Goal: Task Accomplishment & Management: Use online tool/utility

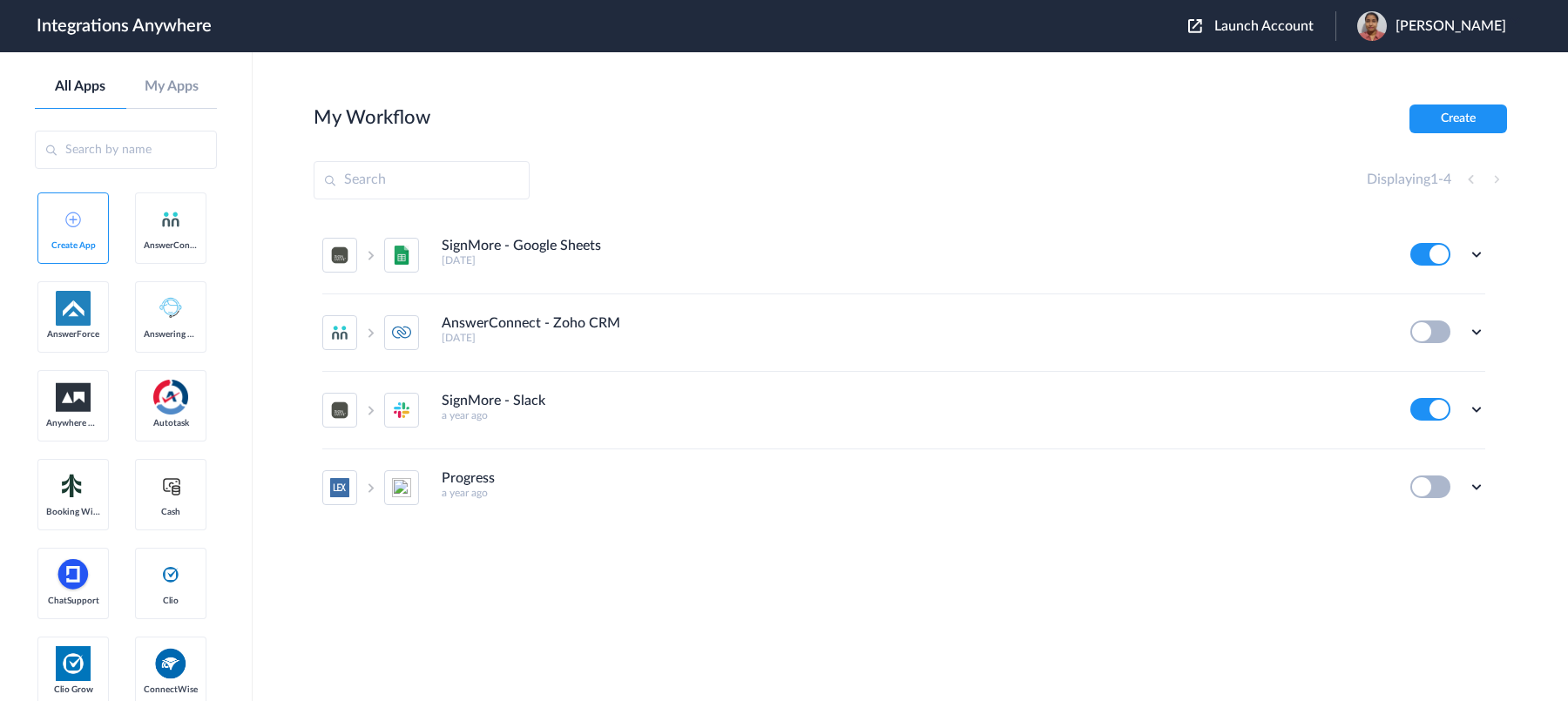
click at [1219, 29] on span "Launch Account" at bounding box center [1264, 26] width 100 height 14
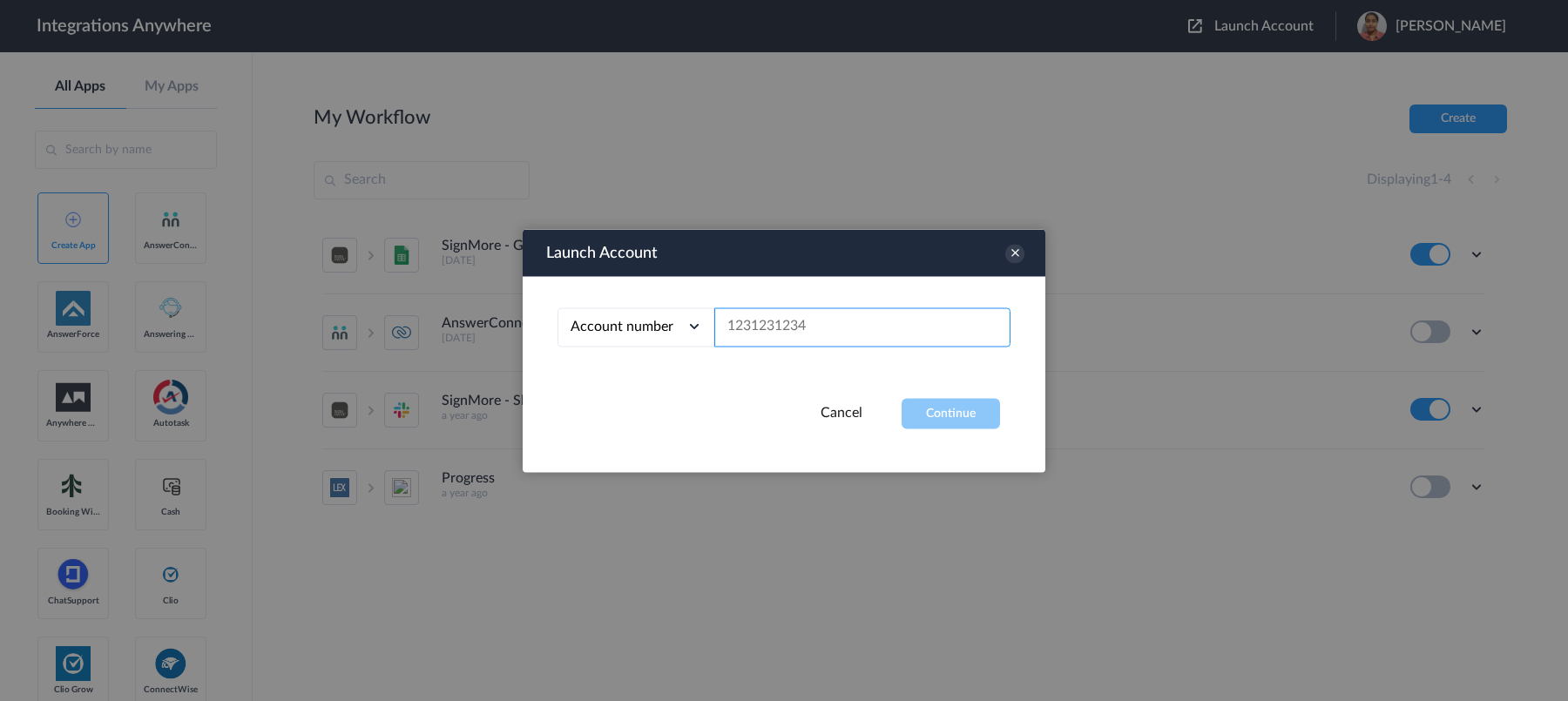
click at [845, 341] on input "text" at bounding box center [862, 326] width 296 height 39
paste input "1210005298"
type input "1210005298"
click at [968, 427] on button "Continue" at bounding box center [951, 412] width 99 height 30
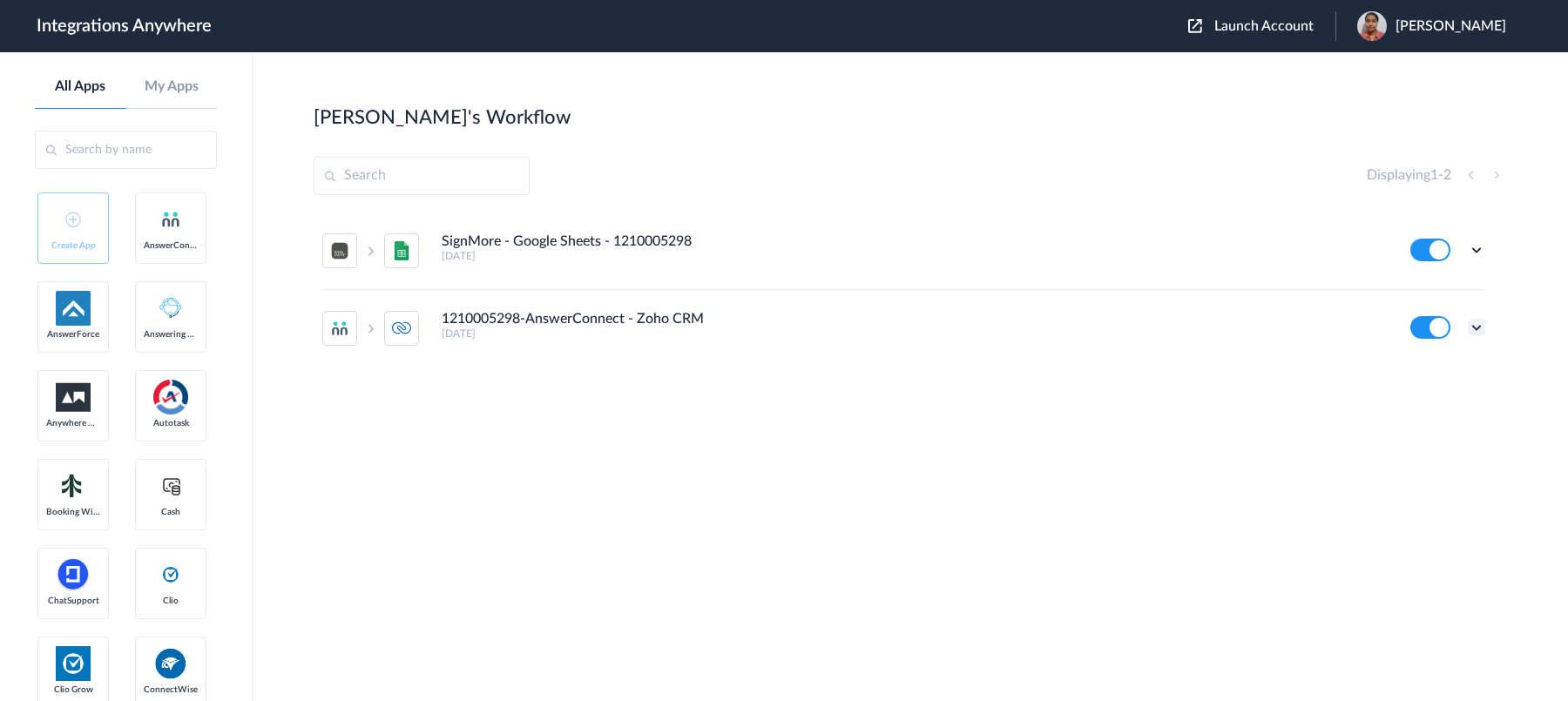
click at [1478, 333] on icon at bounding box center [1476, 327] width 17 height 17
click at [1422, 375] on li "Edit" at bounding box center [1428, 367] width 113 height 32
click at [1479, 332] on icon at bounding box center [1476, 327] width 17 height 17
click at [1463, 393] on link "Task history" at bounding box center [1427, 399] width 83 height 13
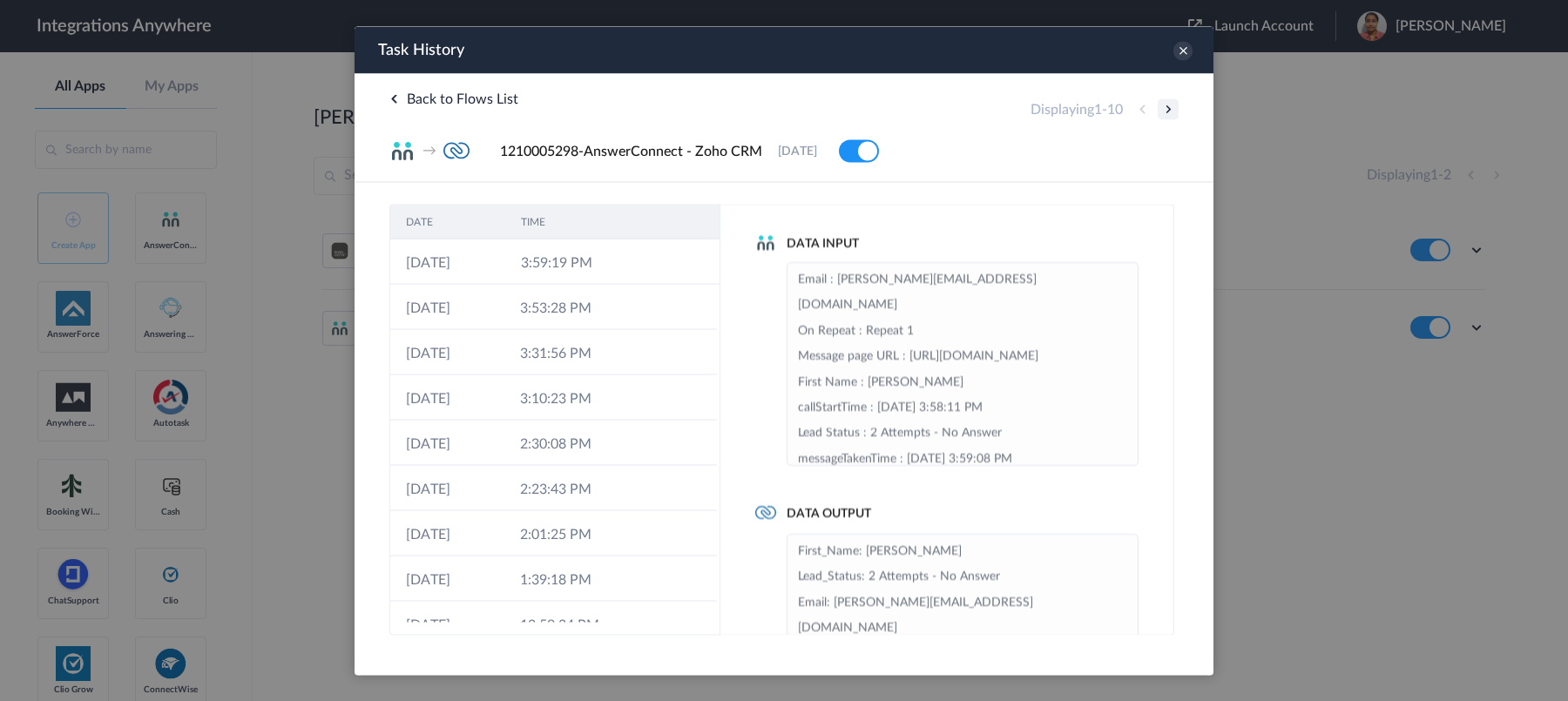
click at [1172, 110] on button at bounding box center [1168, 109] width 21 height 21
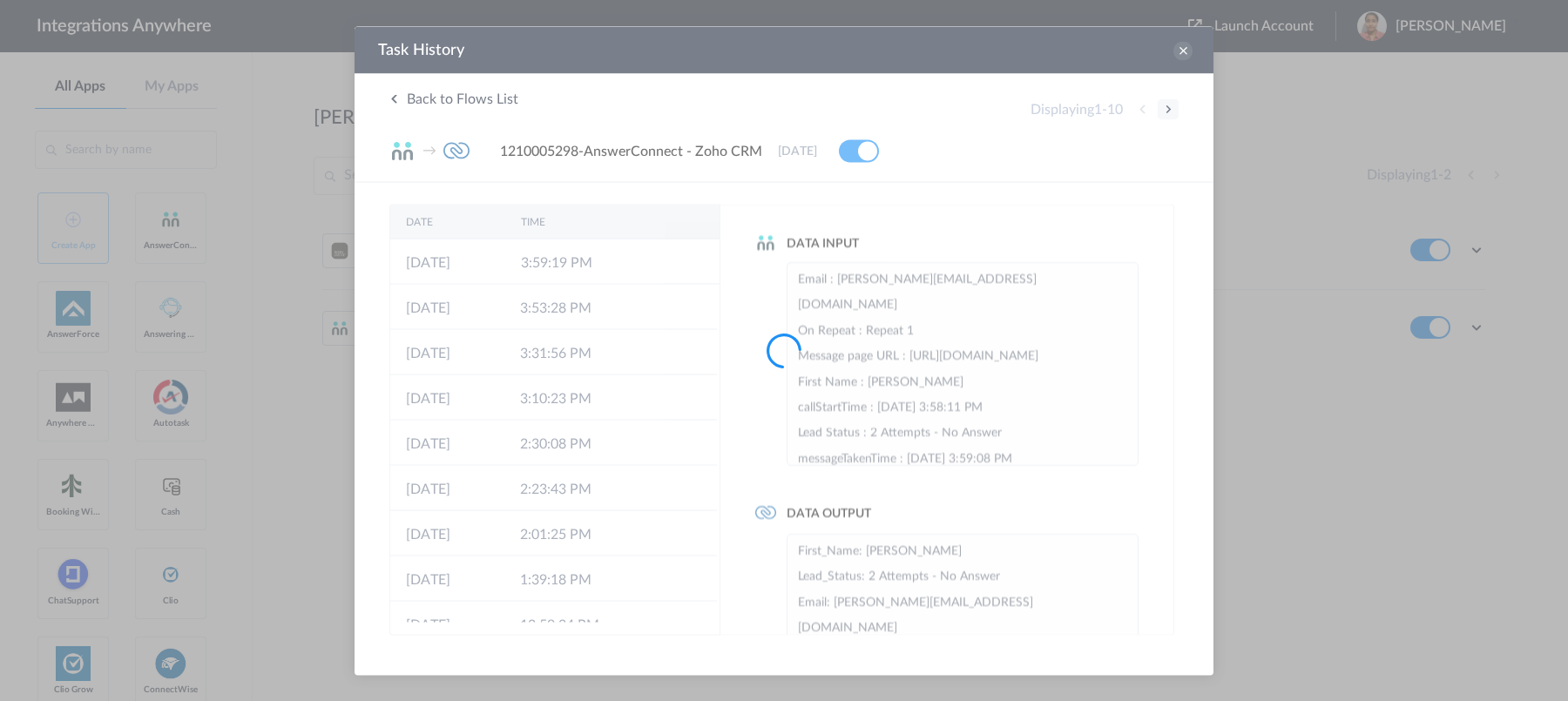
click at [1172, 110] on div at bounding box center [784, 350] width 1568 height 701
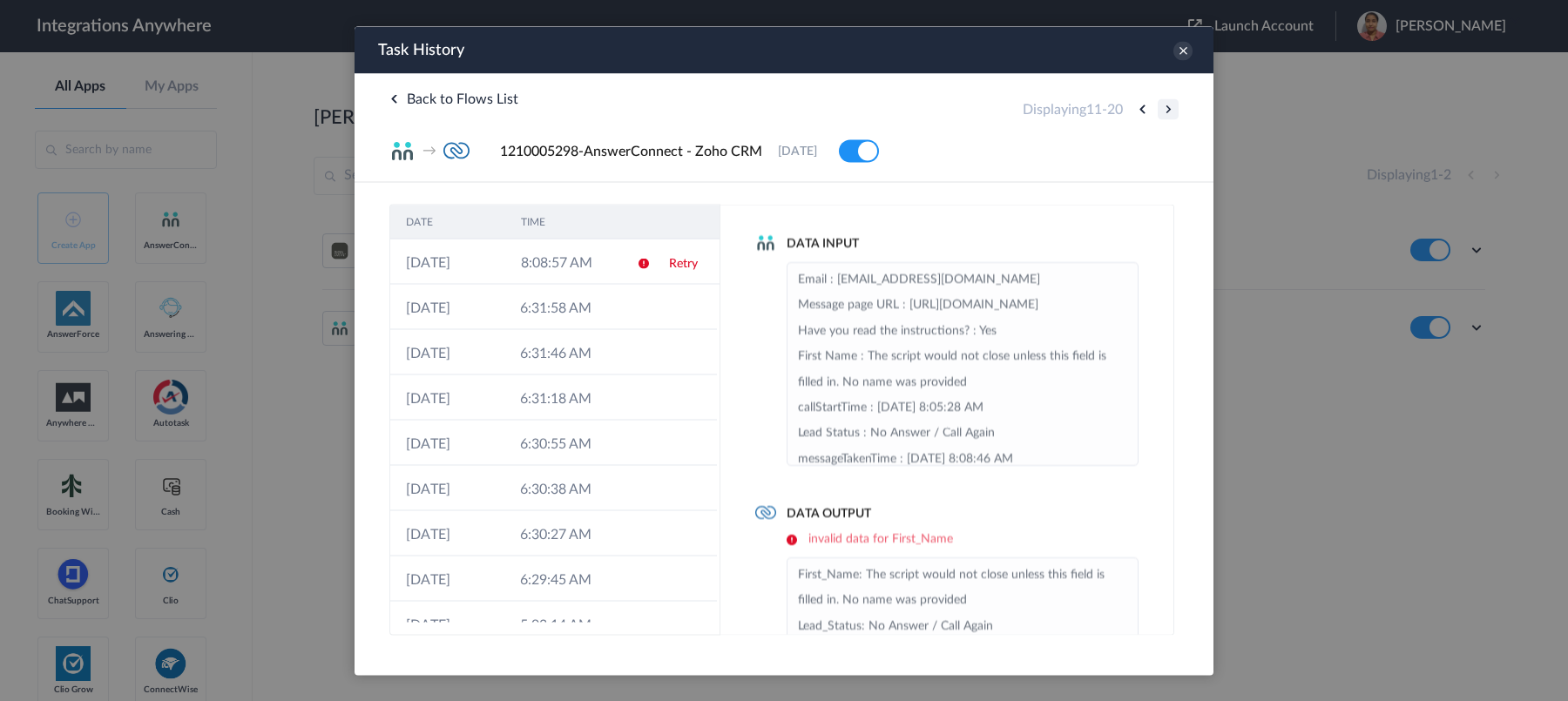
click at [1167, 107] on button at bounding box center [1168, 109] width 21 height 21
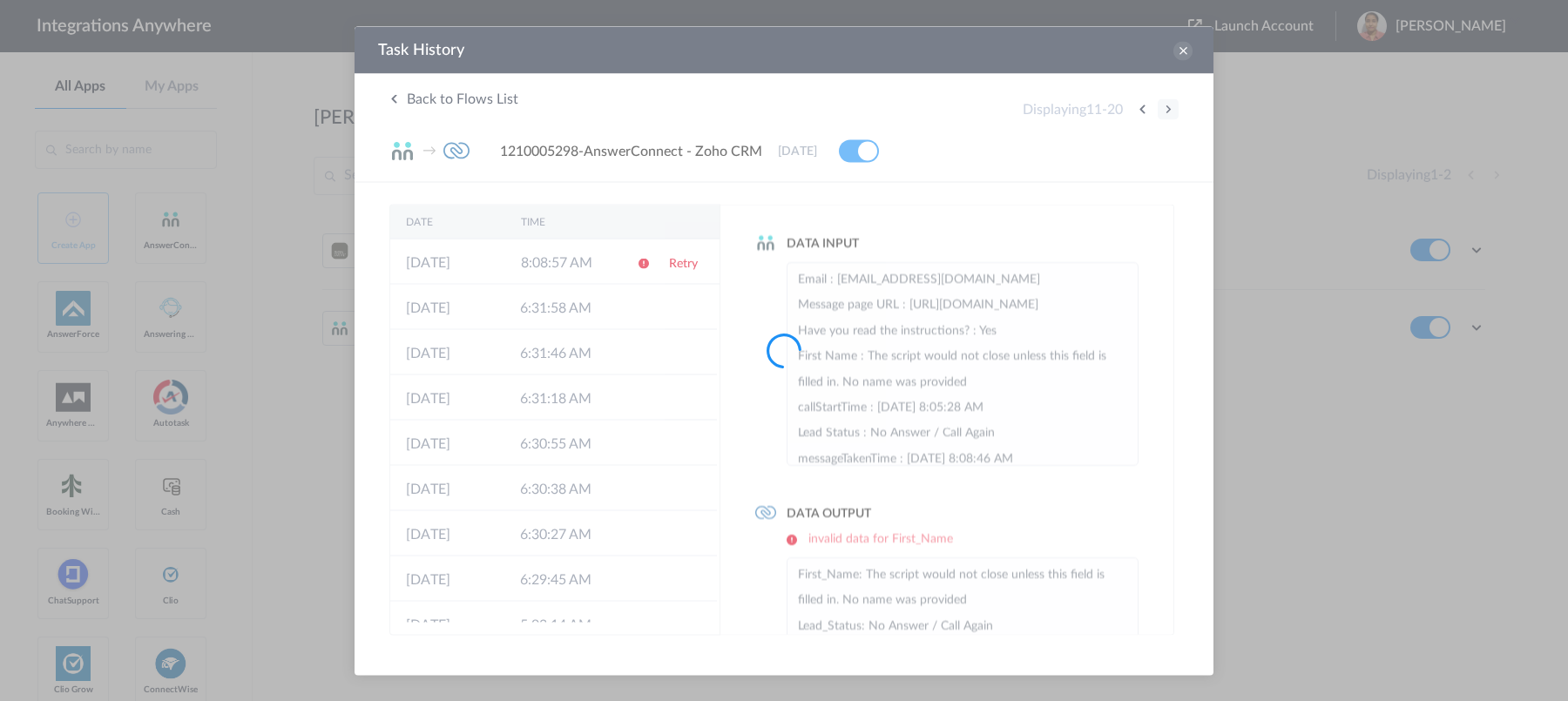
click at [1167, 107] on div at bounding box center [784, 350] width 1568 height 701
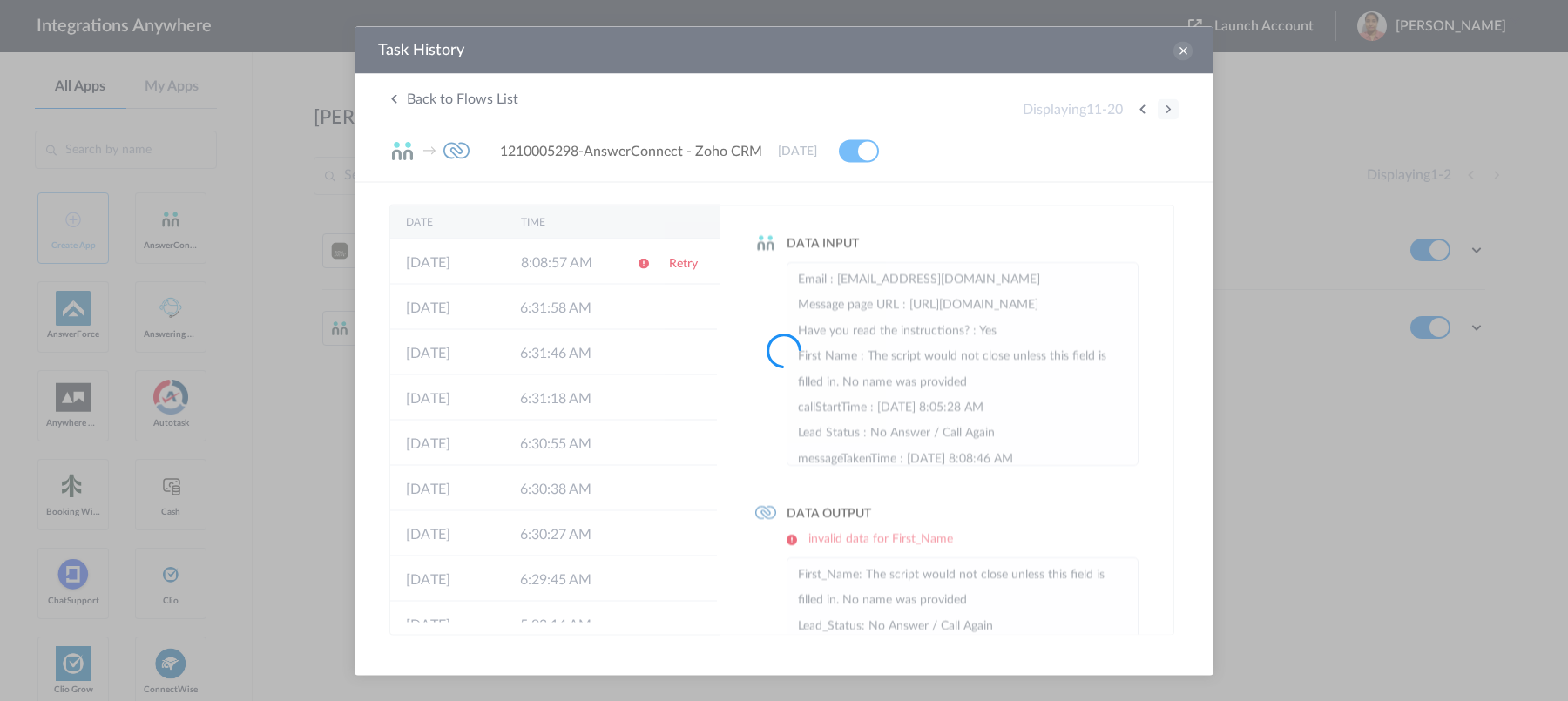
click at [1167, 107] on div at bounding box center [784, 350] width 1568 height 701
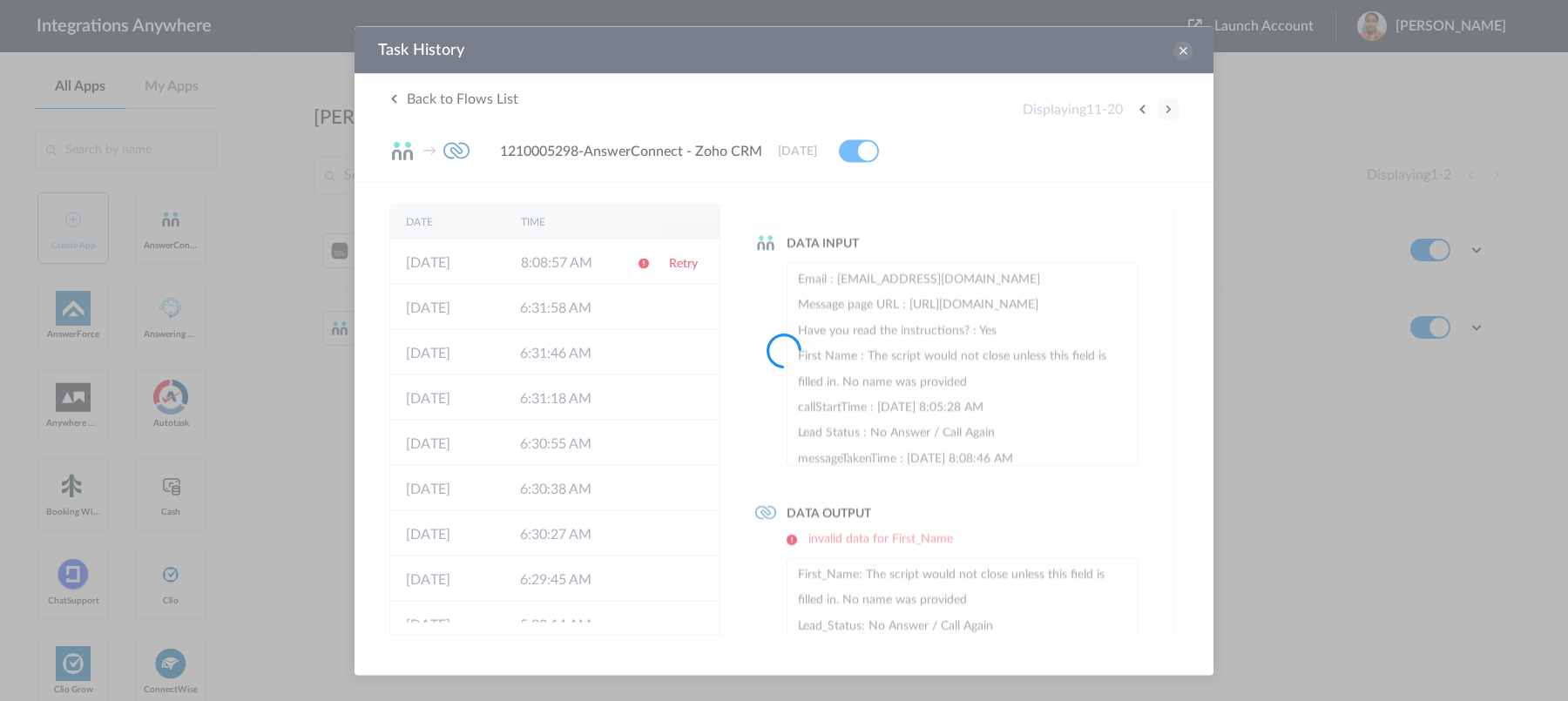
click at [1167, 107] on div at bounding box center [784, 350] width 1568 height 701
click at [1167, 107] on button at bounding box center [1168, 109] width 21 height 21
click at [1167, 107] on div at bounding box center [784, 350] width 1568 height 701
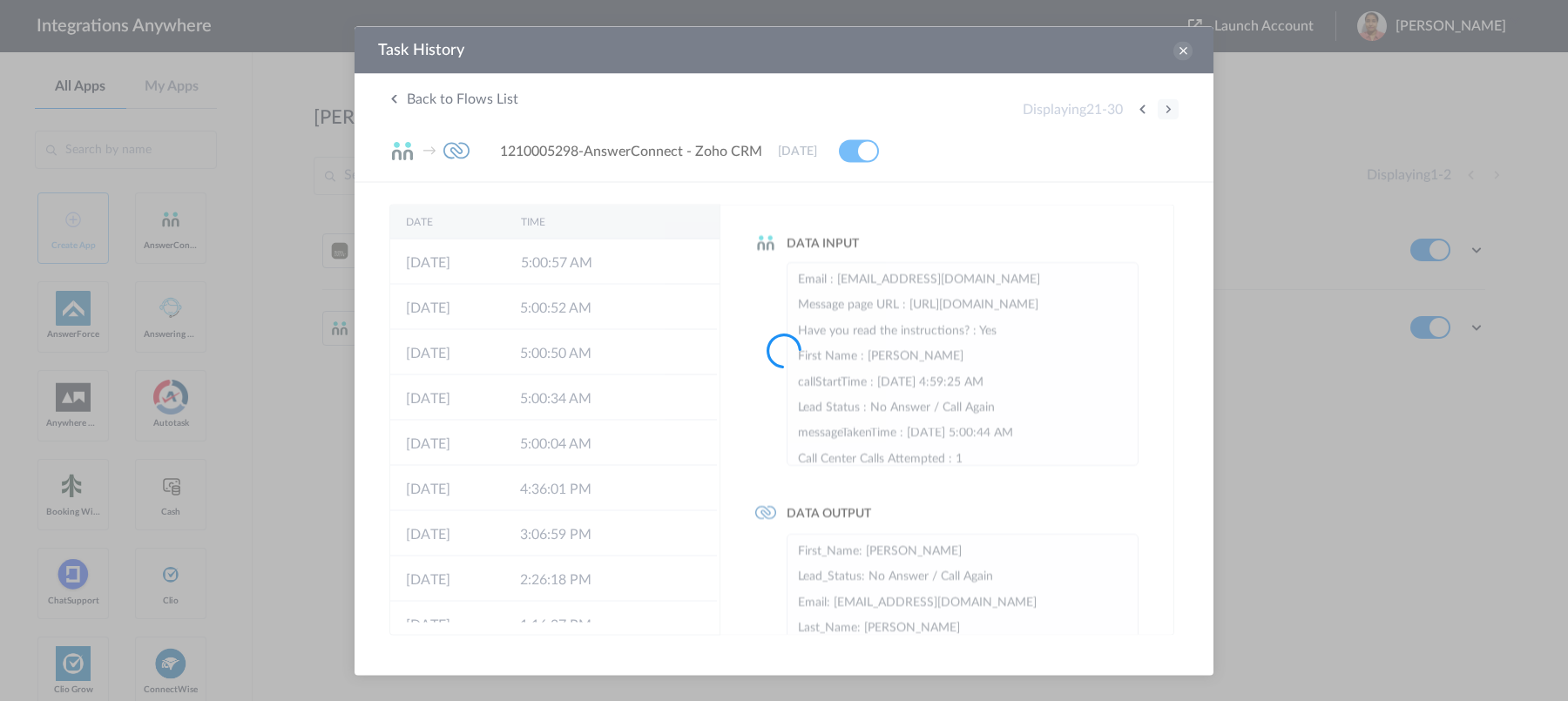
click at [1167, 107] on div at bounding box center [784, 350] width 1568 height 701
click at [1165, 110] on div at bounding box center [784, 350] width 1568 height 701
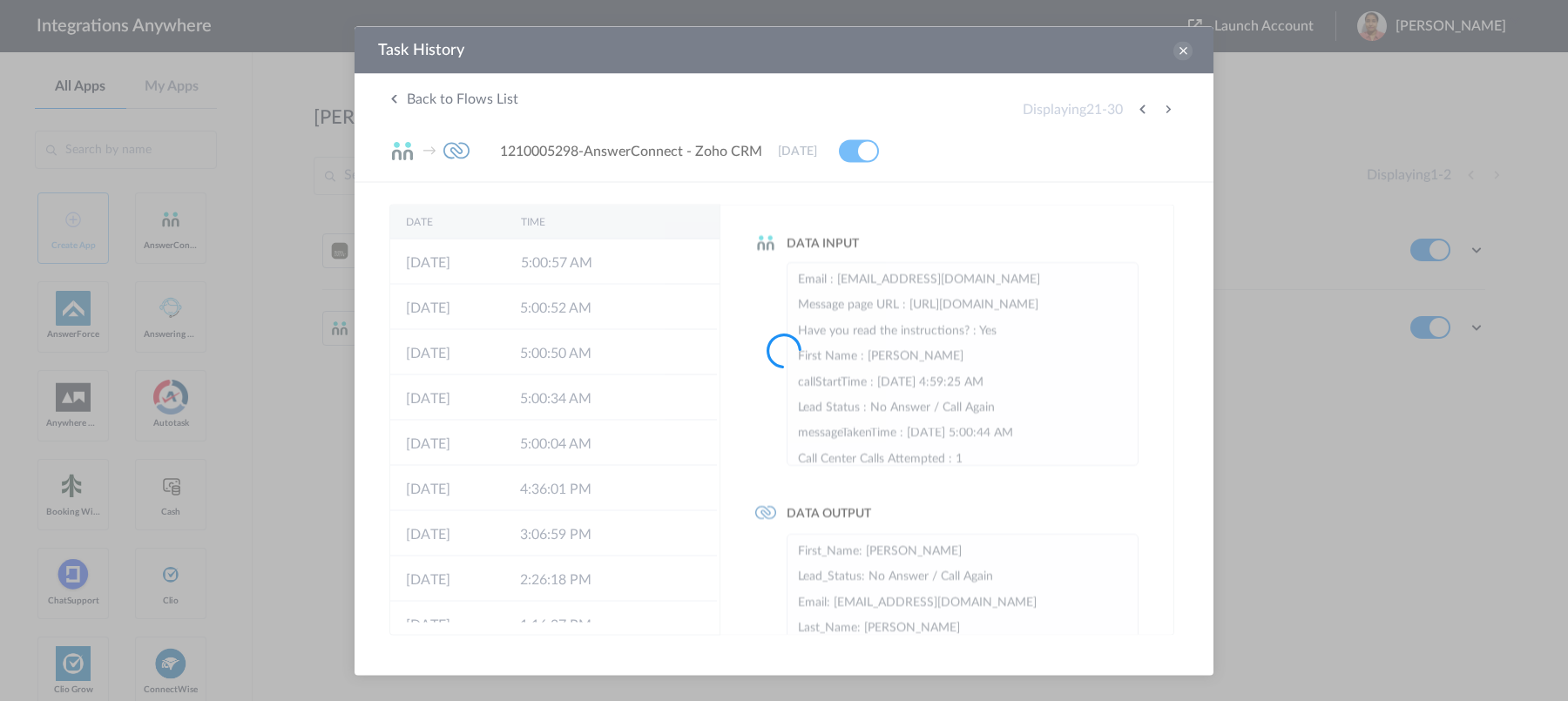
click at [1165, 110] on div at bounding box center [784, 350] width 1568 height 701
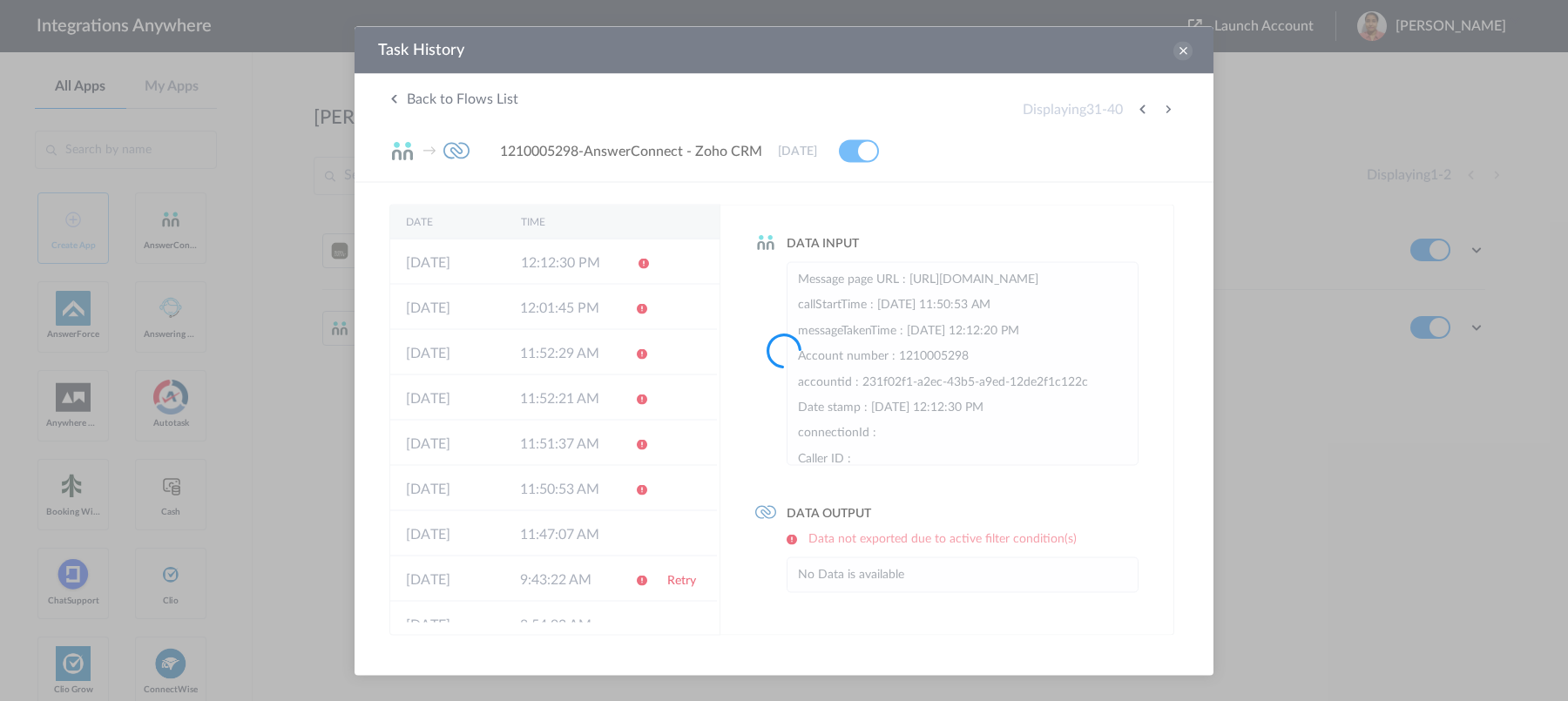
click at [1165, 110] on button at bounding box center [1168, 109] width 21 height 21
click at [1165, 110] on div at bounding box center [784, 350] width 1568 height 701
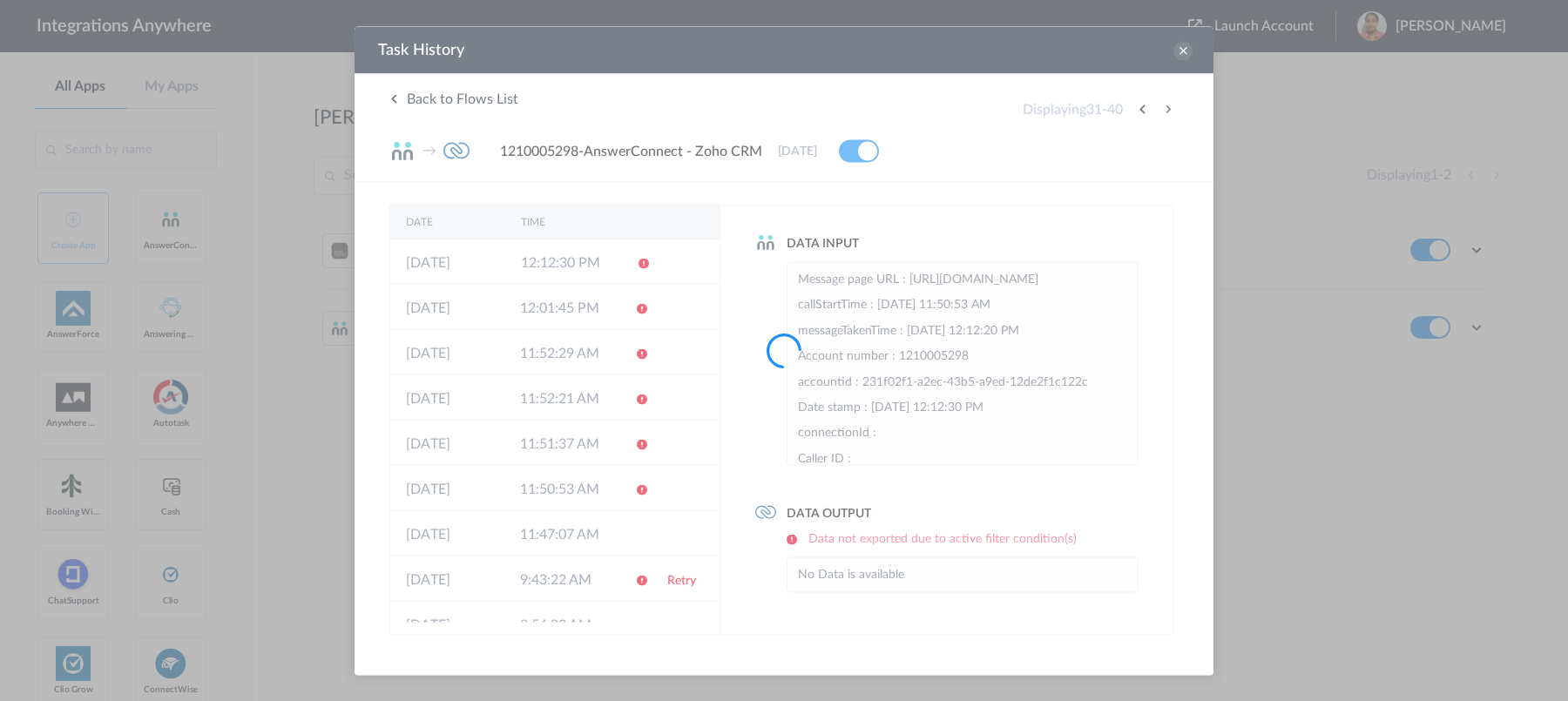
click at [1165, 110] on div at bounding box center [784, 350] width 1568 height 701
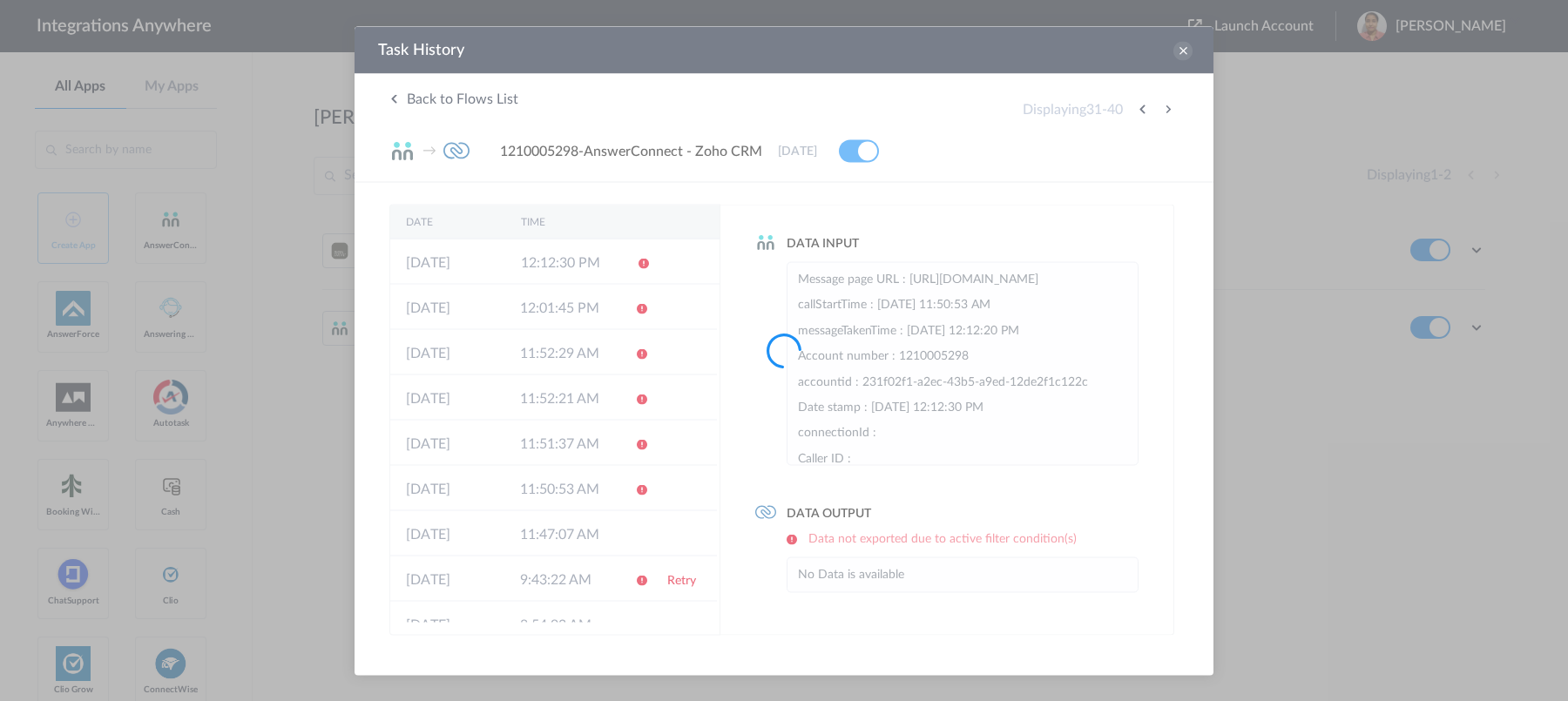
click at [1165, 110] on div at bounding box center [784, 350] width 1568 height 701
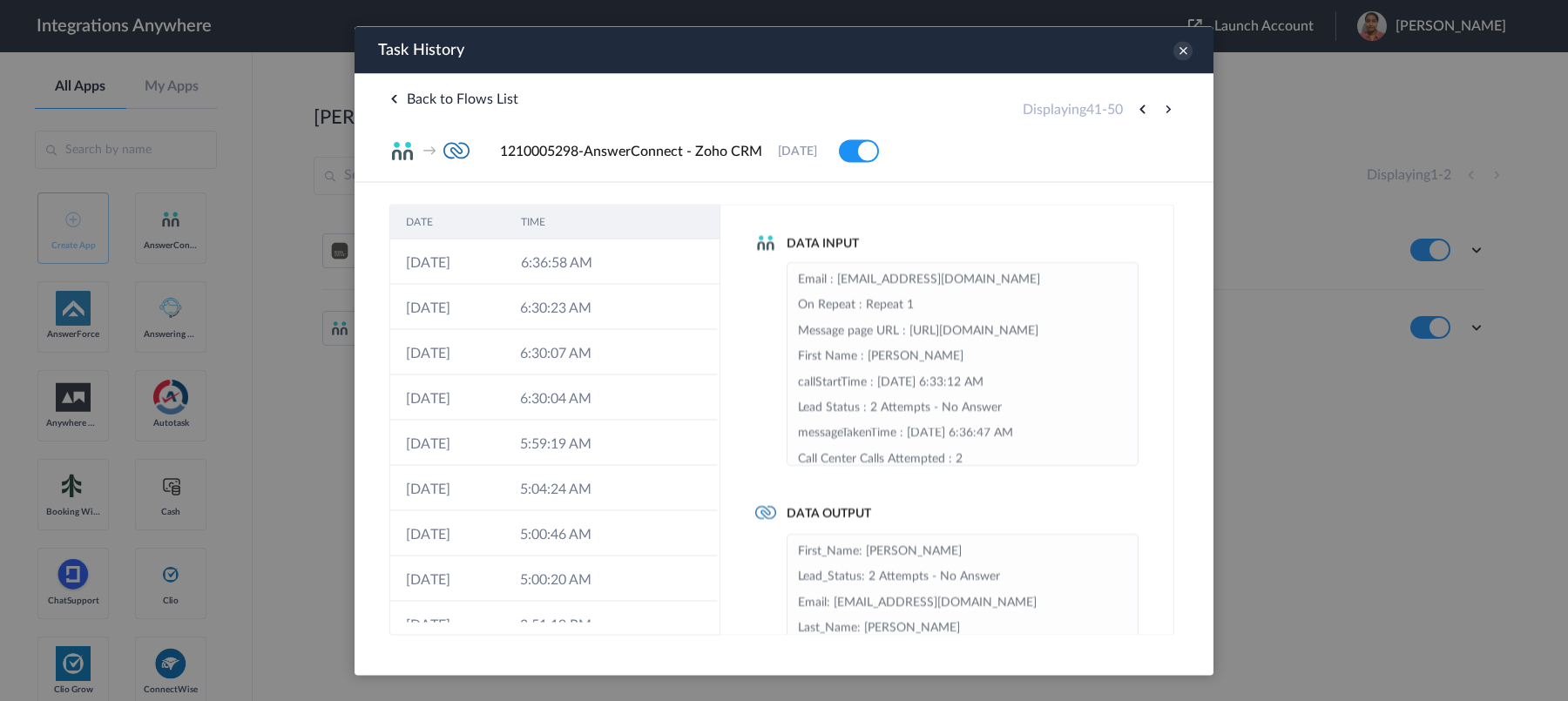
click at [1165, 110] on button at bounding box center [1168, 109] width 21 height 21
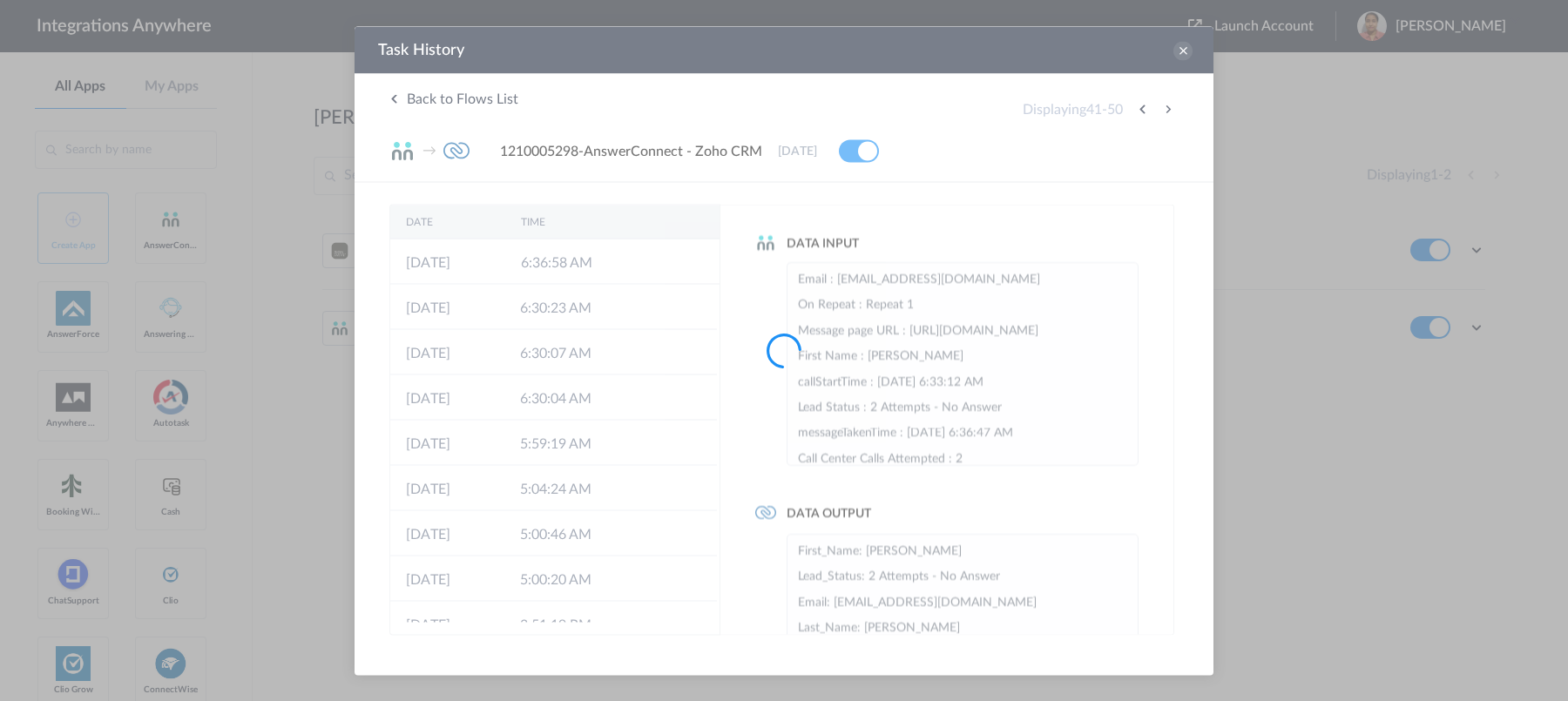
click at [1165, 110] on div at bounding box center [784, 350] width 1568 height 701
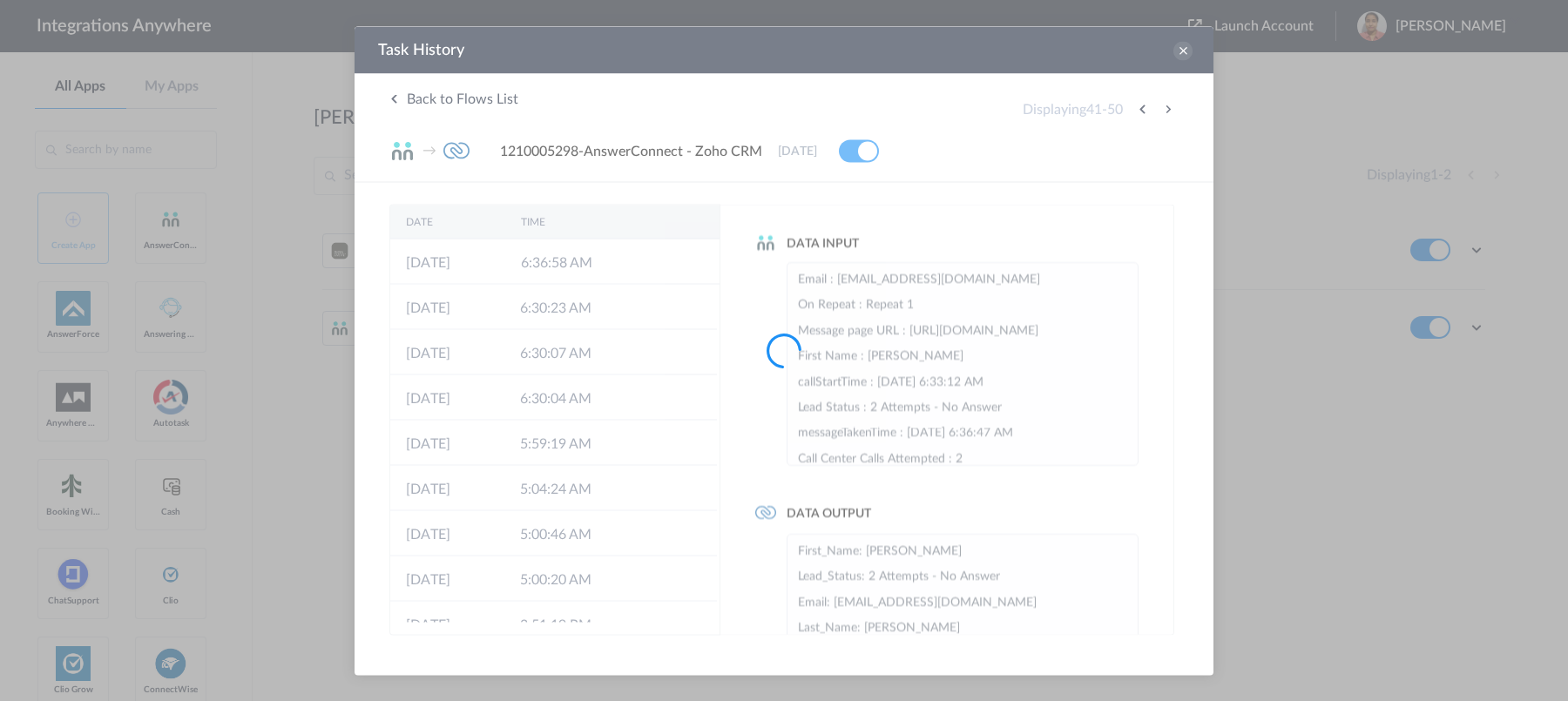
click at [1165, 110] on div at bounding box center [784, 350] width 1568 height 701
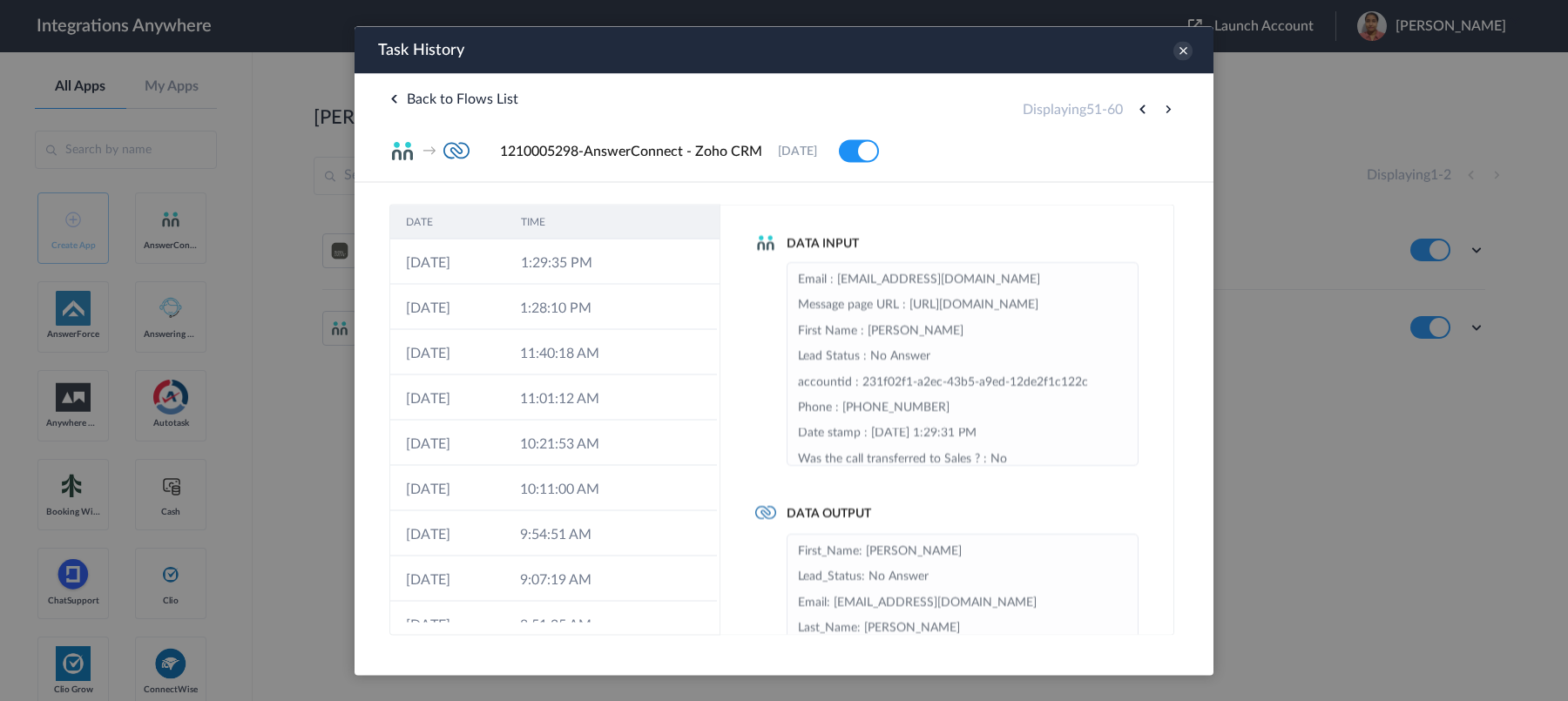
click at [1165, 110] on button at bounding box center [1168, 109] width 21 height 21
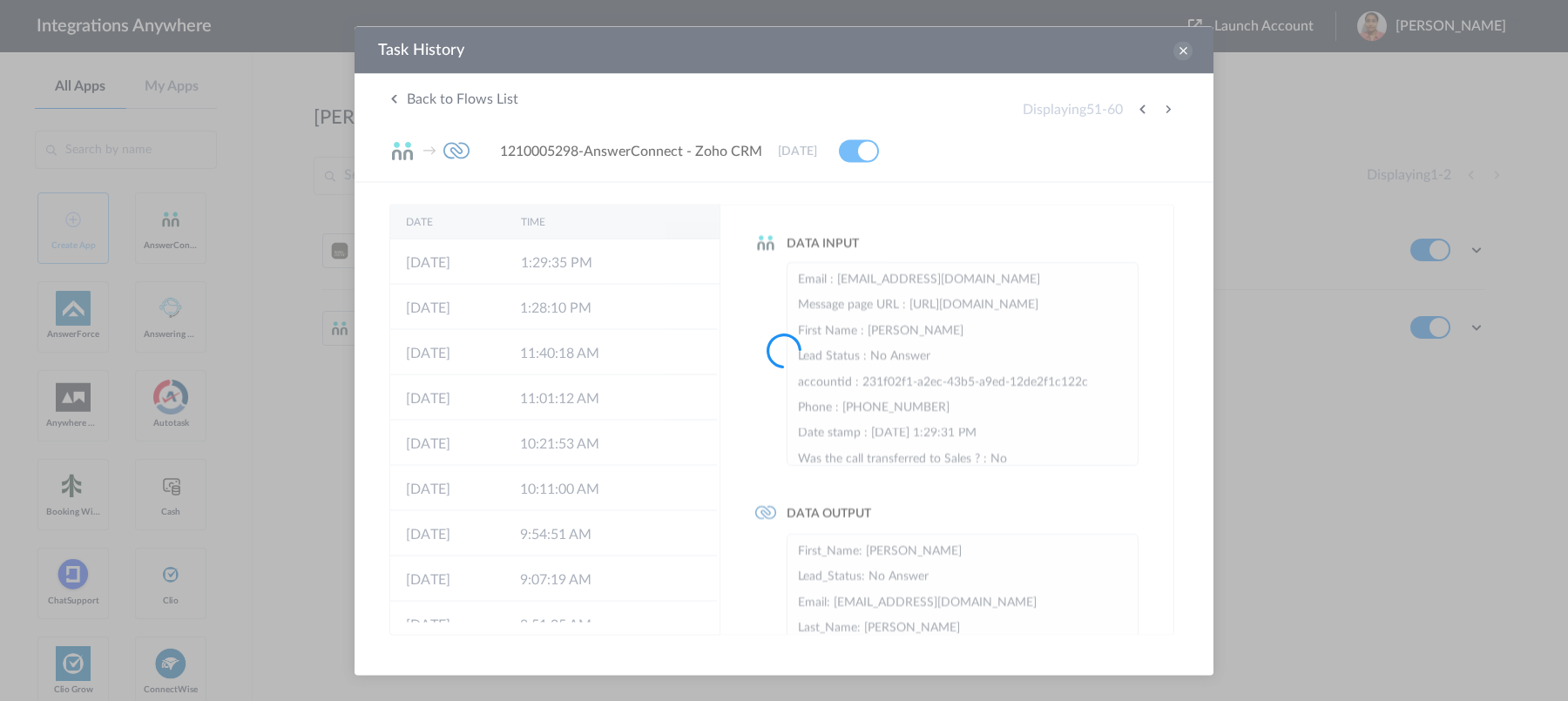
click at [1165, 110] on div at bounding box center [784, 350] width 1568 height 701
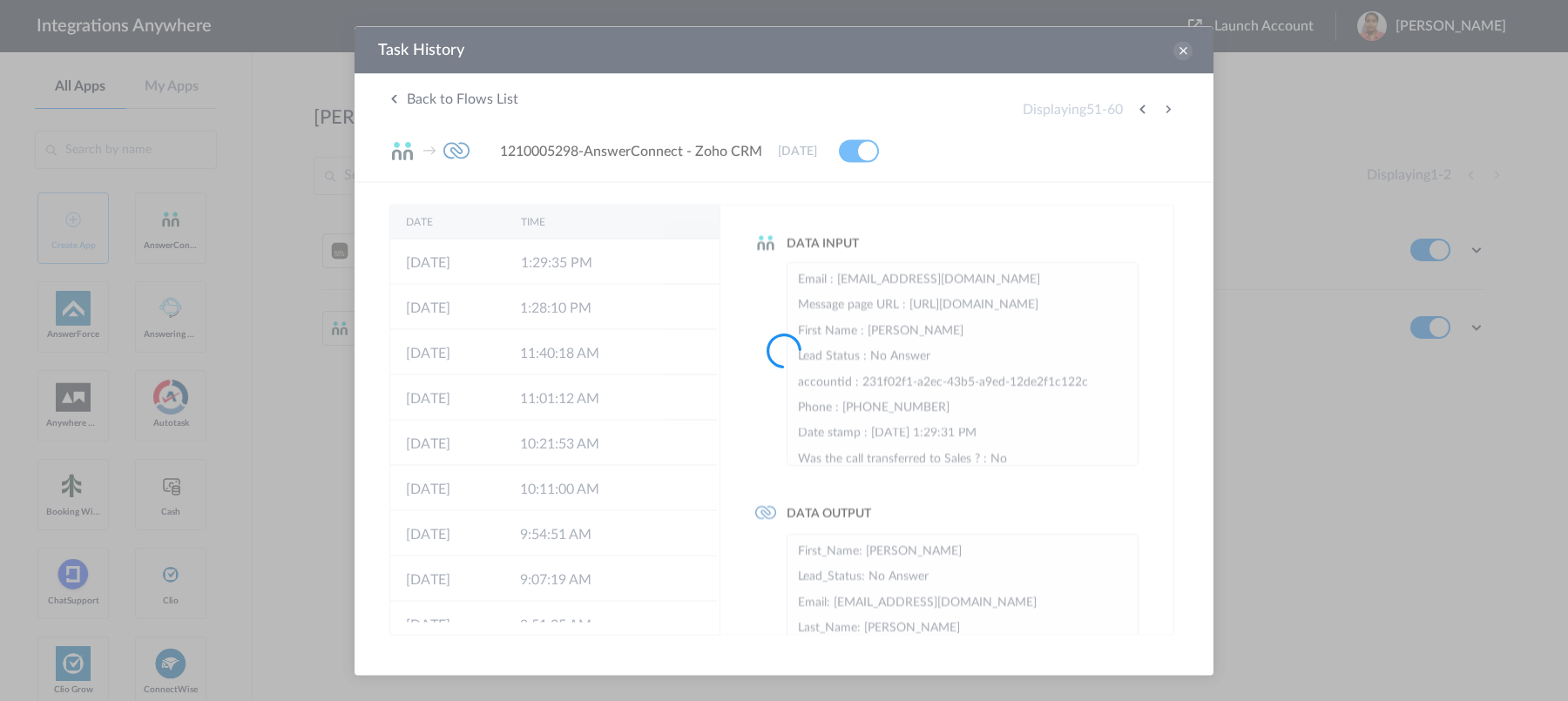
click at [1165, 110] on div at bounding box center [784, 350] width 1568 height 701
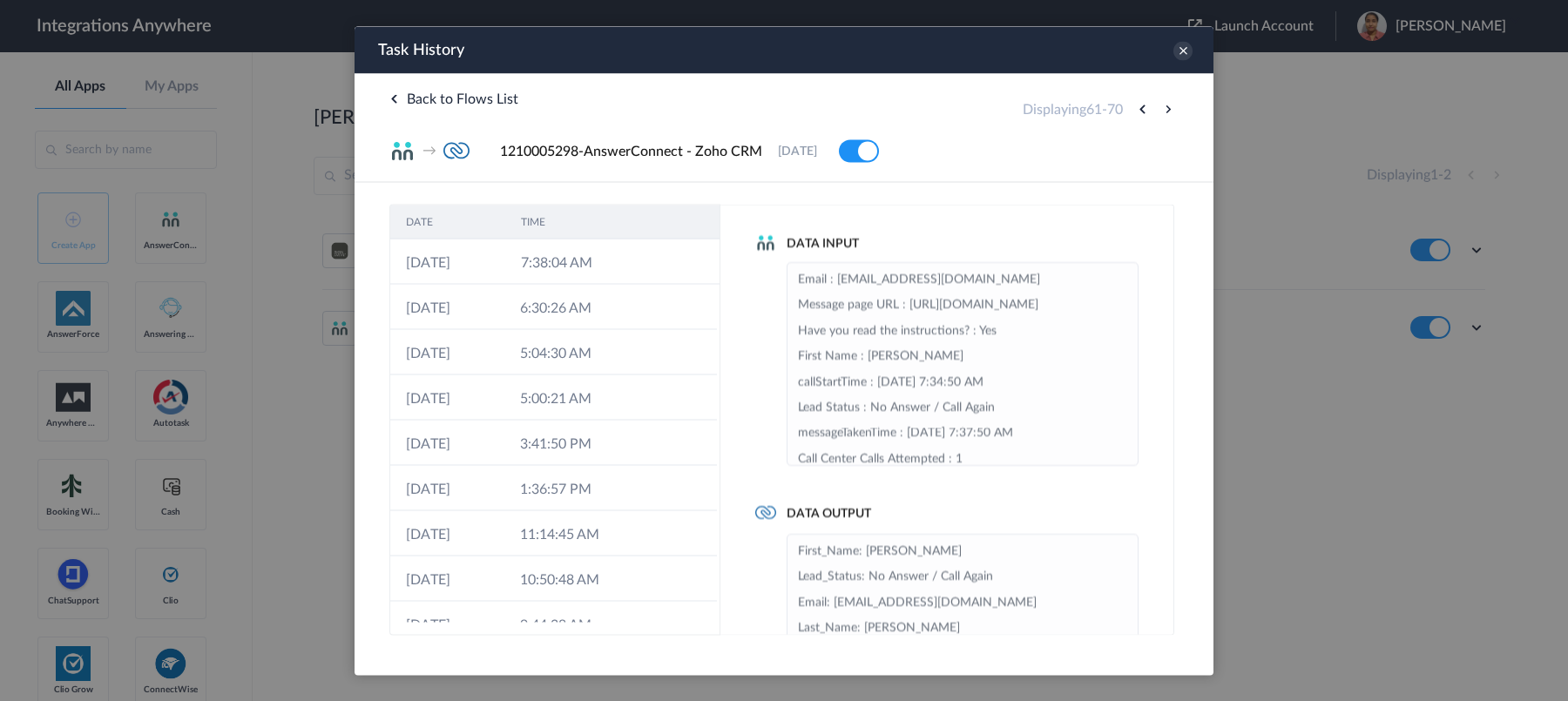
click at [1165, 110] on button at bounding box center [1168, 109] width 21 height 21
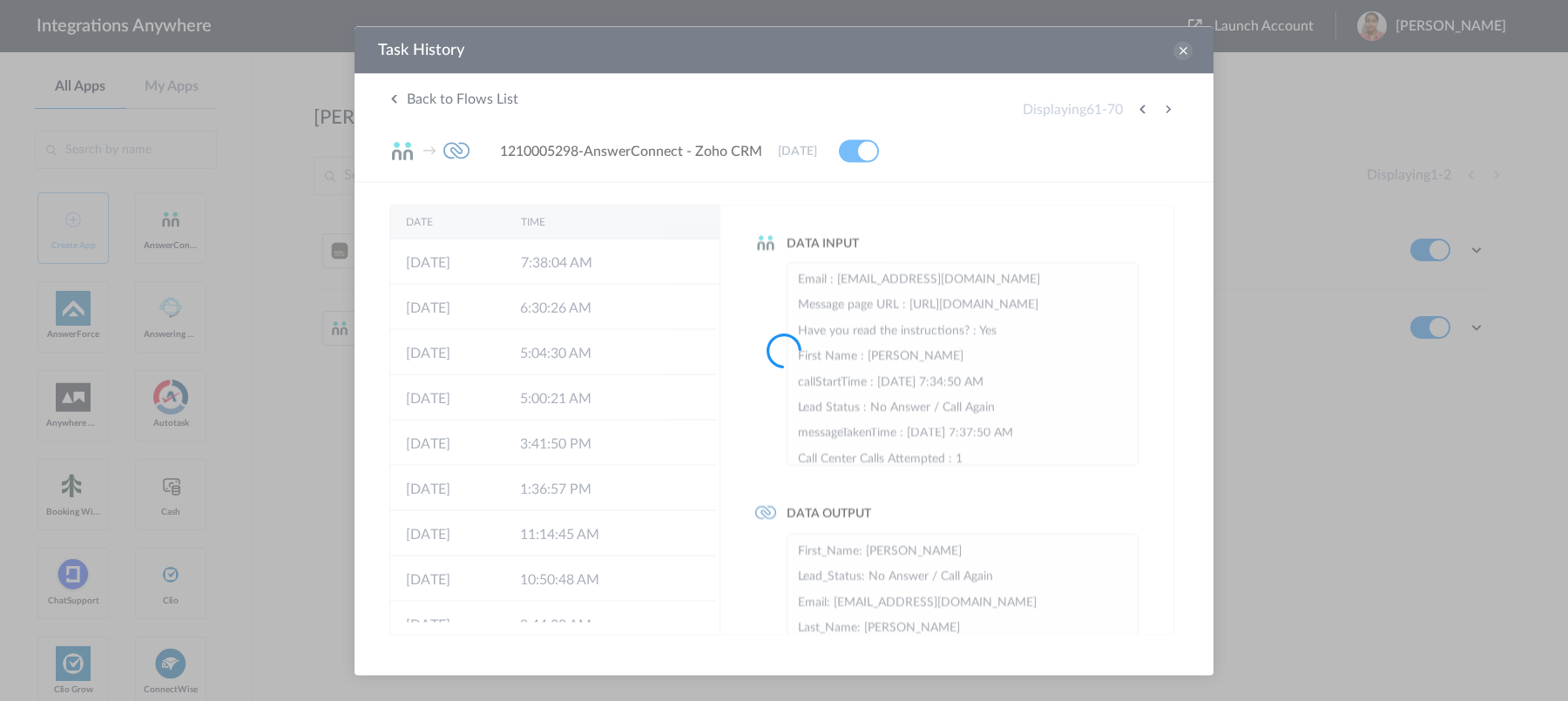
click at [1165, 110] on div at bounding box center [784, 350] width 1568 height 701
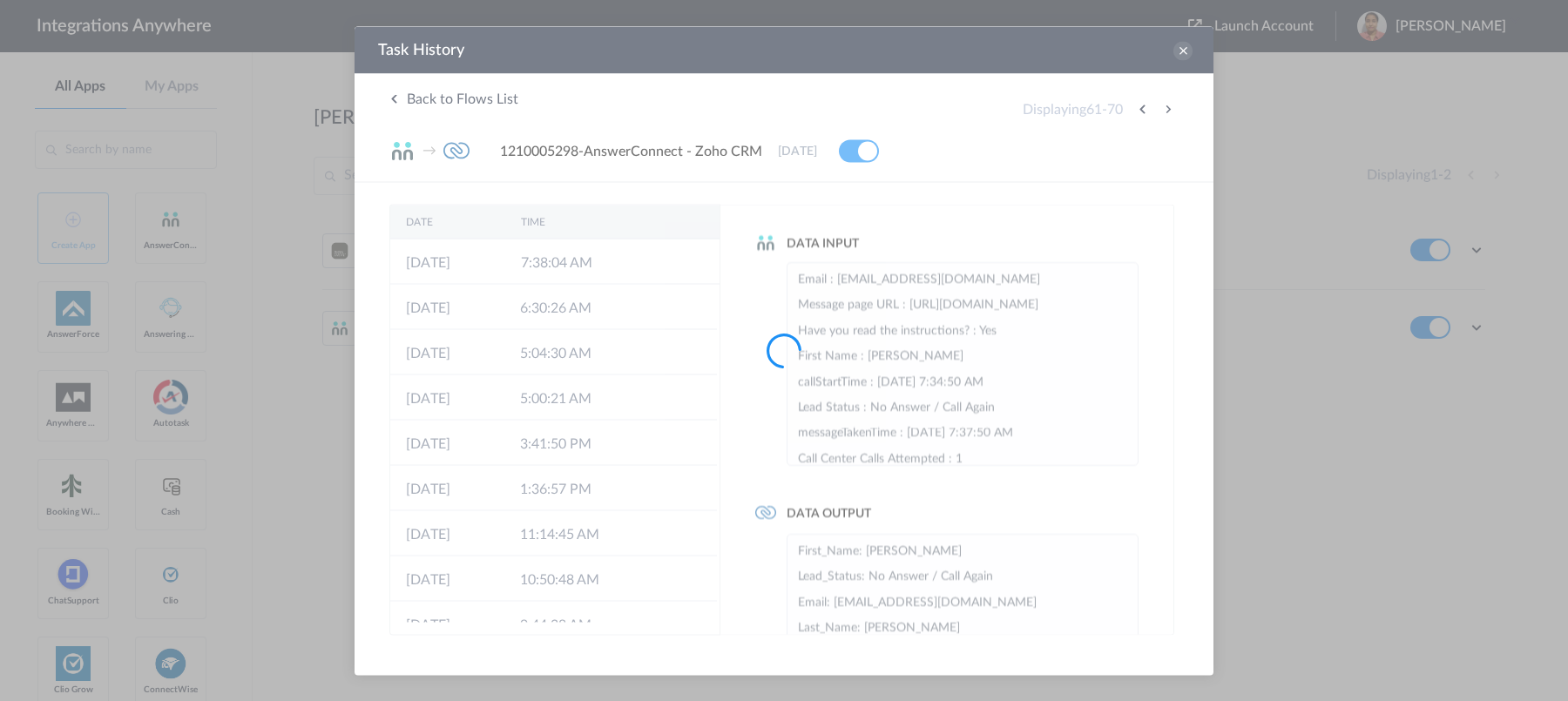
click at [1165, 110] on div at bounding box center [784, 350] width 1568 height 701
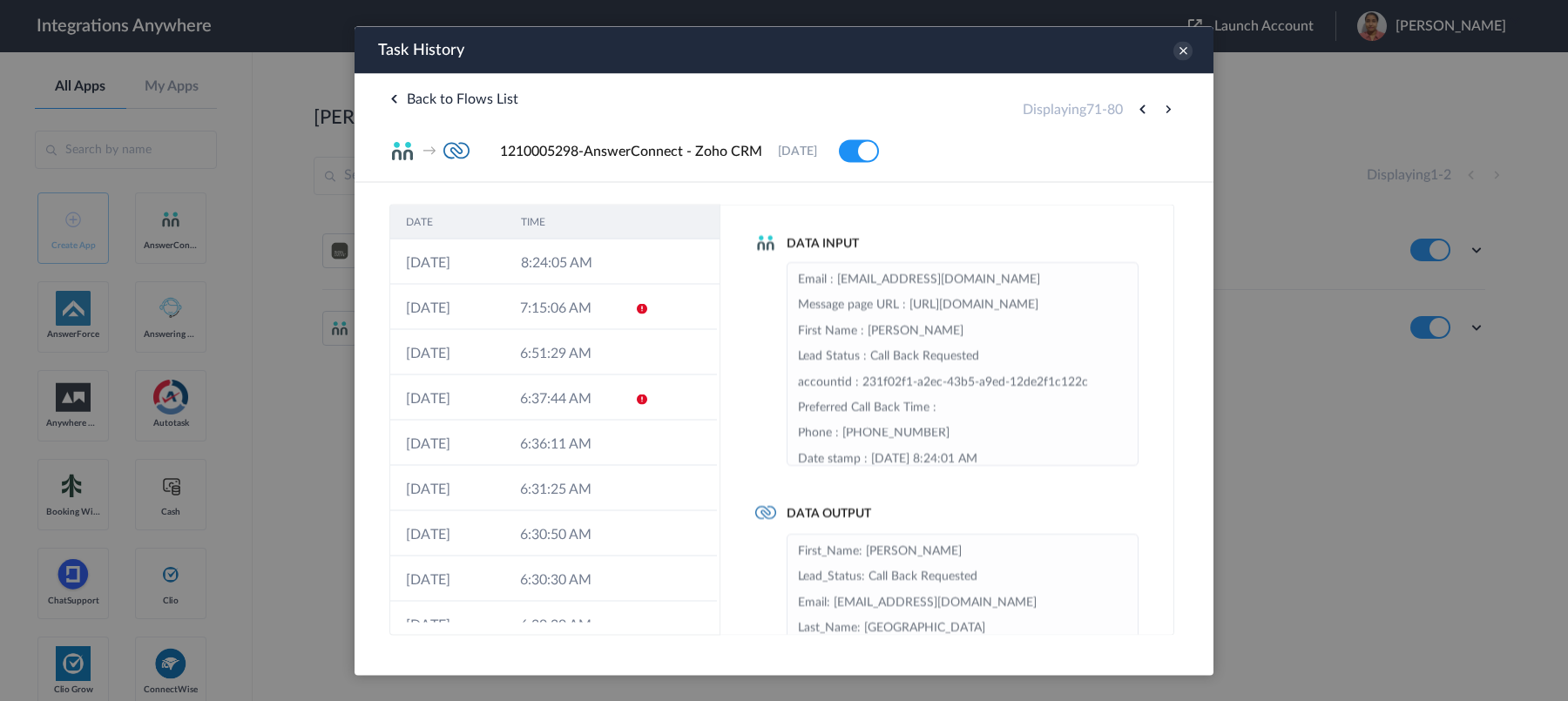
click at [1165, 110] on button at bounding box center [1168, 109] width 21 height 21
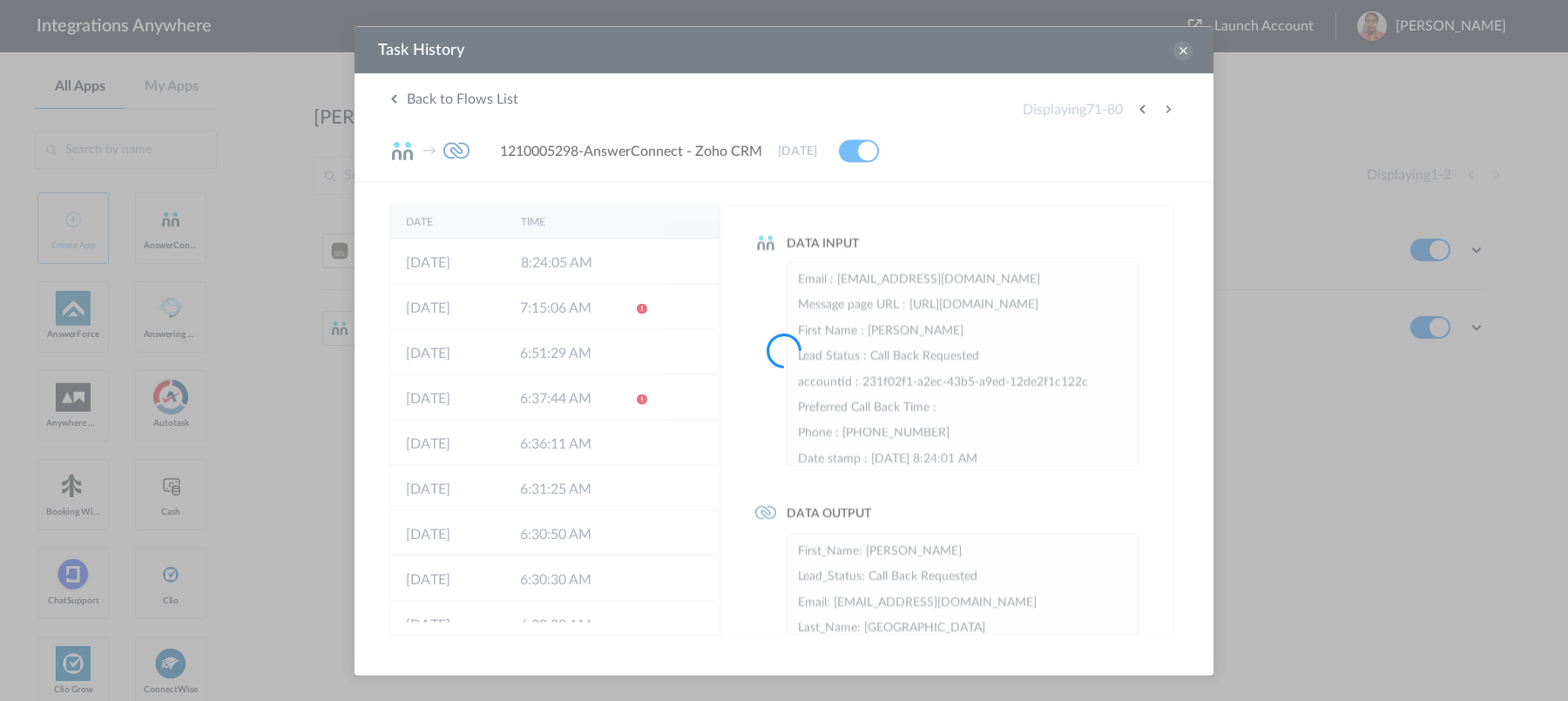
click at [1165, 110] on div at bounding box center [784, 350] width 1568 height 701
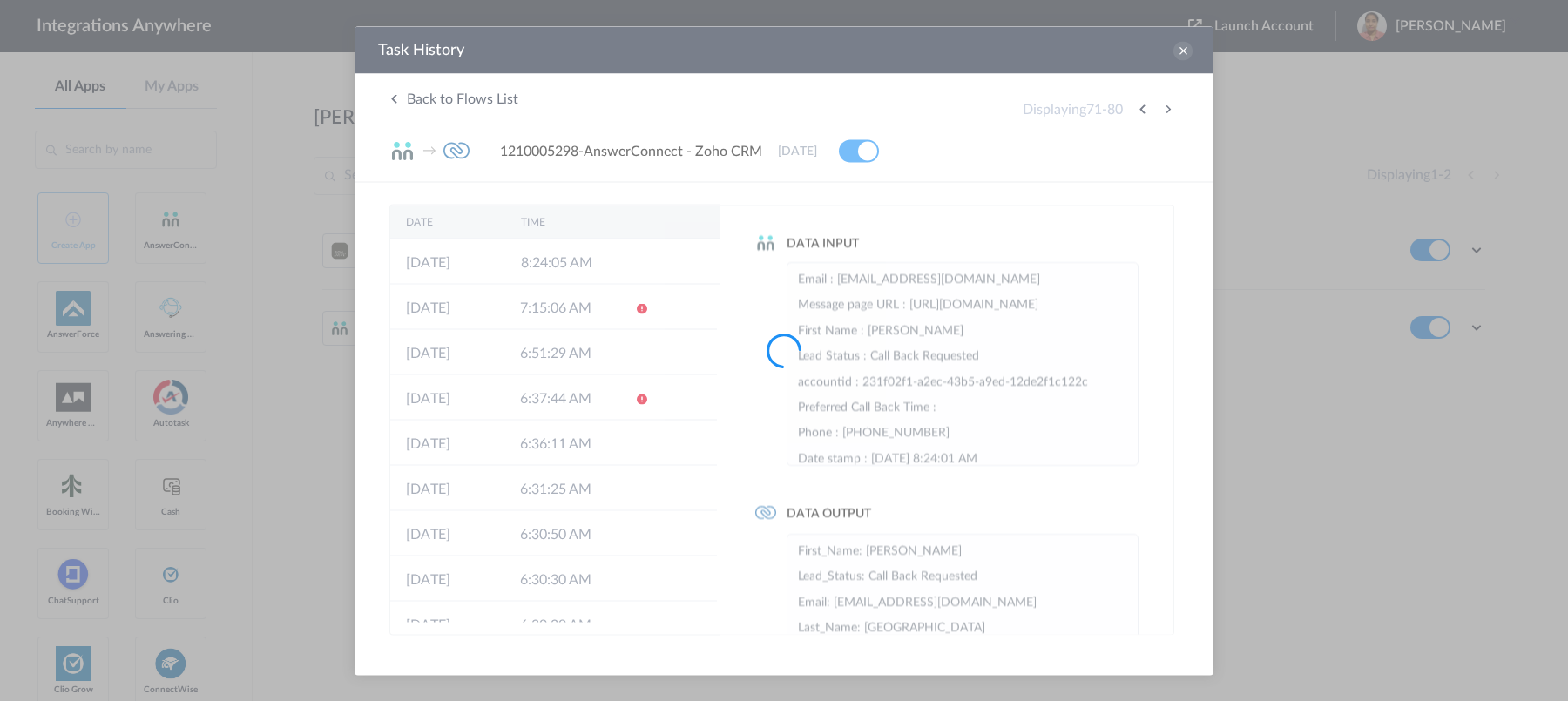
click at [1165, 110] on div at bounding box center [784, 350] width 1568 height 701
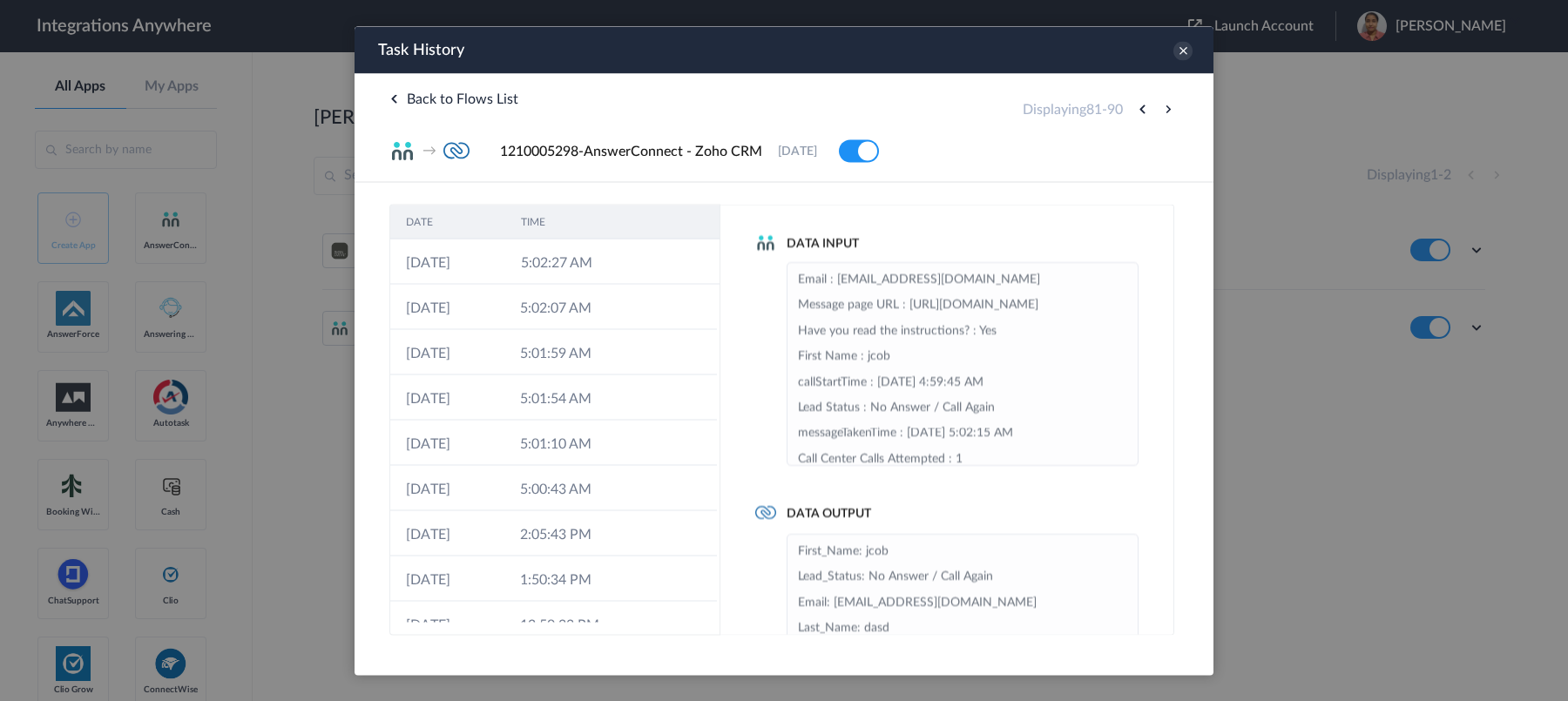
click at [1165, 110] on button at bounding box center [1168, 109] width 21 height 21
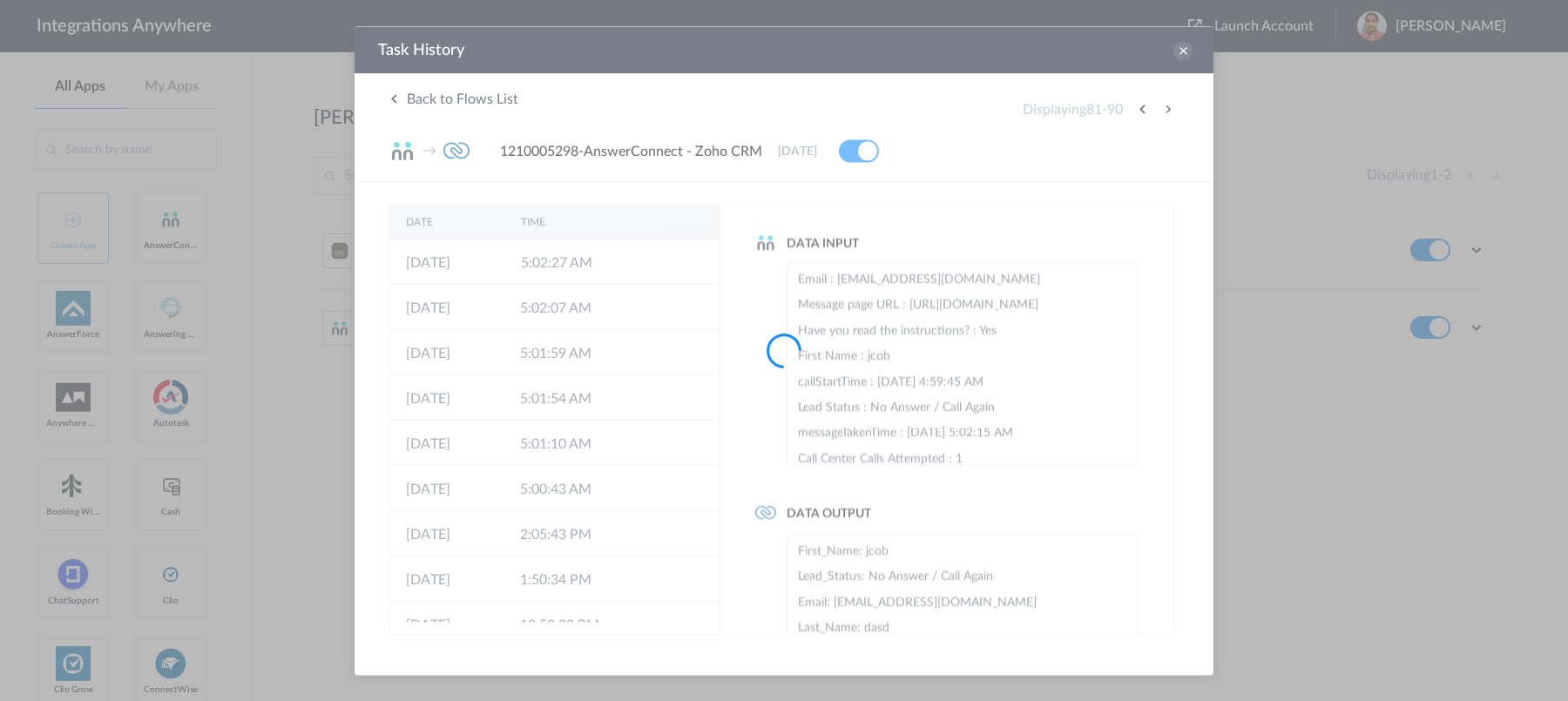
click at [1165, 110] on div at bounding box center [784, 350] width 1568 height 701
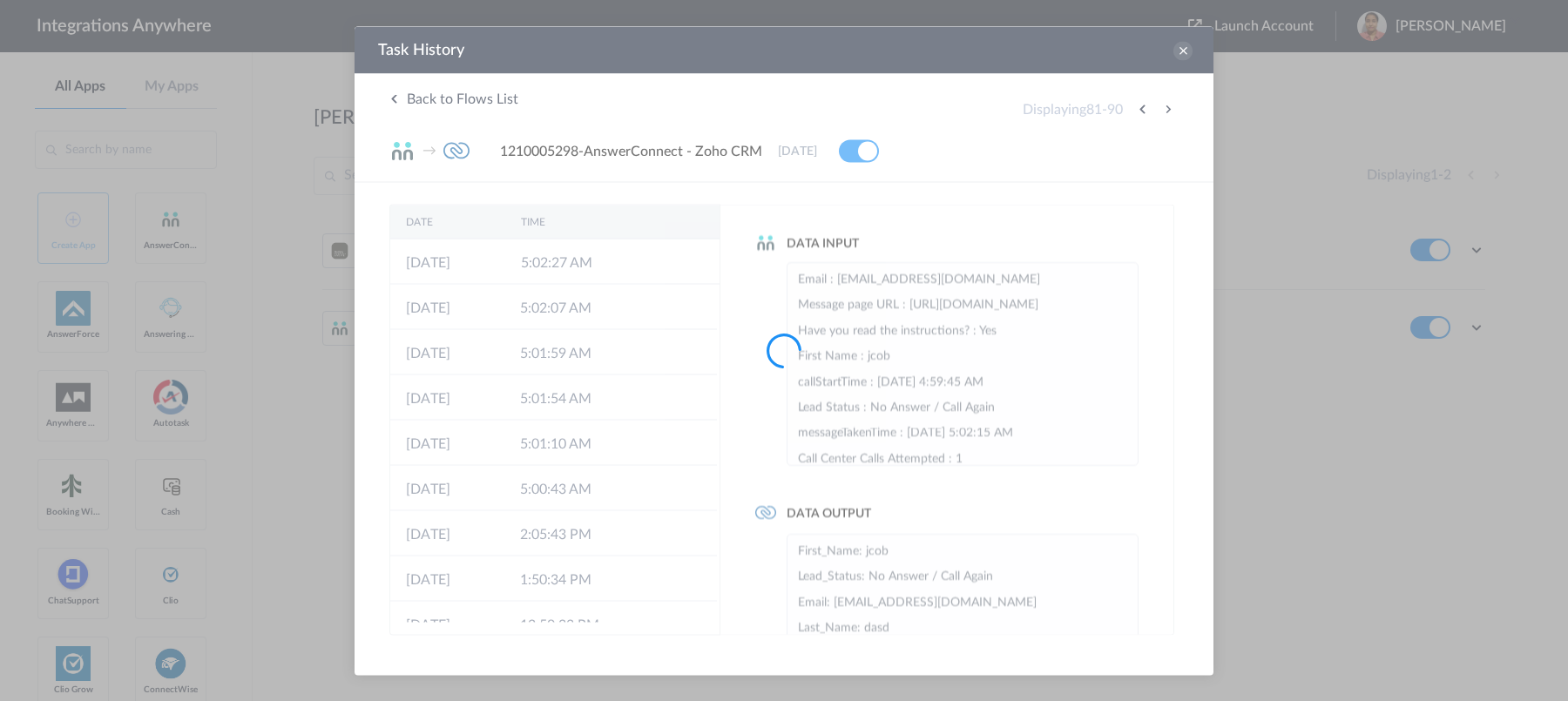
click at [1165, 110] on div at bounding box center [784, 350] width 1568 height 701
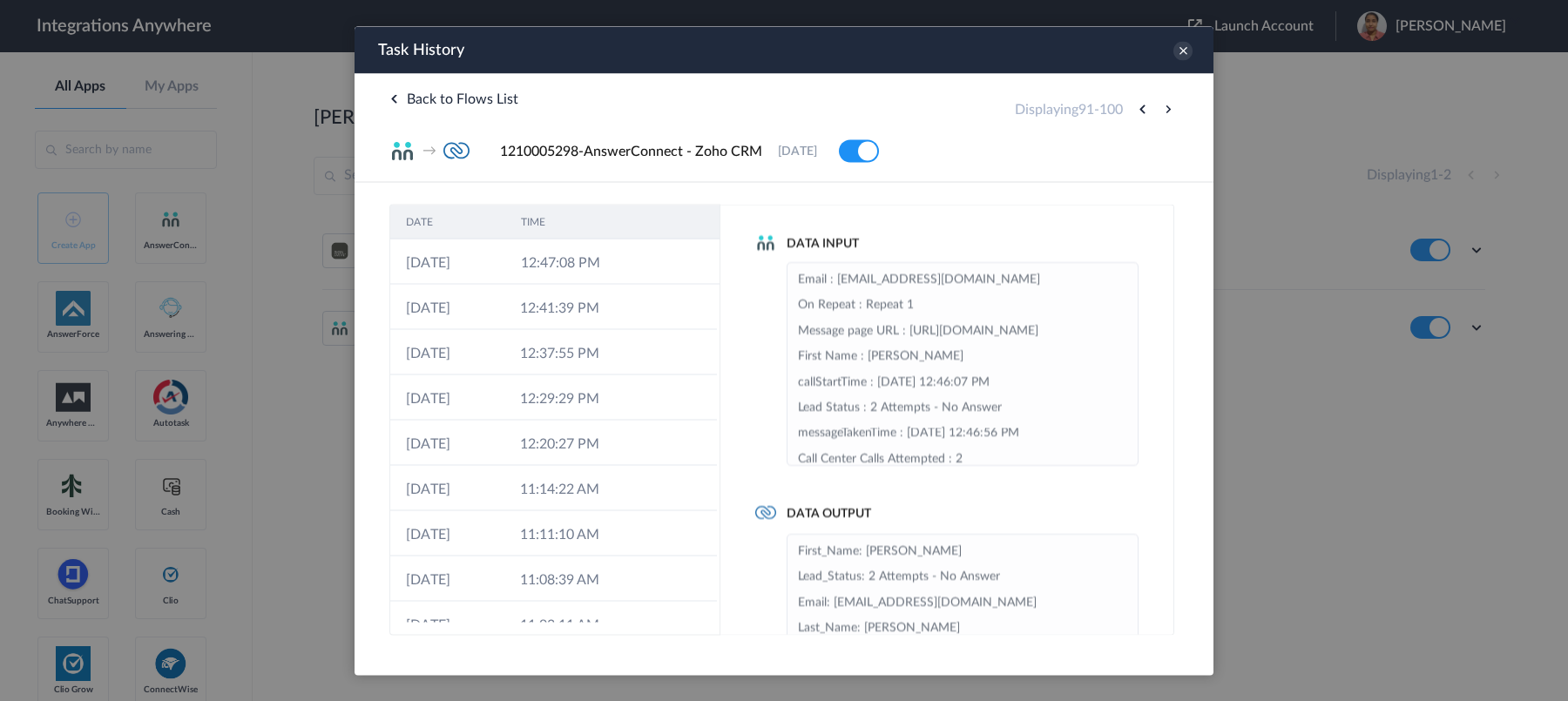
click at [1165, 110] on button at bounding box center [1168, 109] width 21 height 21
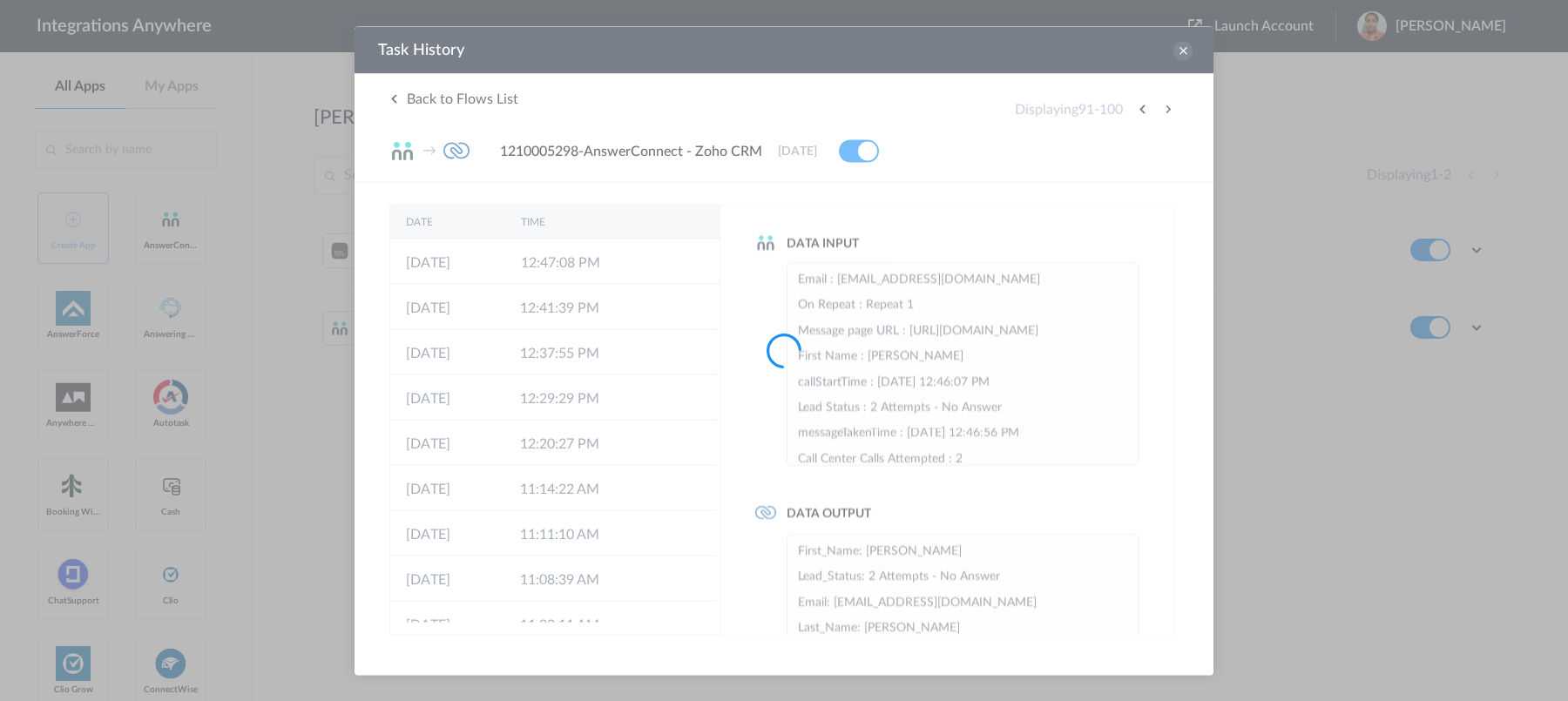
click at [1165, 110] on div at bounding box center [784, 350] width 1568 height 701
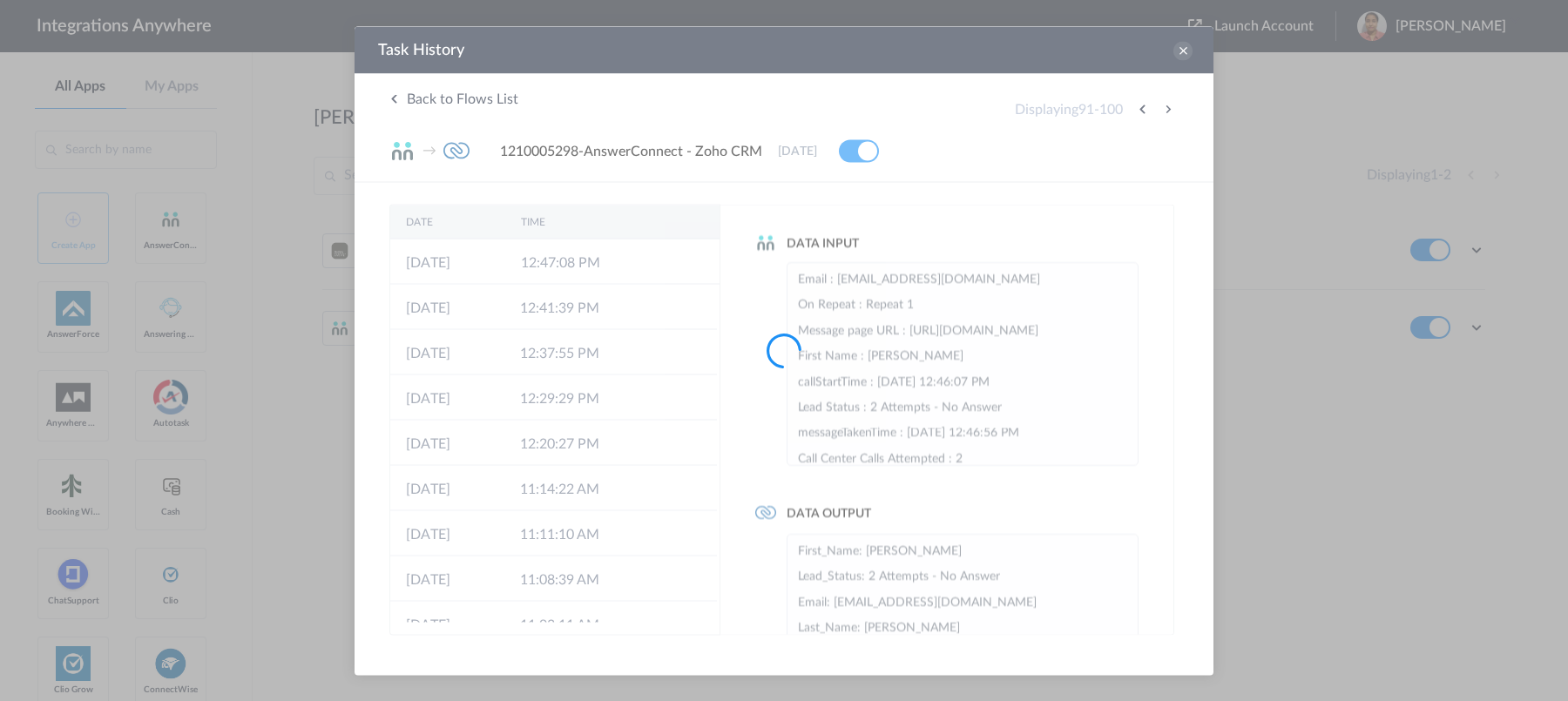
click at [1165, 110] on div at bounding box center [784, 350] width 1568 height 701
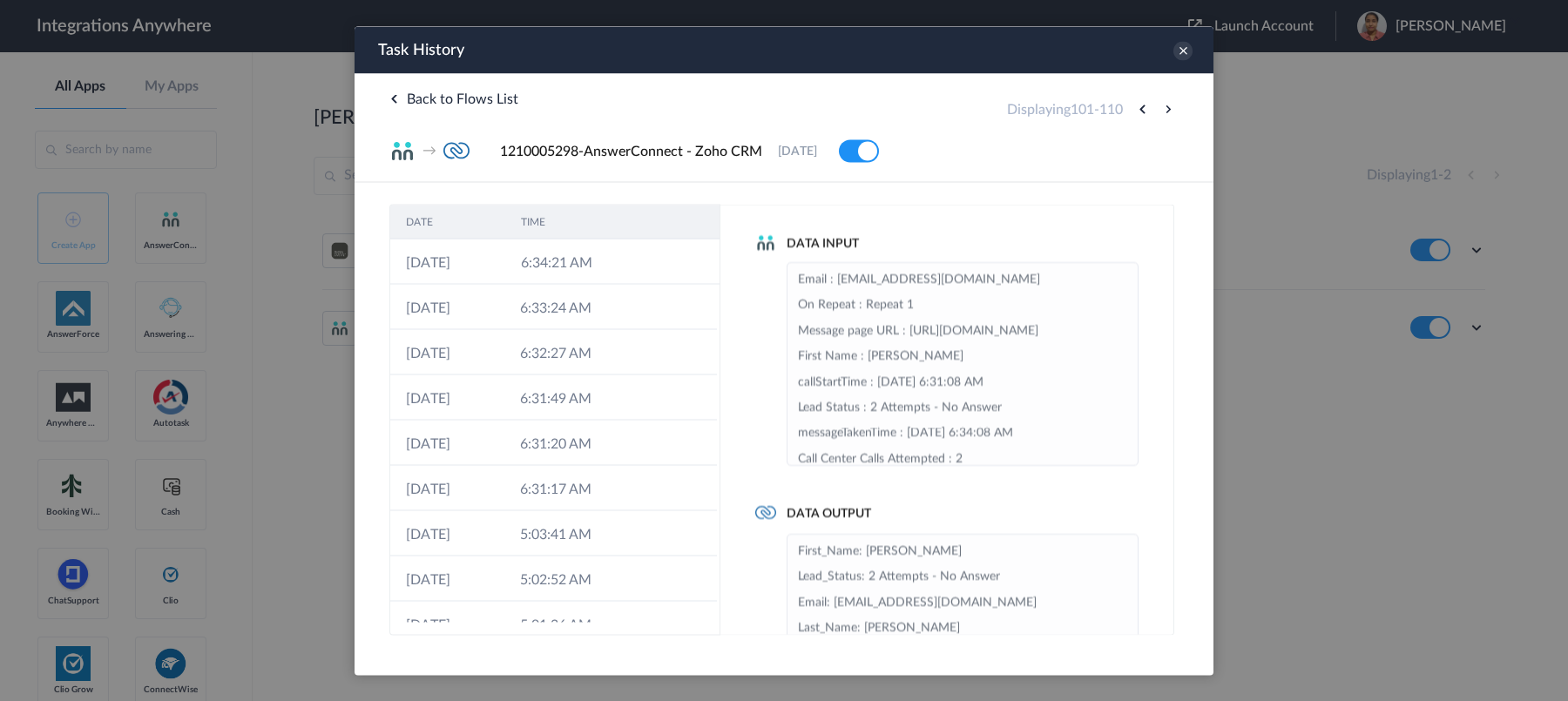
click at [1165, 110] on button at bounding box center [1168, 109] width 21 height 21
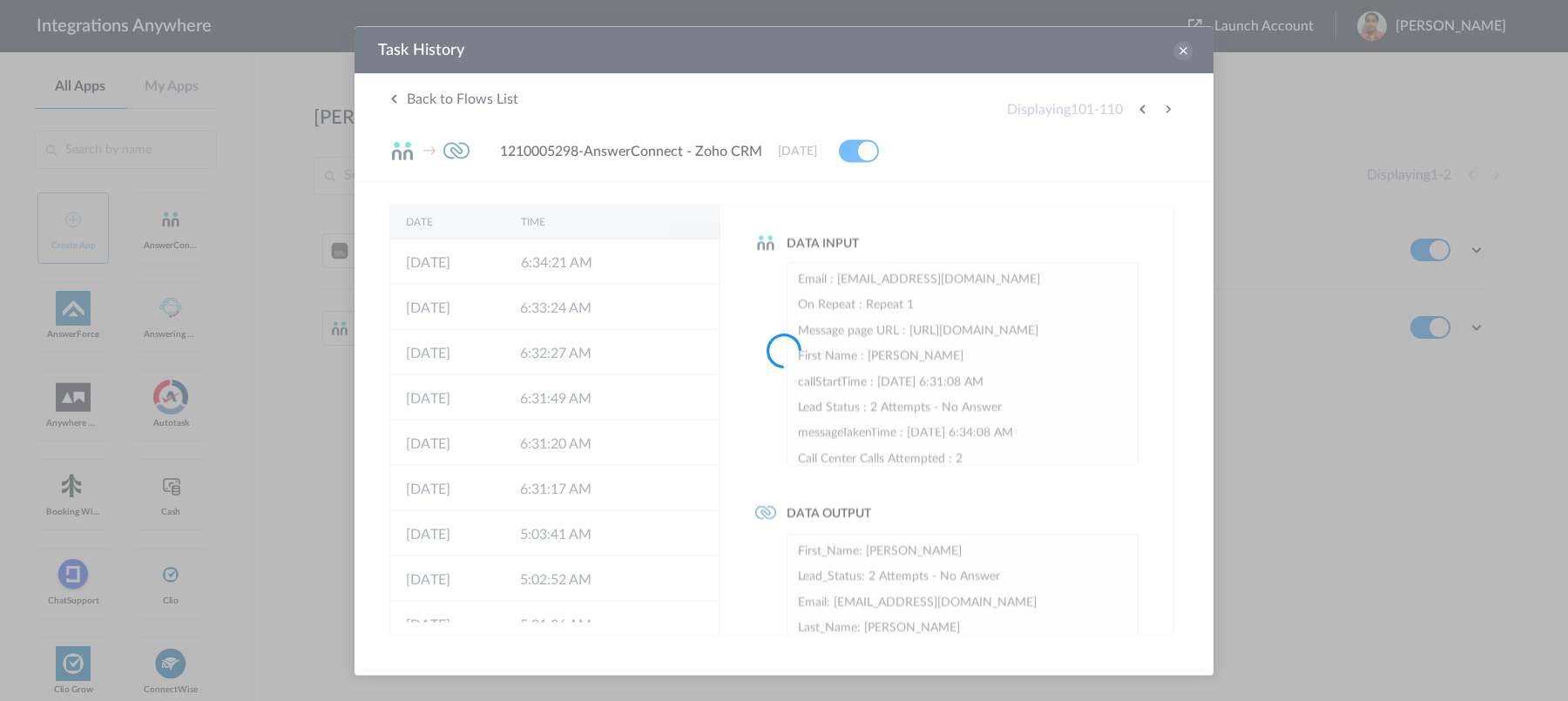
click at [1165, 110] on div at bounding box center [784, 350] width 1568 height 701
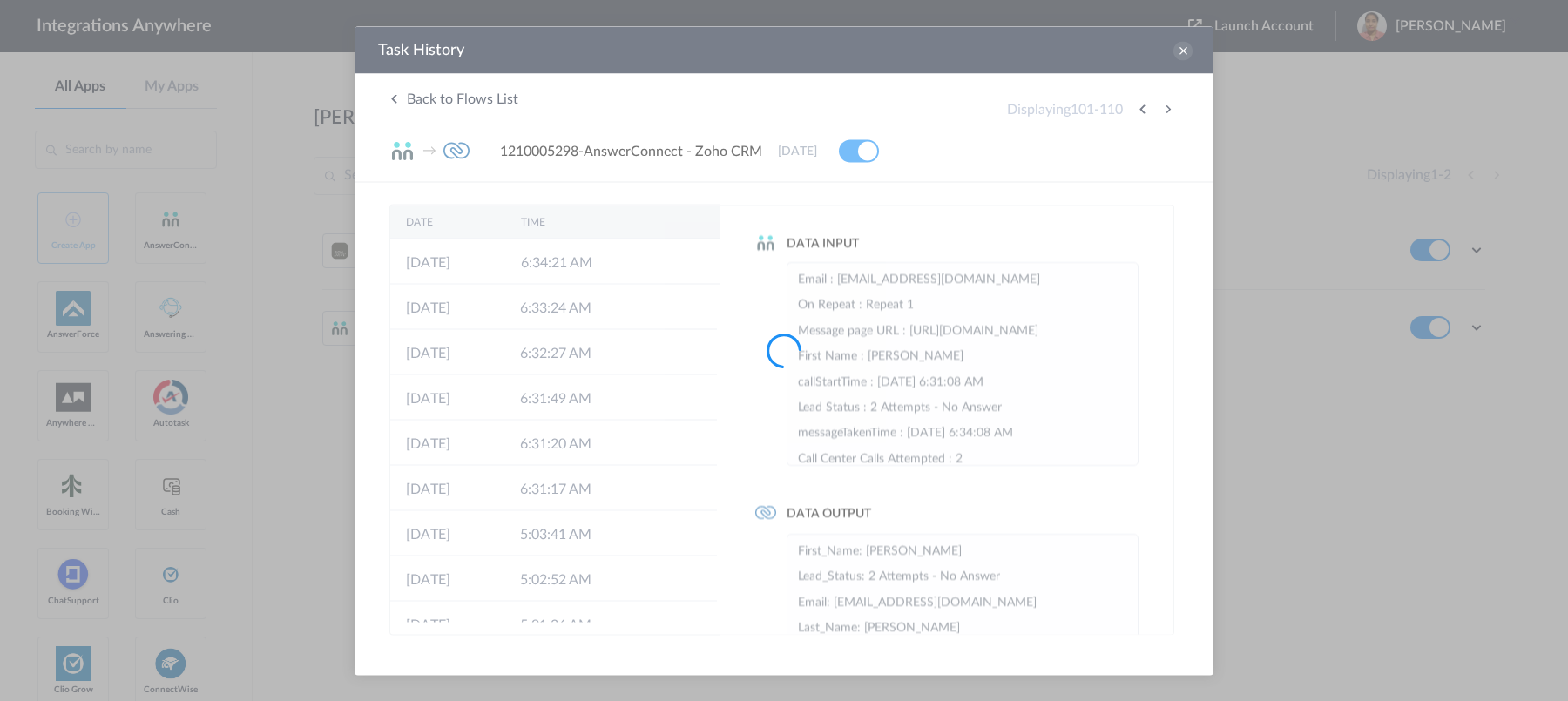
click at [1165, 110] on div at bounding box center [784, 350] width 1568 height 701
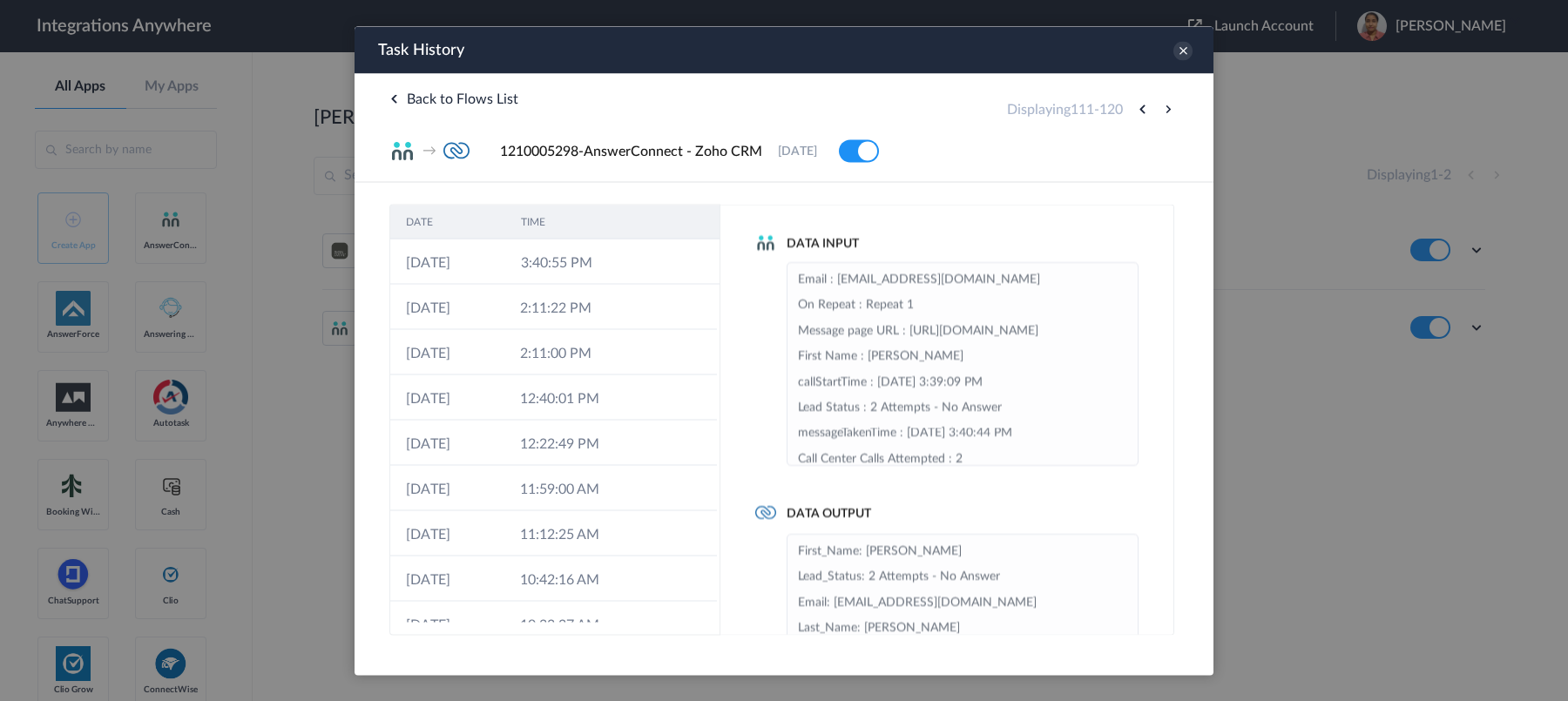
click at [1165, 110] on button at bounding box center [1168, 109] width 21 height 21
click at [0, 0] on div at bounding box center [0, 0] width 0 height 0
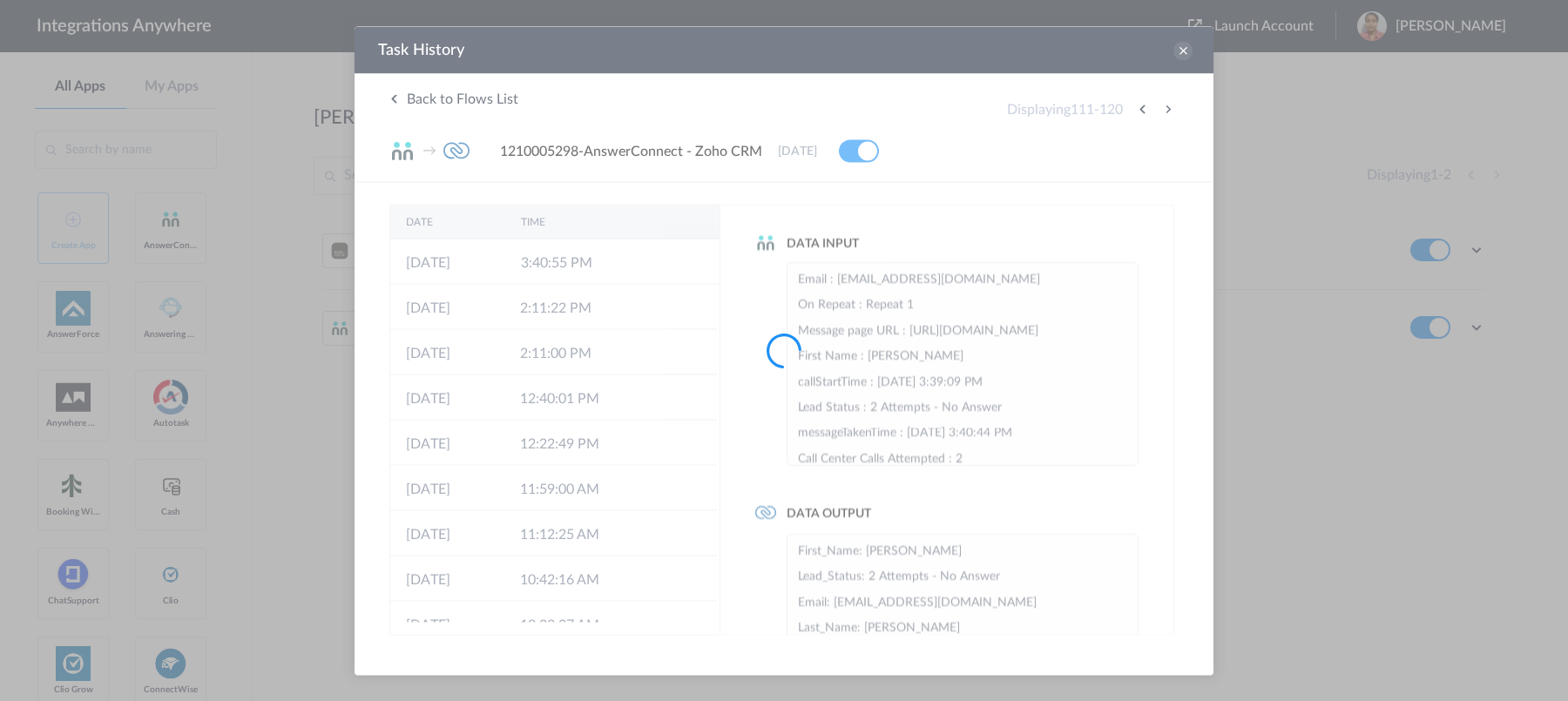
click at [1165, 110] on div at bounding box center [784, 350] width 1568 height 701
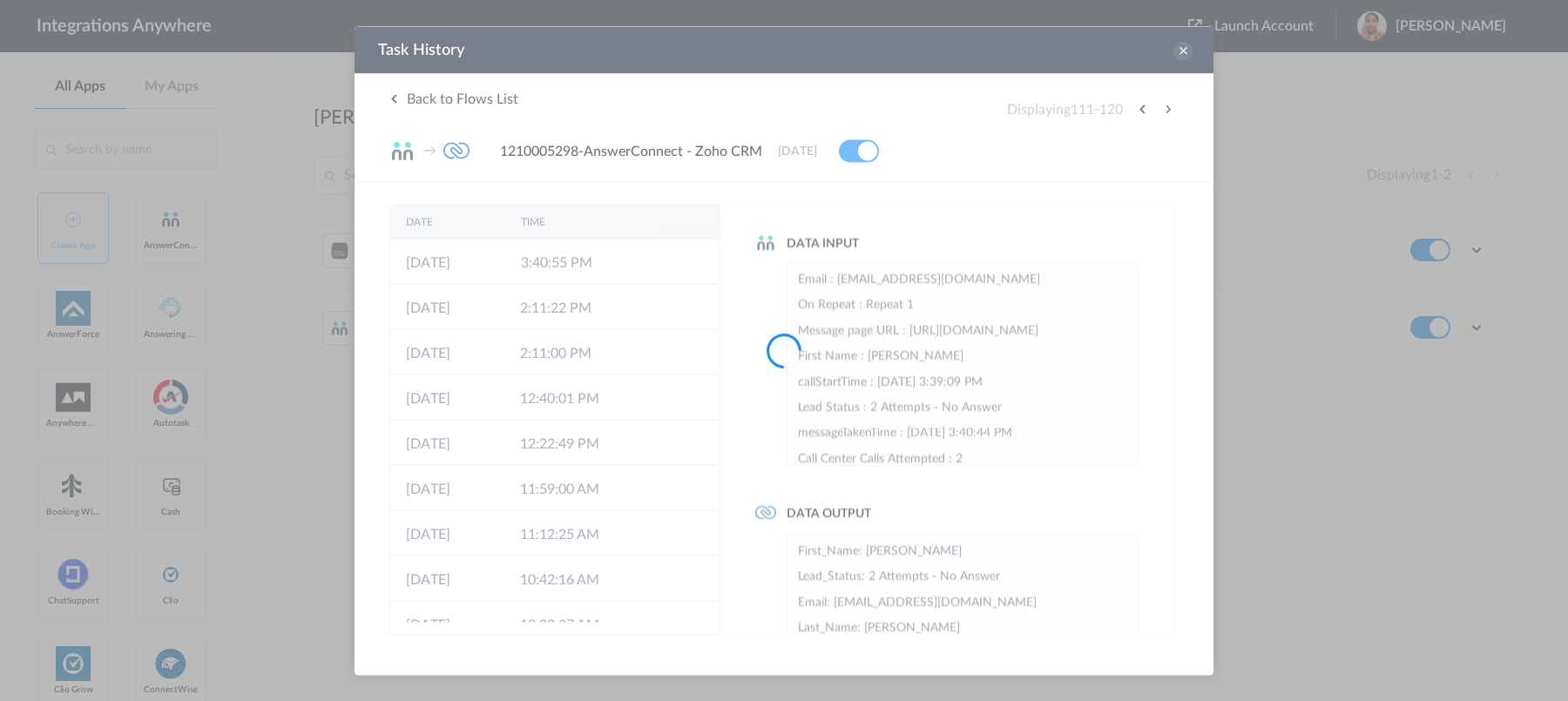
click at [1165, 110] on div at bounding box center [784, 350] width 1568 height 701
click at [1165, 110] on button at bounding box center [1168, 109] width 21 height 21
click at [1165, 110] on div at bounding box center [784, 350] width 1568 height 701
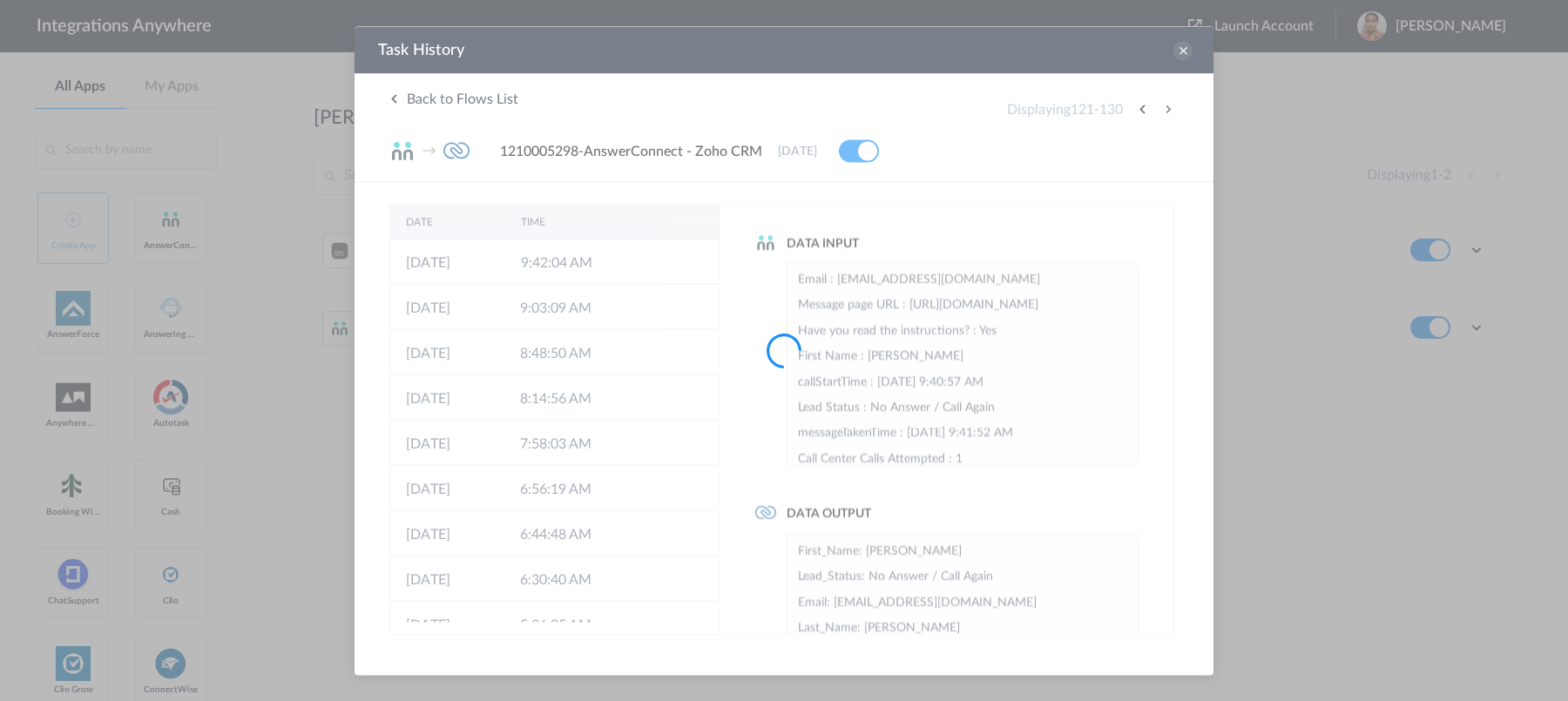
click at [1165, 110] on div at bounding box center [784, 350] width 1568 height 701
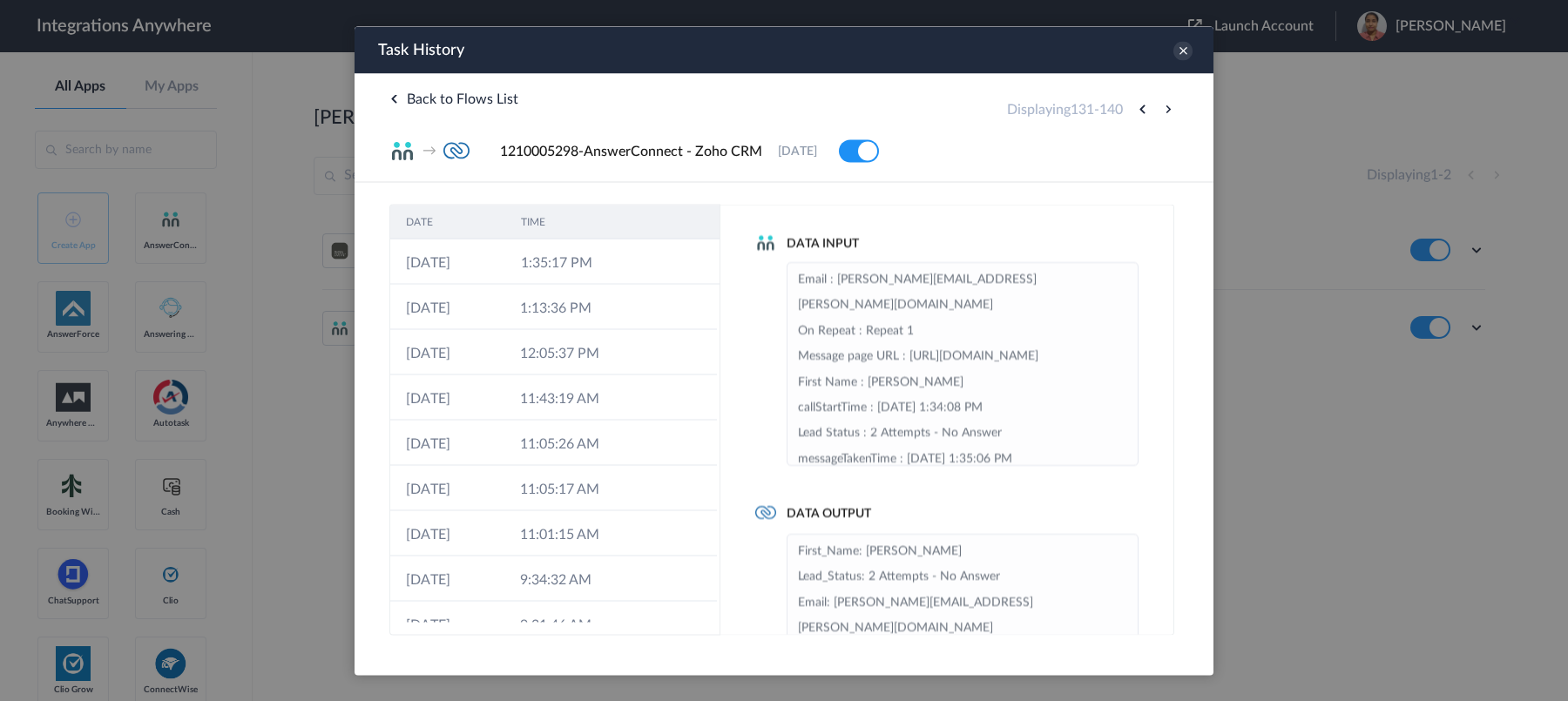
click at [1165, 110] on button at bounding box center [1168, 109] width 21 height 21
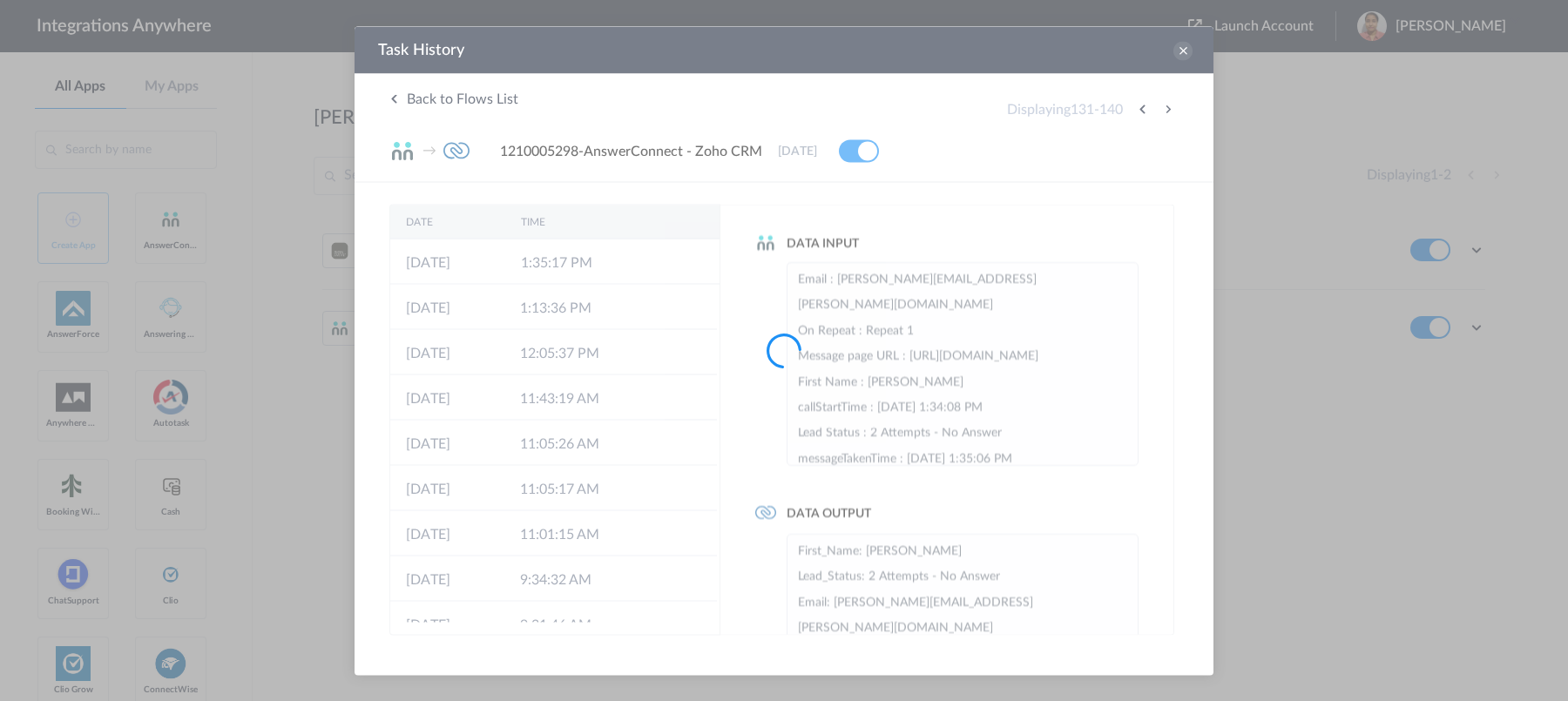
click at [1165, 110] on div at bounding box center [784, 350] width 1568 height 701
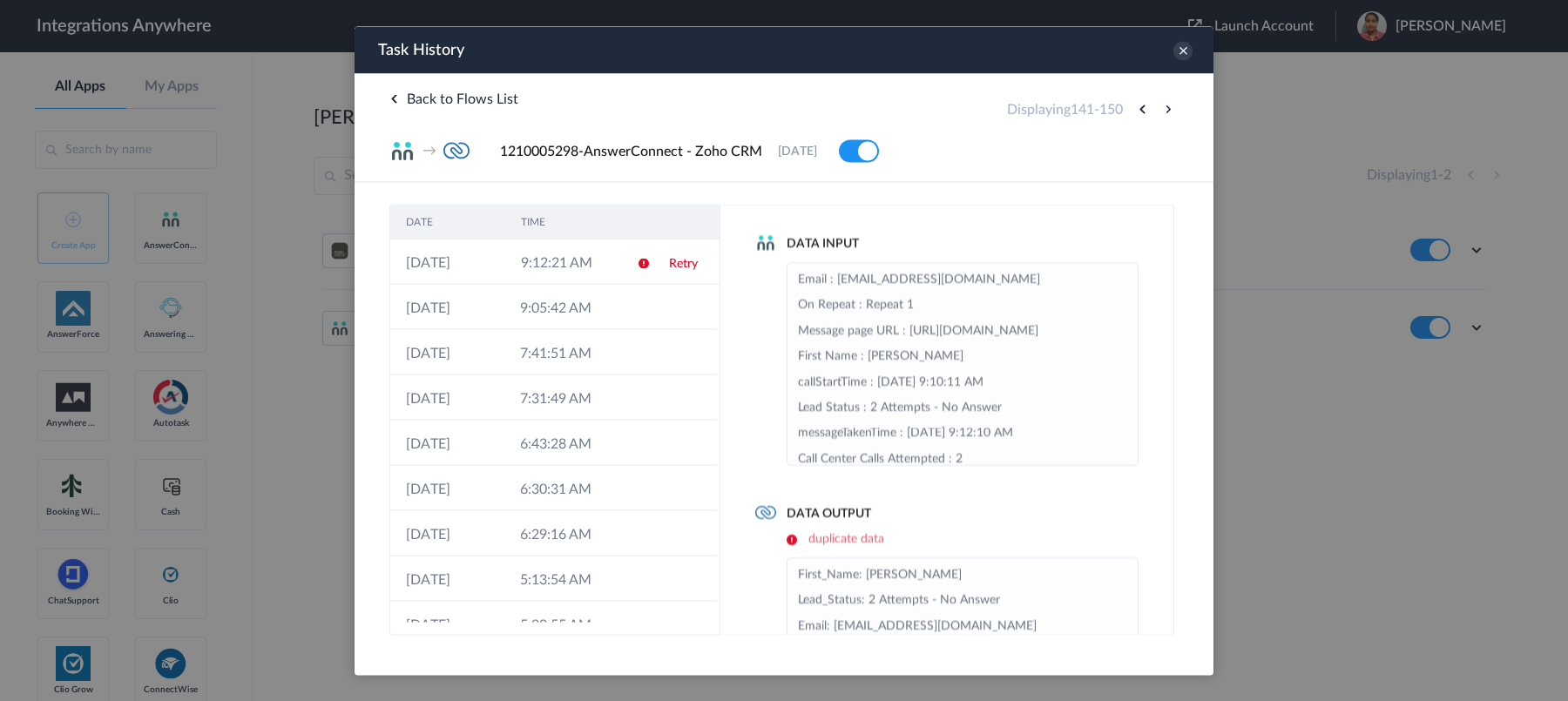
click at [1165, 110] on button at bounding box center [1168, 109] width 21 height 21
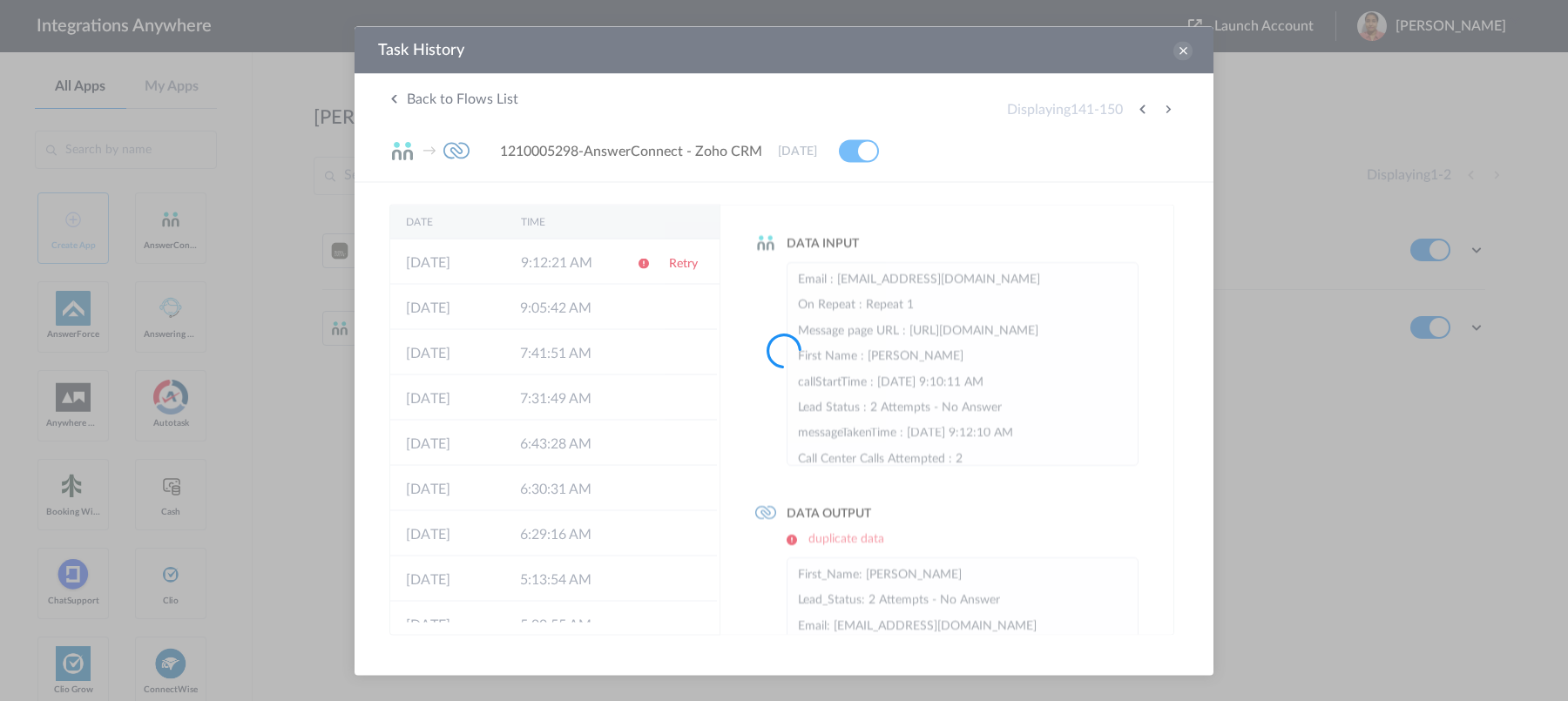
click at [1165, 110] on div at bounding box center [784, 350] width 1568 height 701
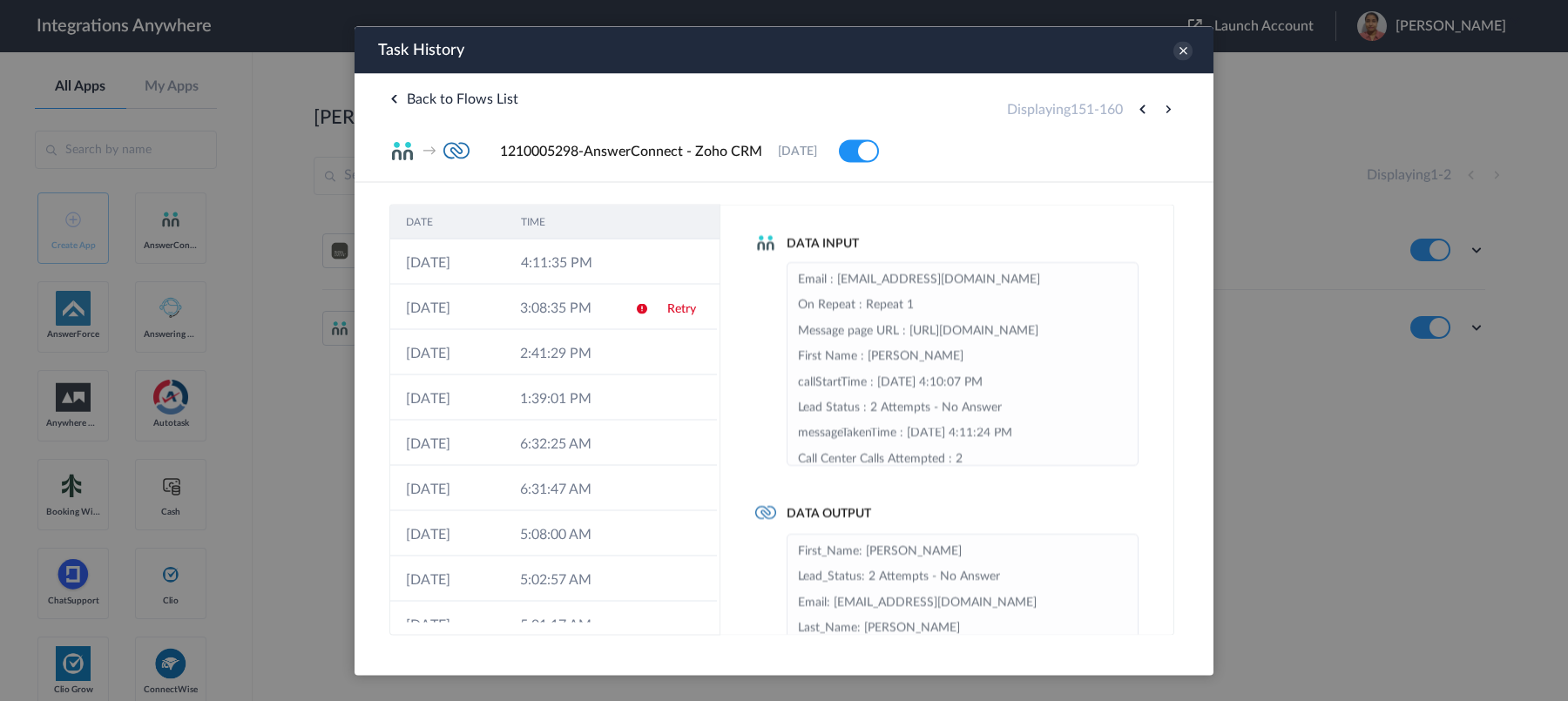
click at [1165, 110] on button at bounding box center [1168, 109] width 21 height 21
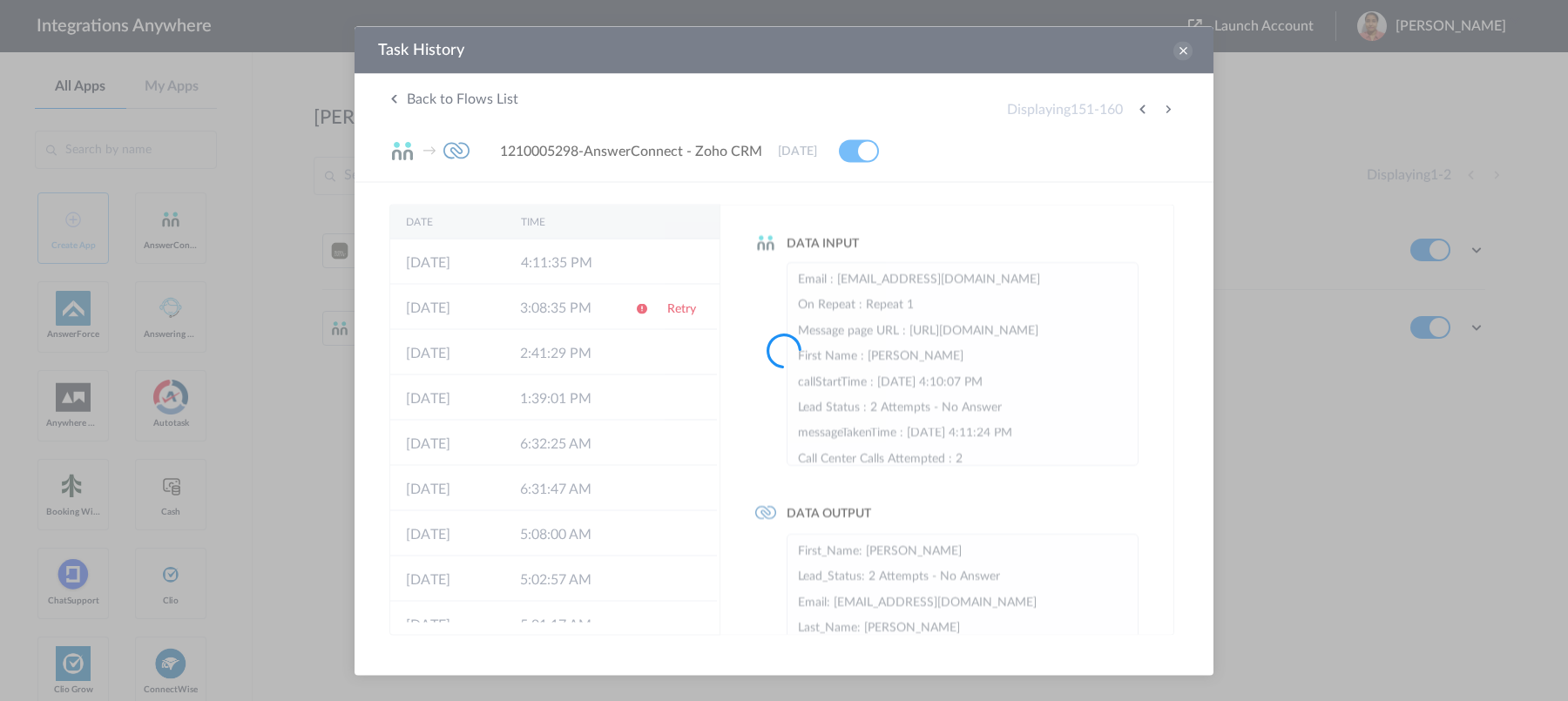
click at [1165, 110] on div at bounding box center [784, 350] width 1568 height 701
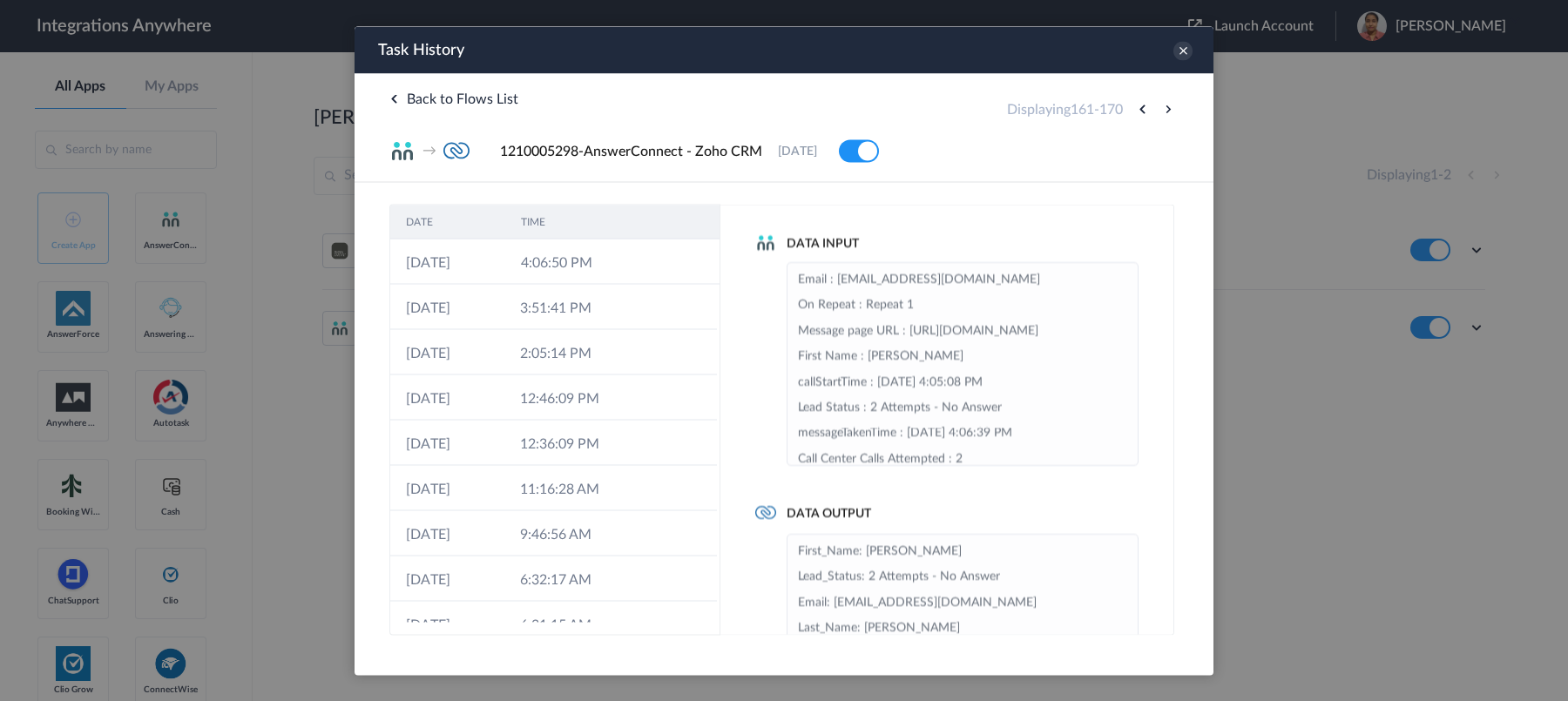
click at [1165, 110] on button at bounding box center [1168, 109] width 21 height 21
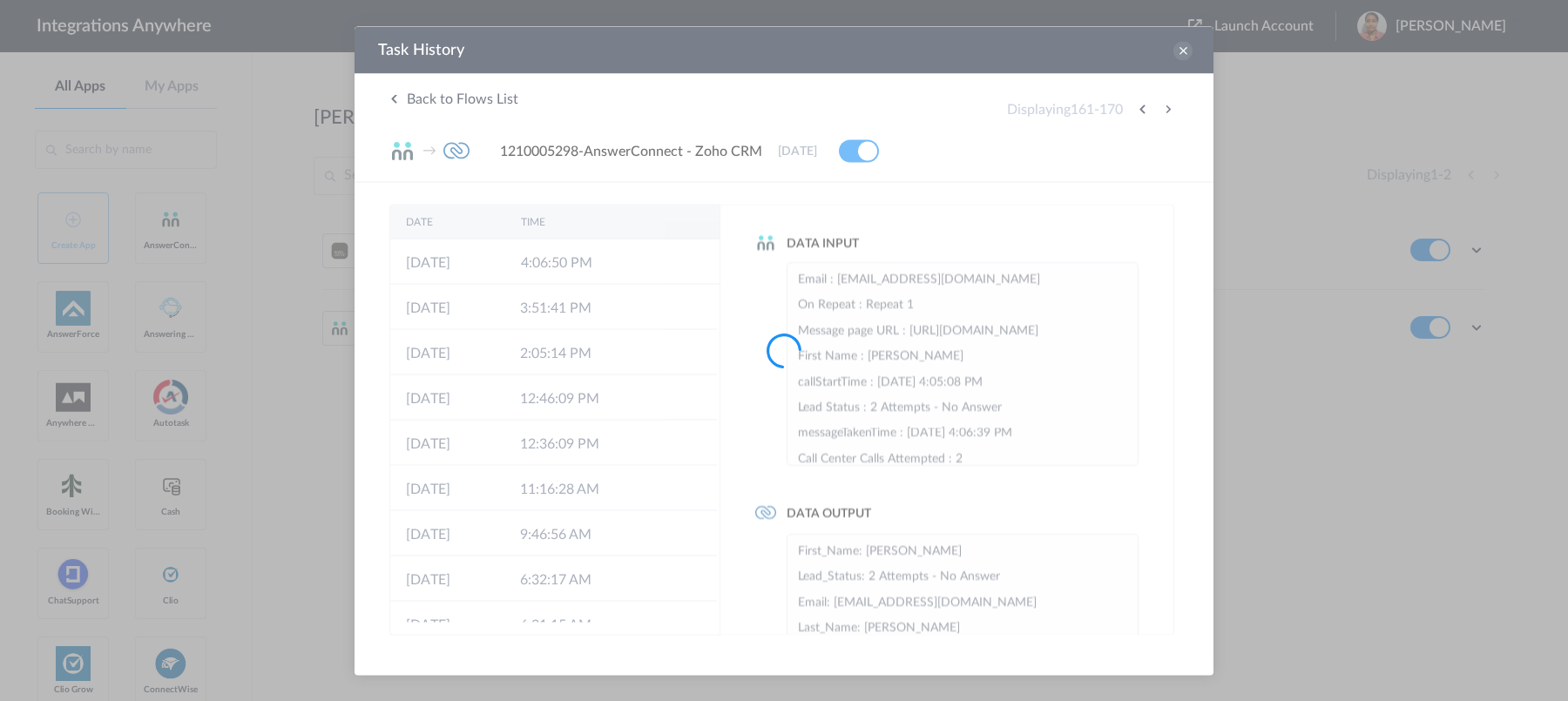
click at [1165, 110] on div at bounding box center [784, 350] width 1568 height 701
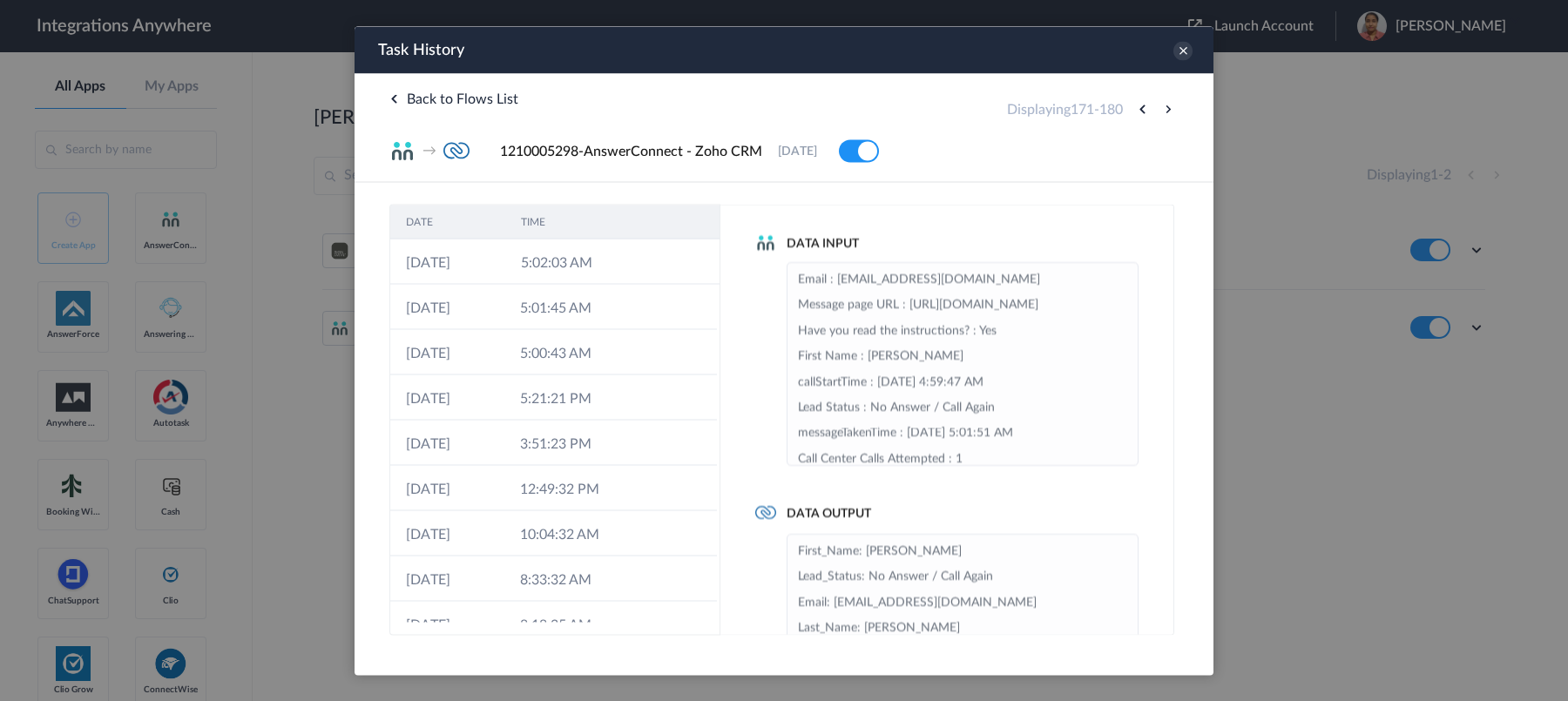
click at [1165, 110] on button at bounding box center [1168, 109] width 21 height 21
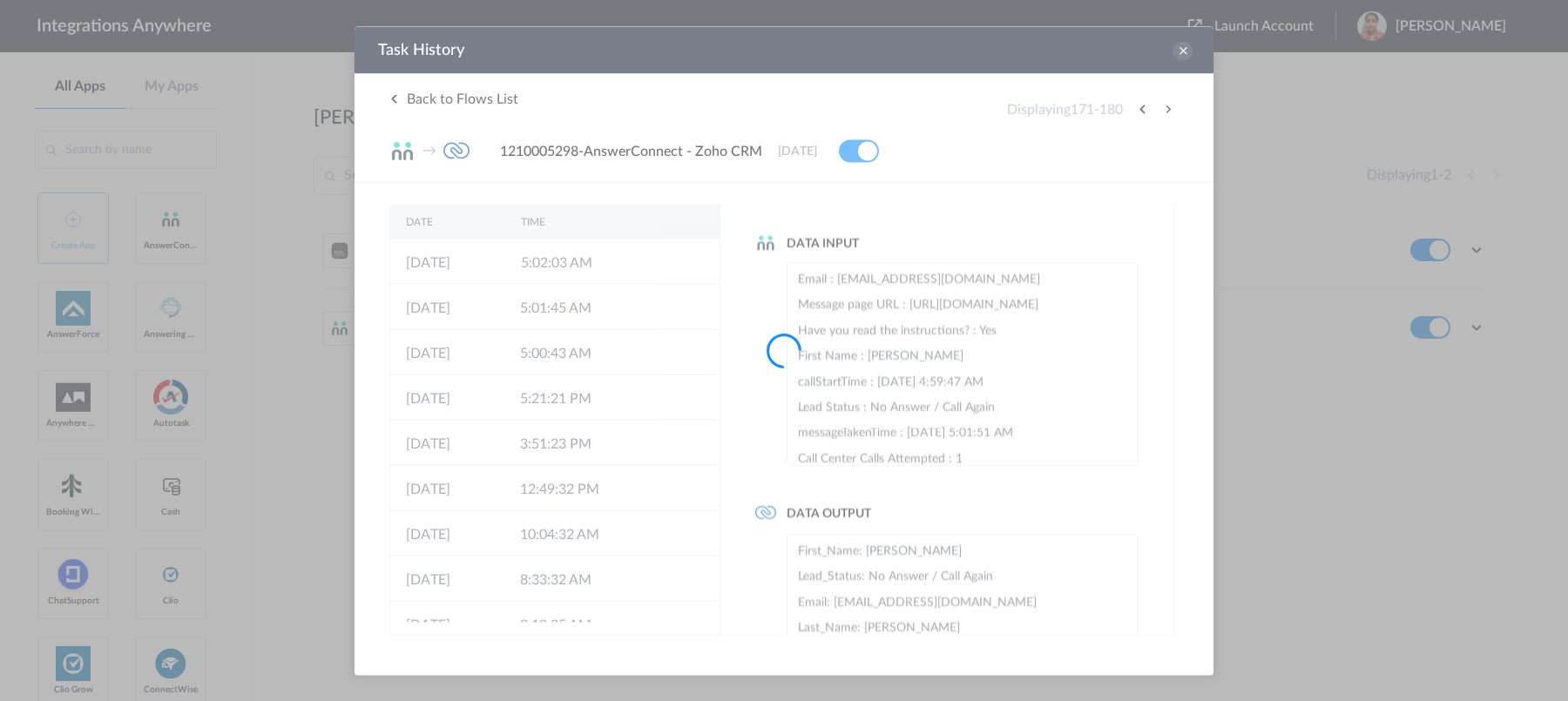
click at [1165, 110] on div at bounding box center [784, 350] width 1568 height 701
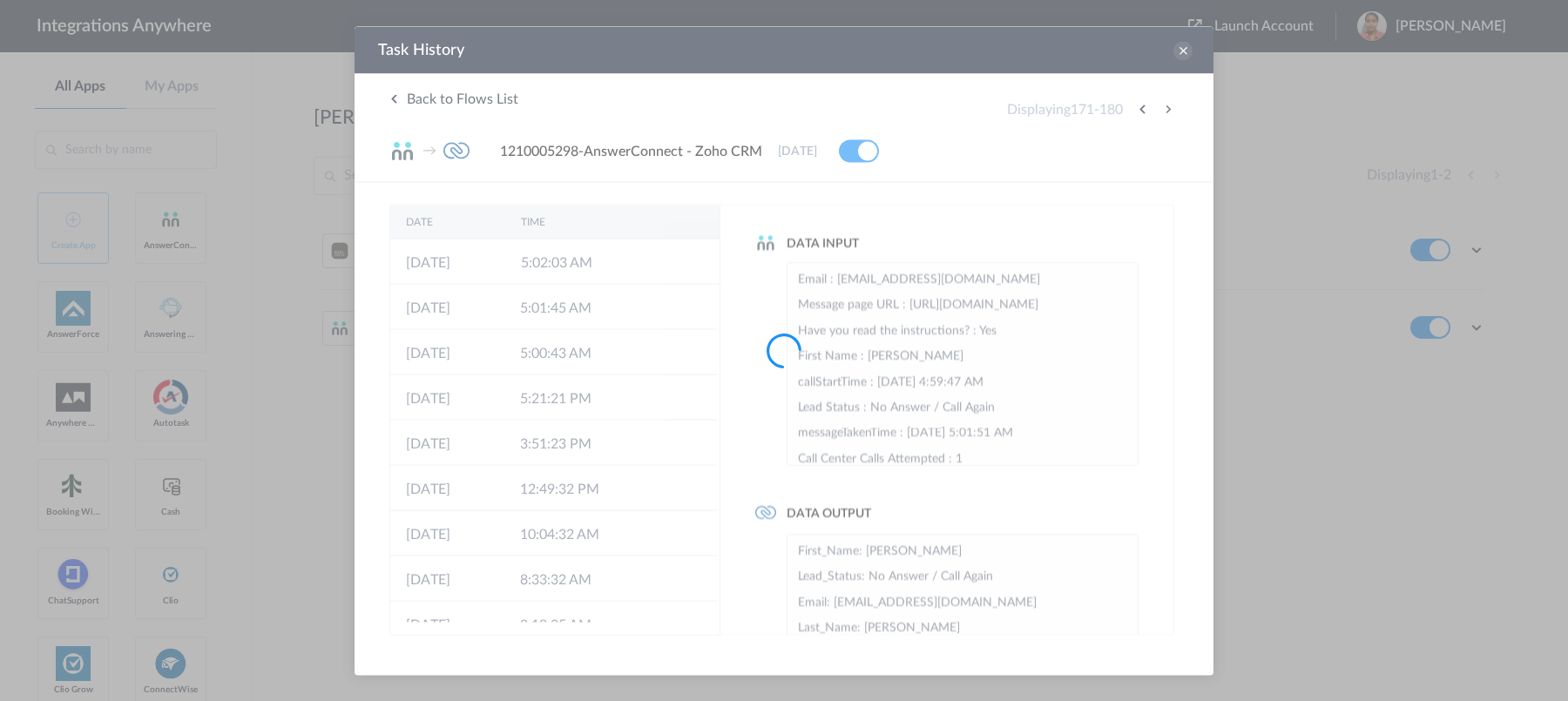
click at [1165, 110] on div at bounding box center [784, 350] width 1568 height 701
click at [1165, 110] on button at bounding box center [1168, 109] width 21 height 21
click at [1165, 110] on div at bounding box center [784, 350] width 1568 height 701
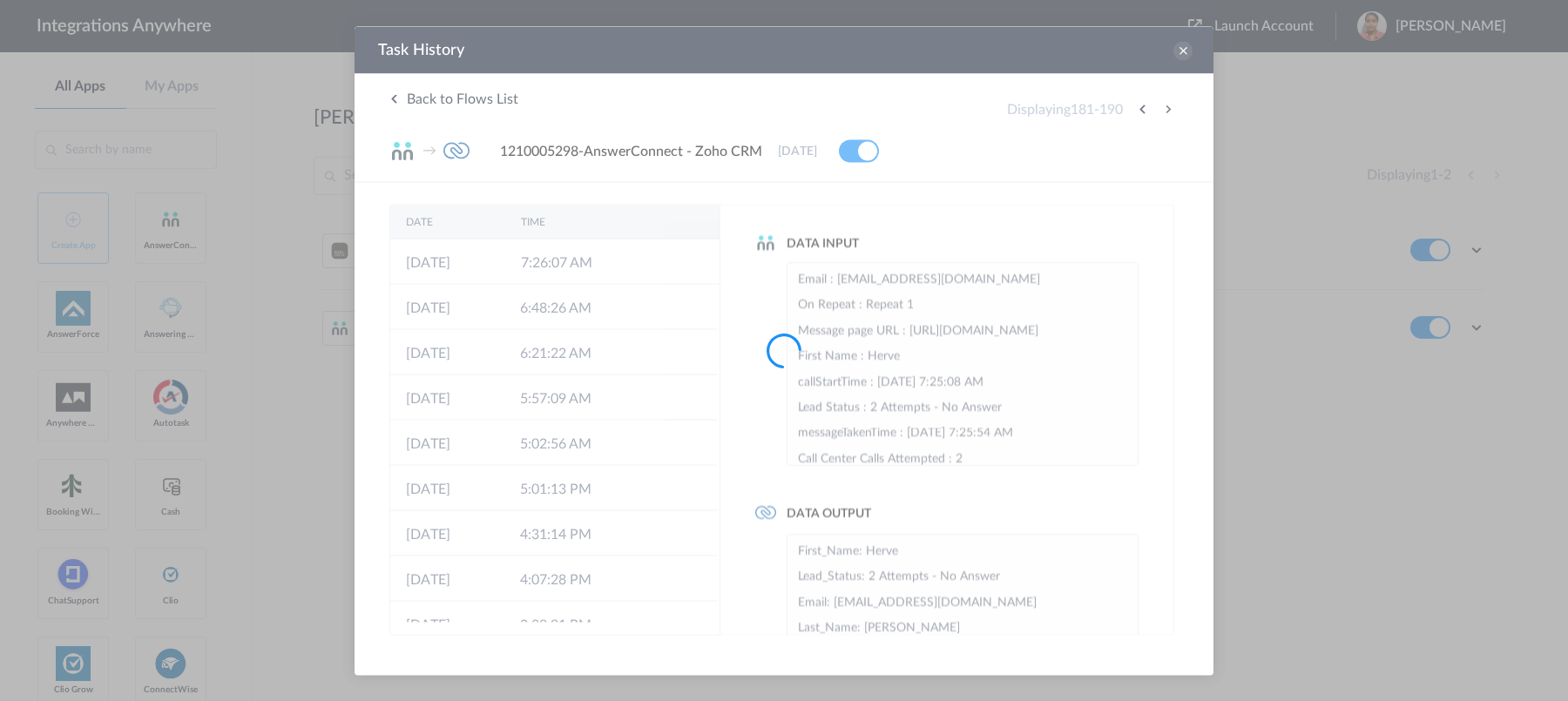
click at [1165, 110] on div at bounding box center [784, 350] width 1568 height 701
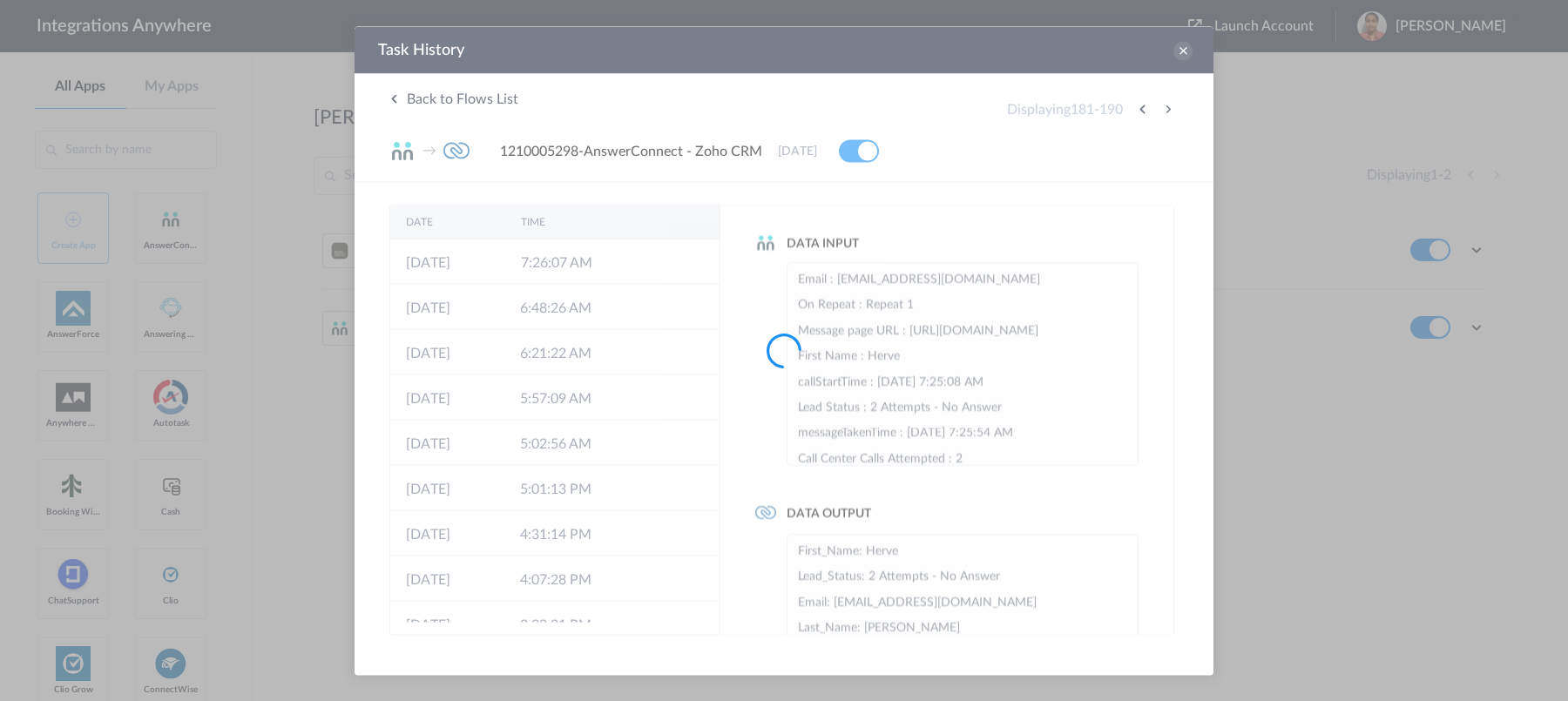
click at [1165, 110] on div at bounding box center [784, 350] width 1568 height 701
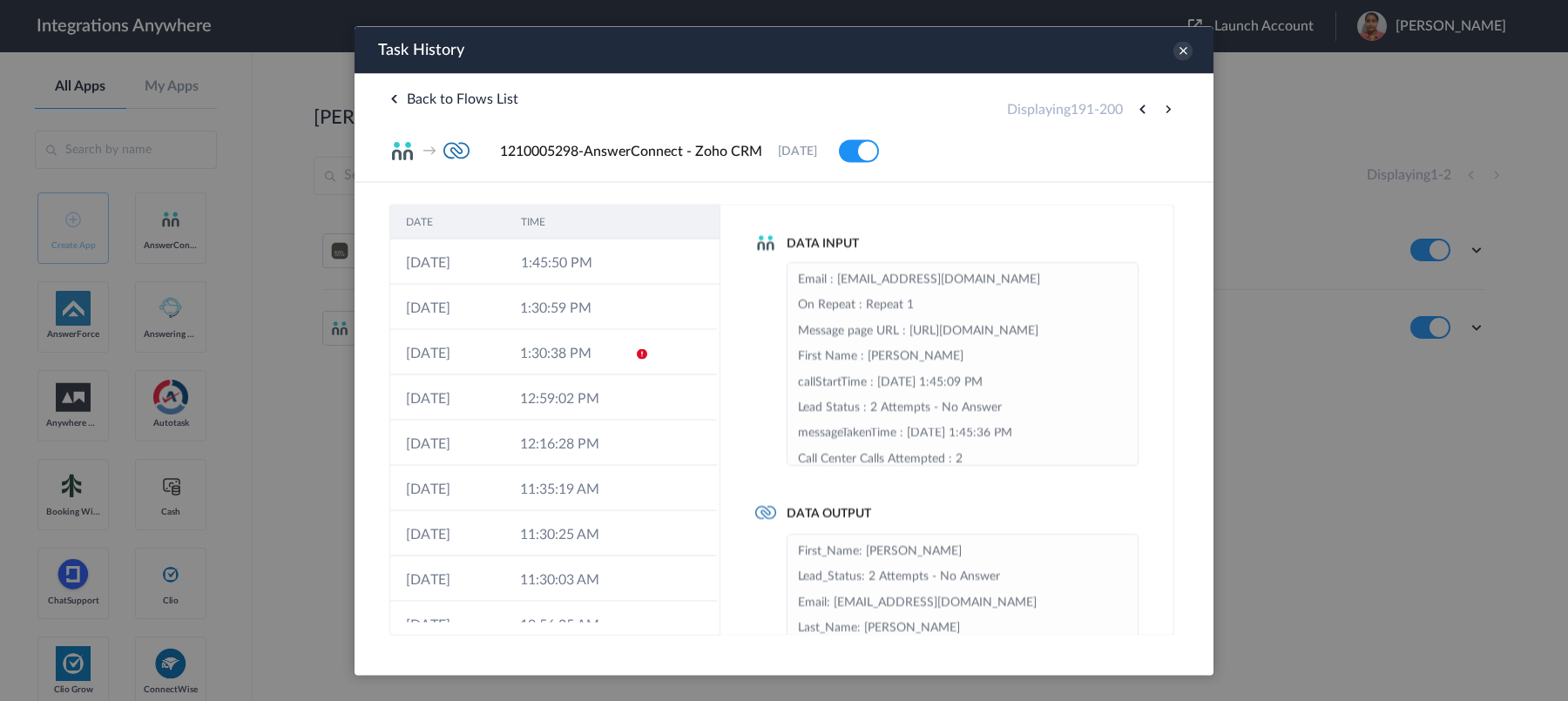
click at [1165, 110] on button at bounding box center [1168, 109] width 21 height 21
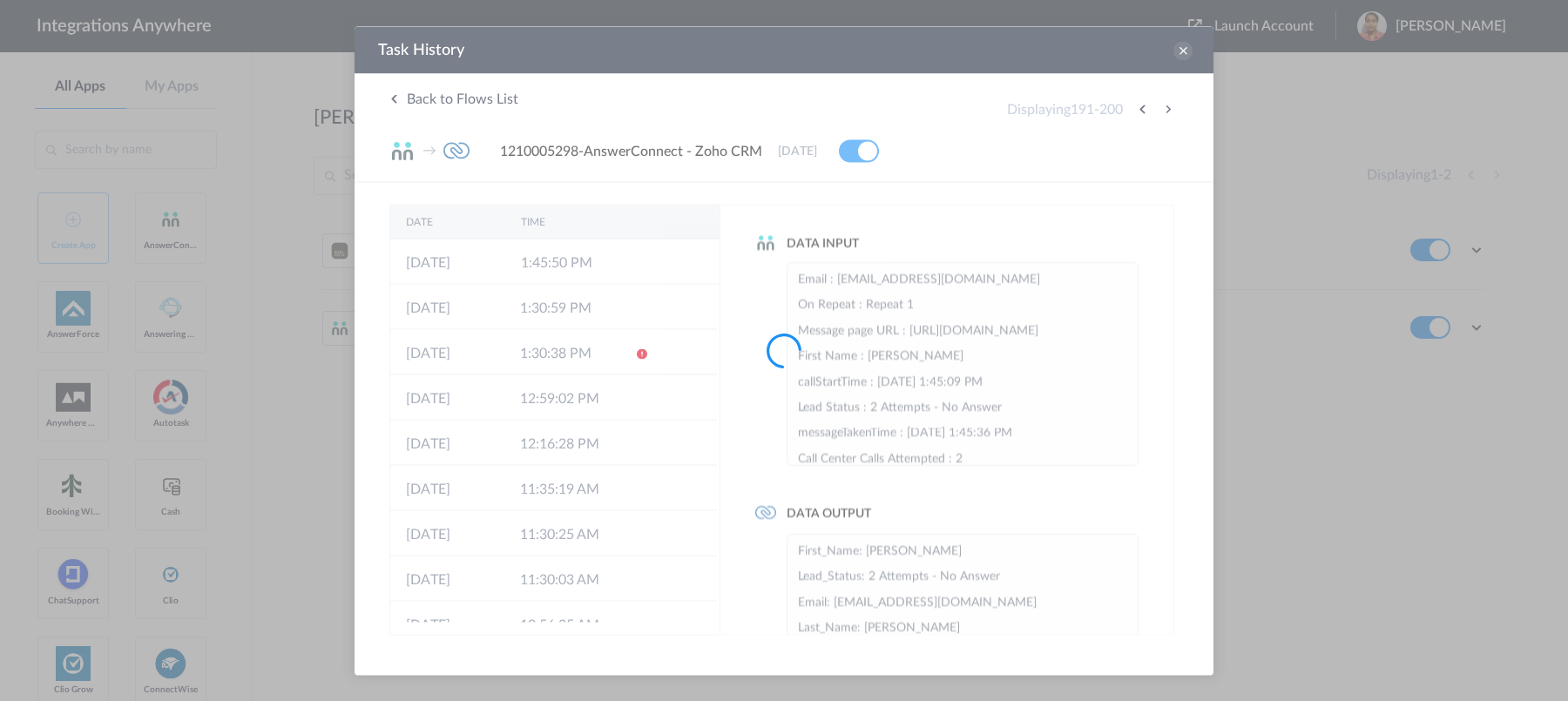
click at [1165, 110] on div at bounding box center [784, 350] width 1568 height 701
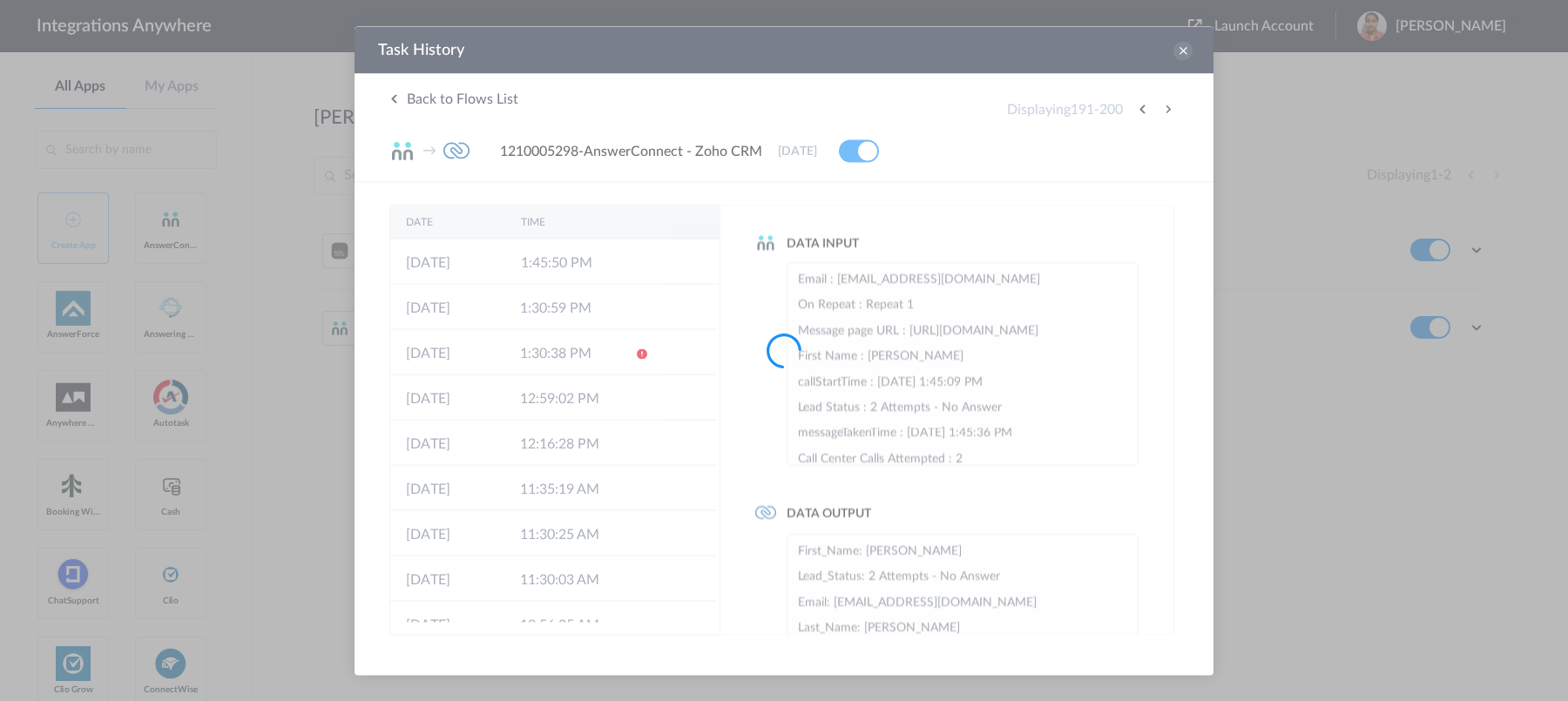
click at [1165, 110] on div at bounding box center [784, 350] width 1568 height 701
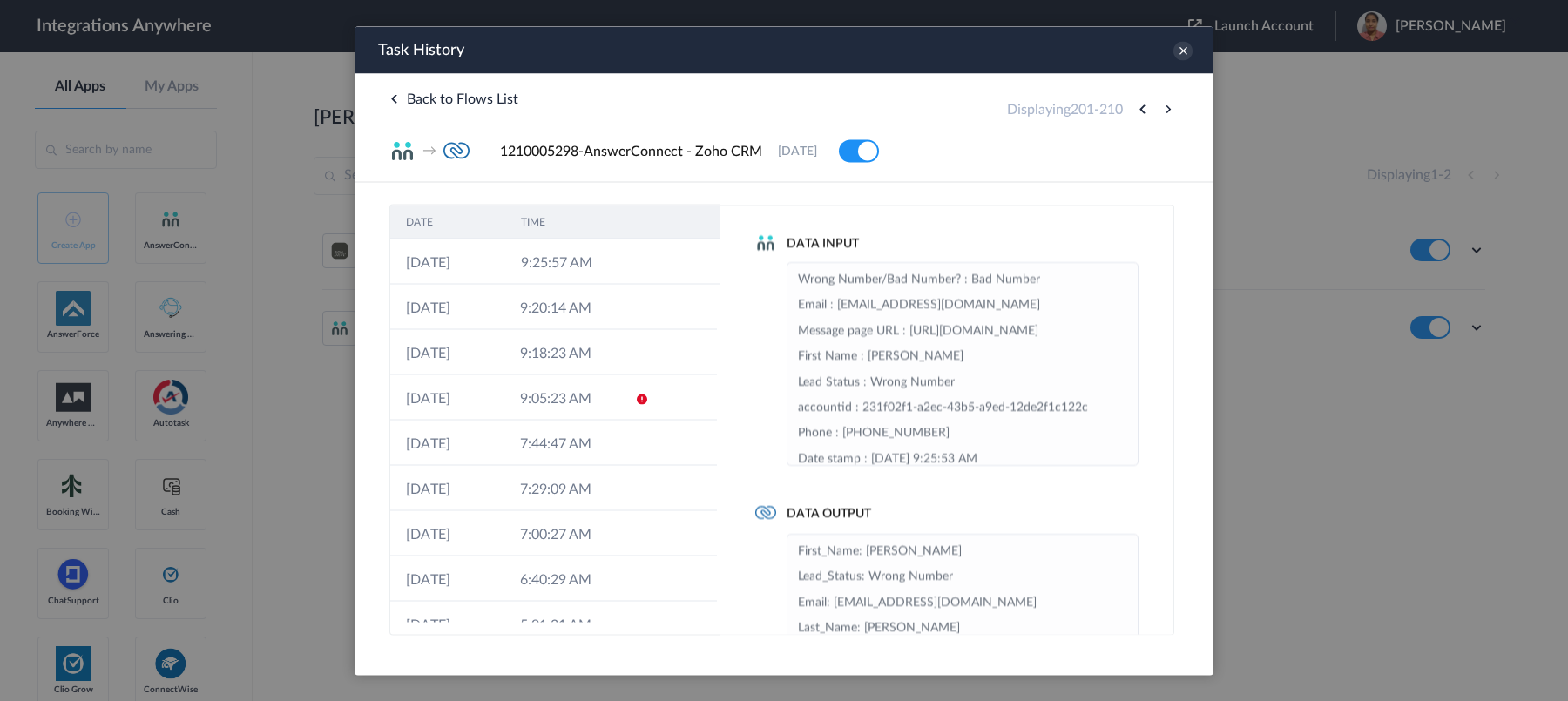
click at [1165, 110] on button at bounding box center [1168, 109] width 21 height 21
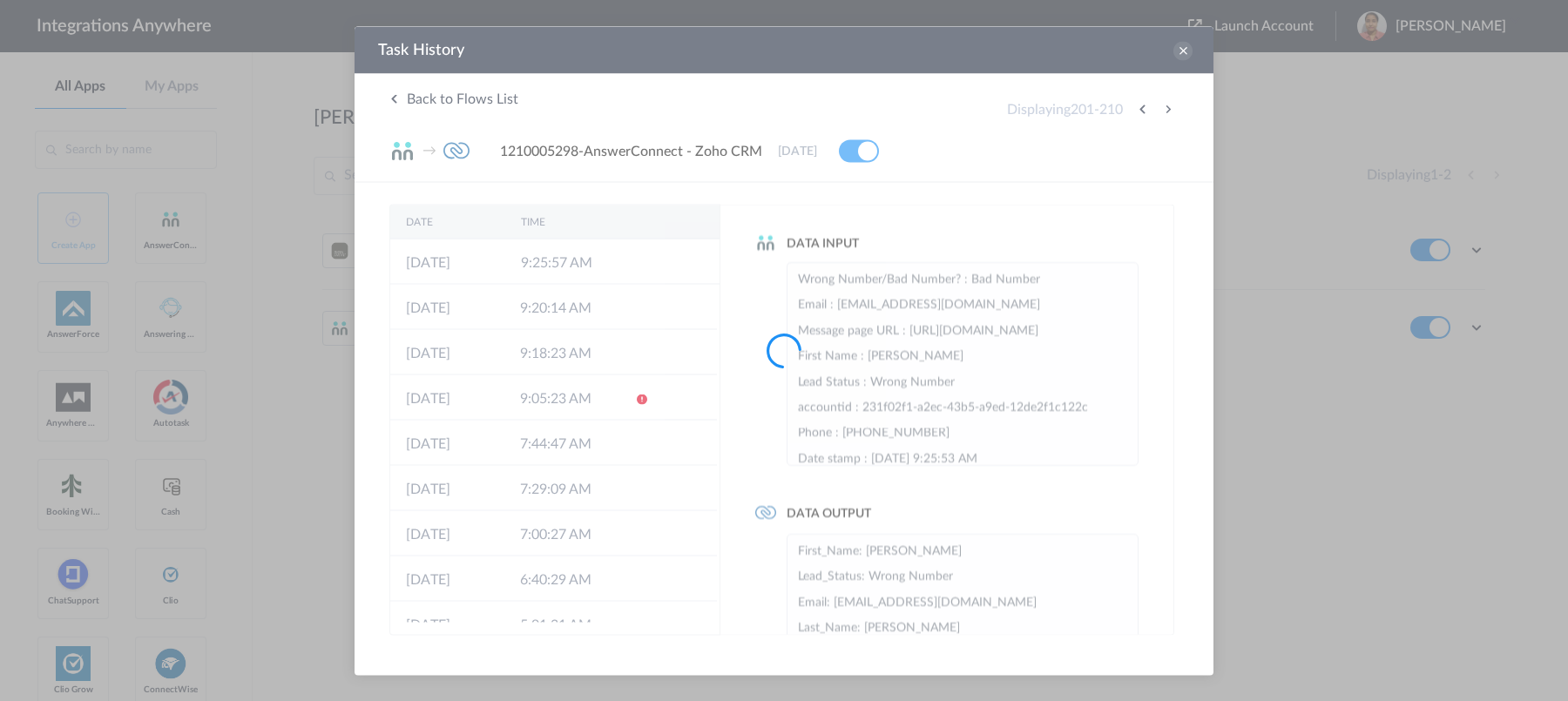
click at [1165, 110] on div at bounding box center [784, 350] width 1568 height 701
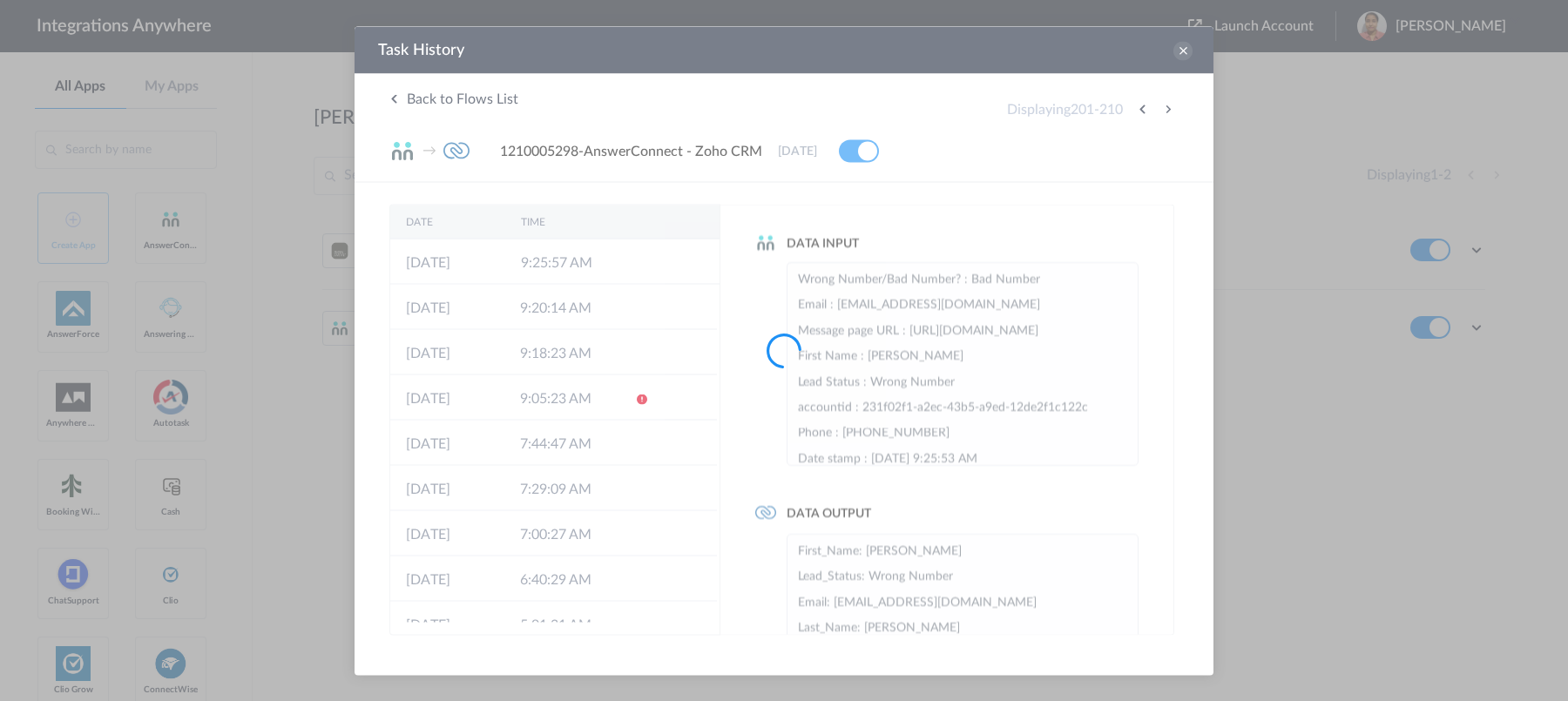
click at [1165, 110] on div at bounding box center [784, 350] width 1568 height 701
click at [1165, 110] on button at bounding box center [1168, 109] width 21 height 21
click at [1165, 110] on div at bounding box center [784, 350] width 1568 height 701
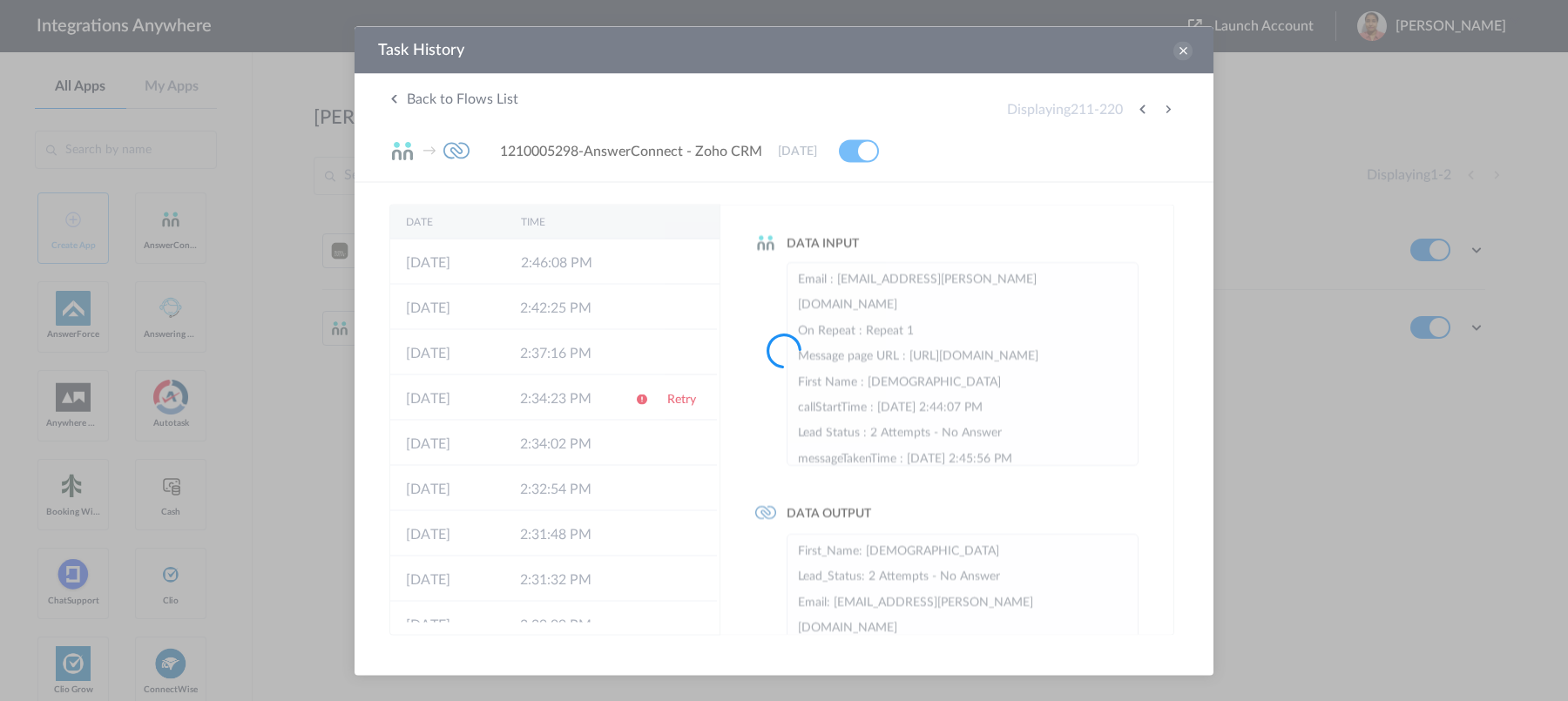
click at [1165, 110] on div at bounding box center [784, 350] width 1568 height 701
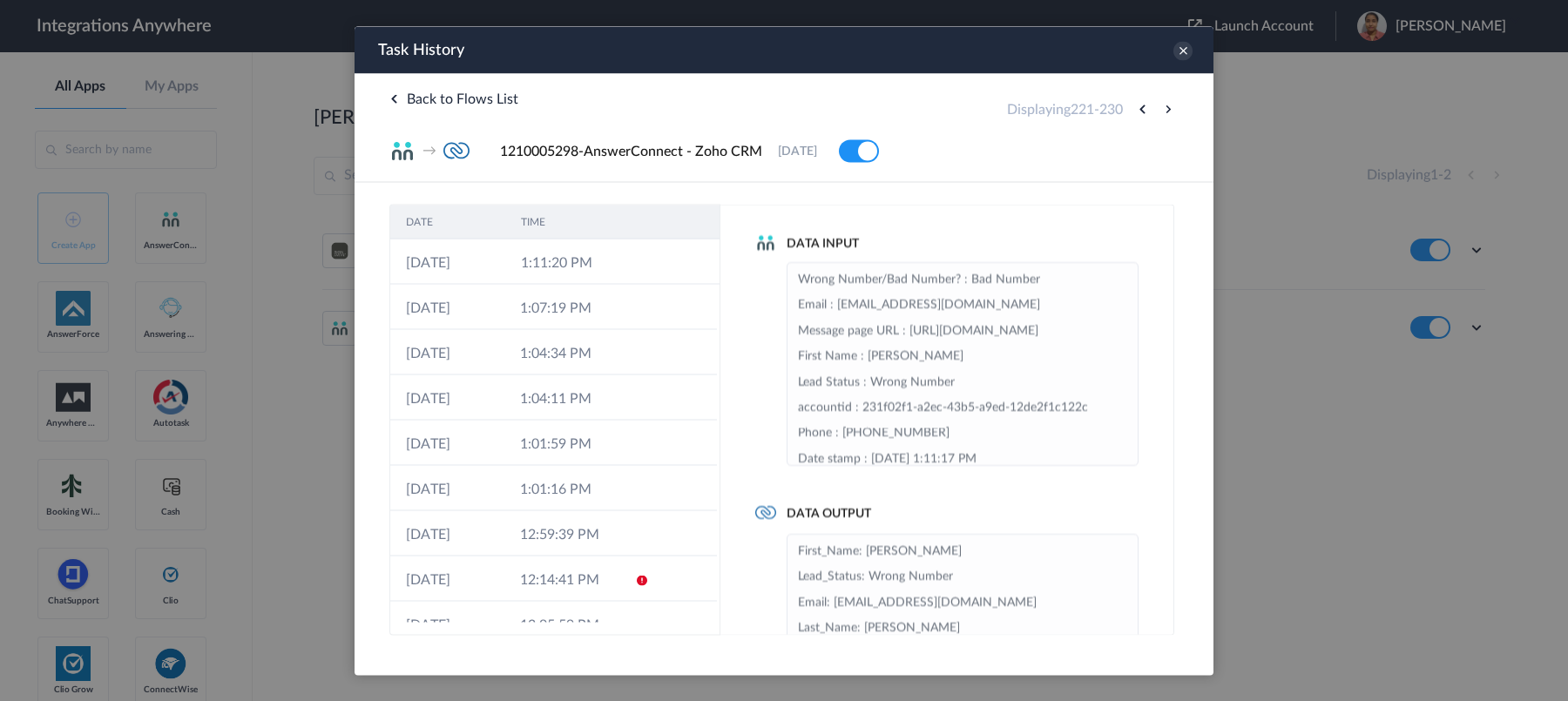
click at [1165, 110] on button at bounding box center [1168, 109] width 21 height 21
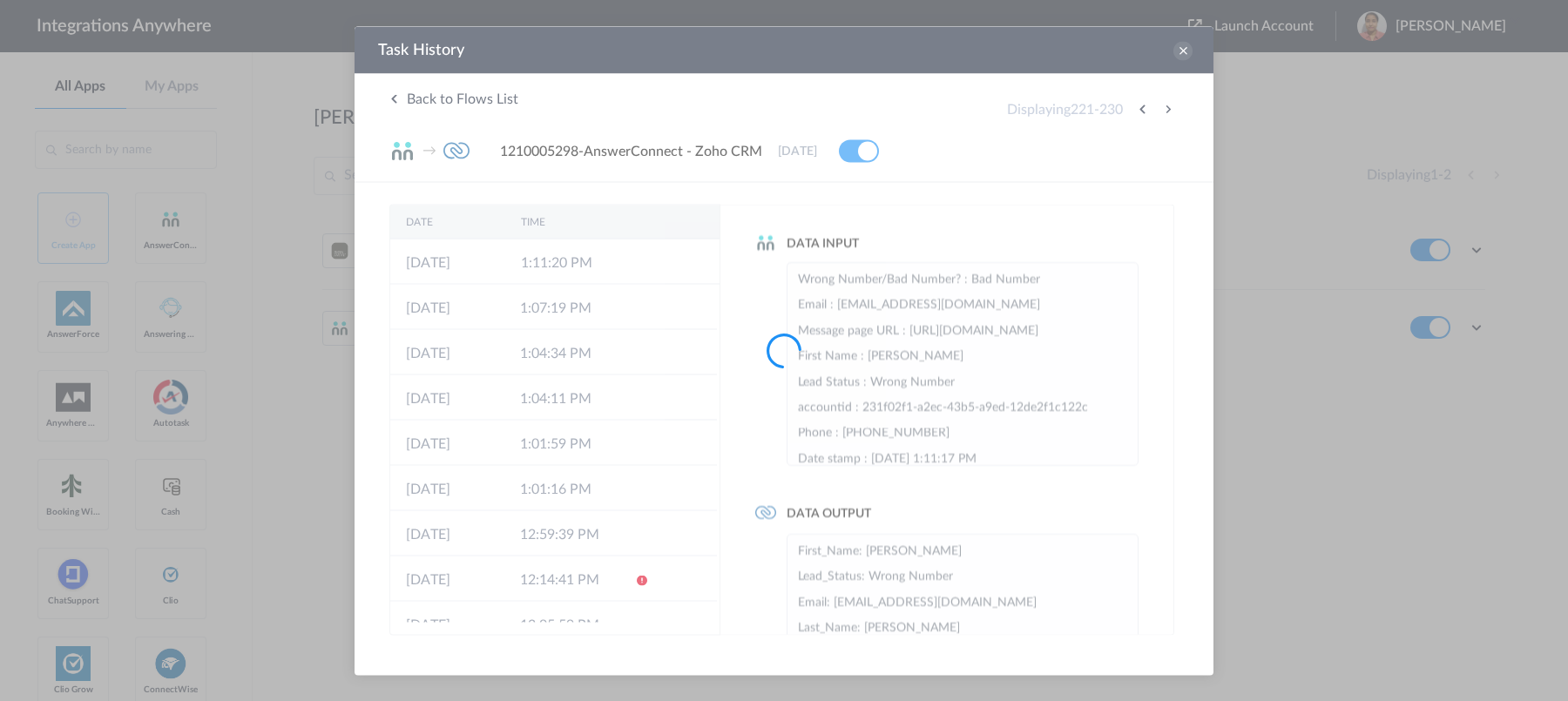
click at [1165, 110] on div at bounding box center [784, 350] width 1568 height 701
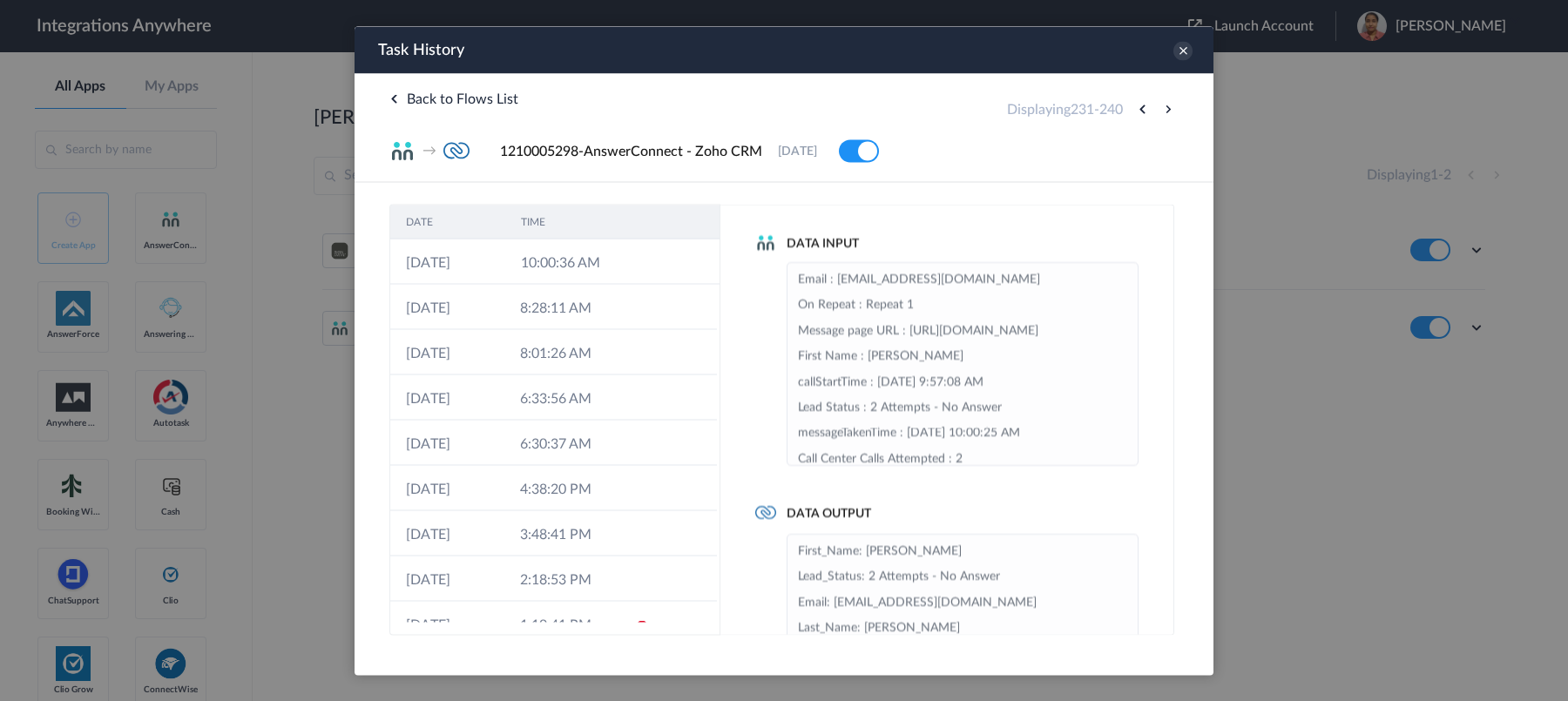
click at [1165, 110] on button at bounding box center [1168, 109] width 21 height 21
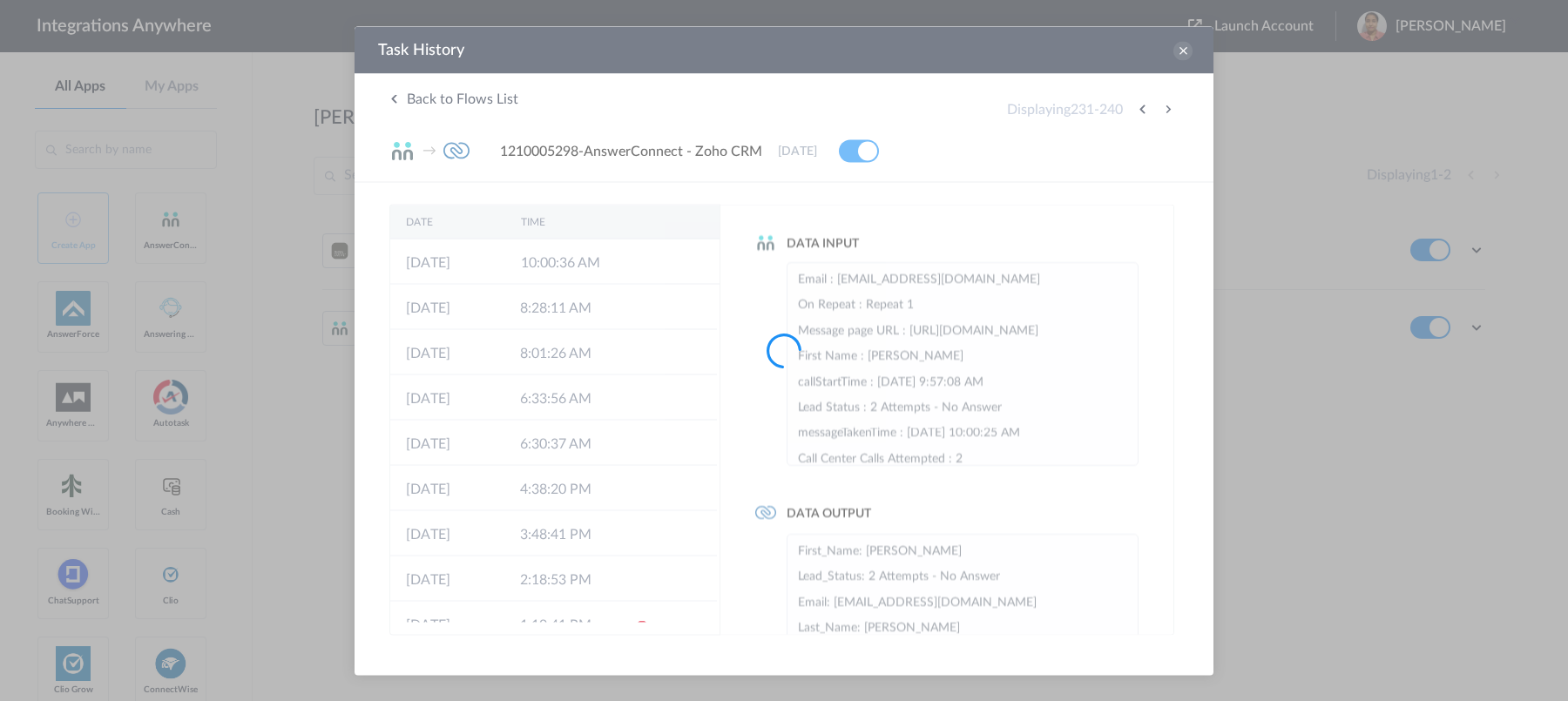
click at [1165, 110] on div at bounding box center [784, 350] width 1568 height 701
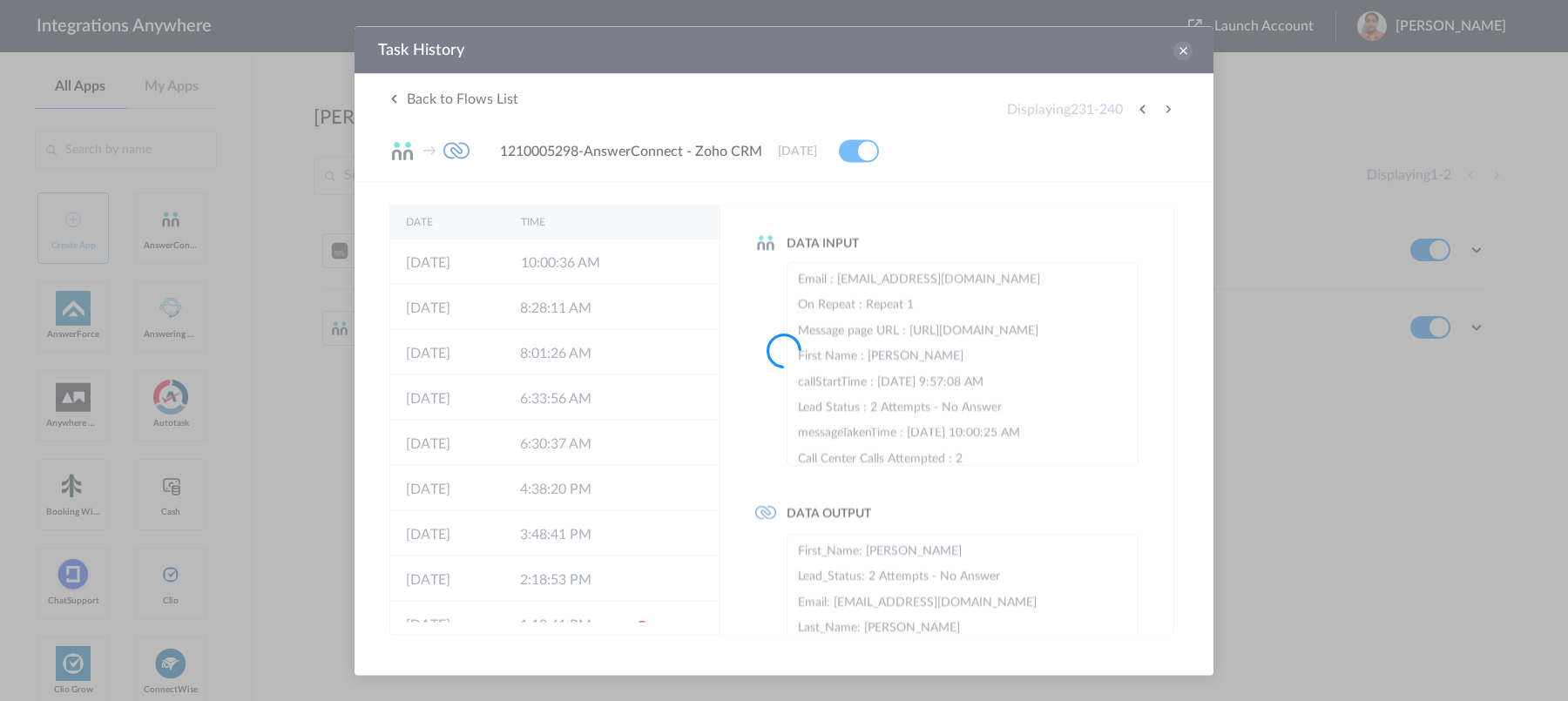
click at [1165, 110] on div at bounding box center [784, 350] width 1568 height 701
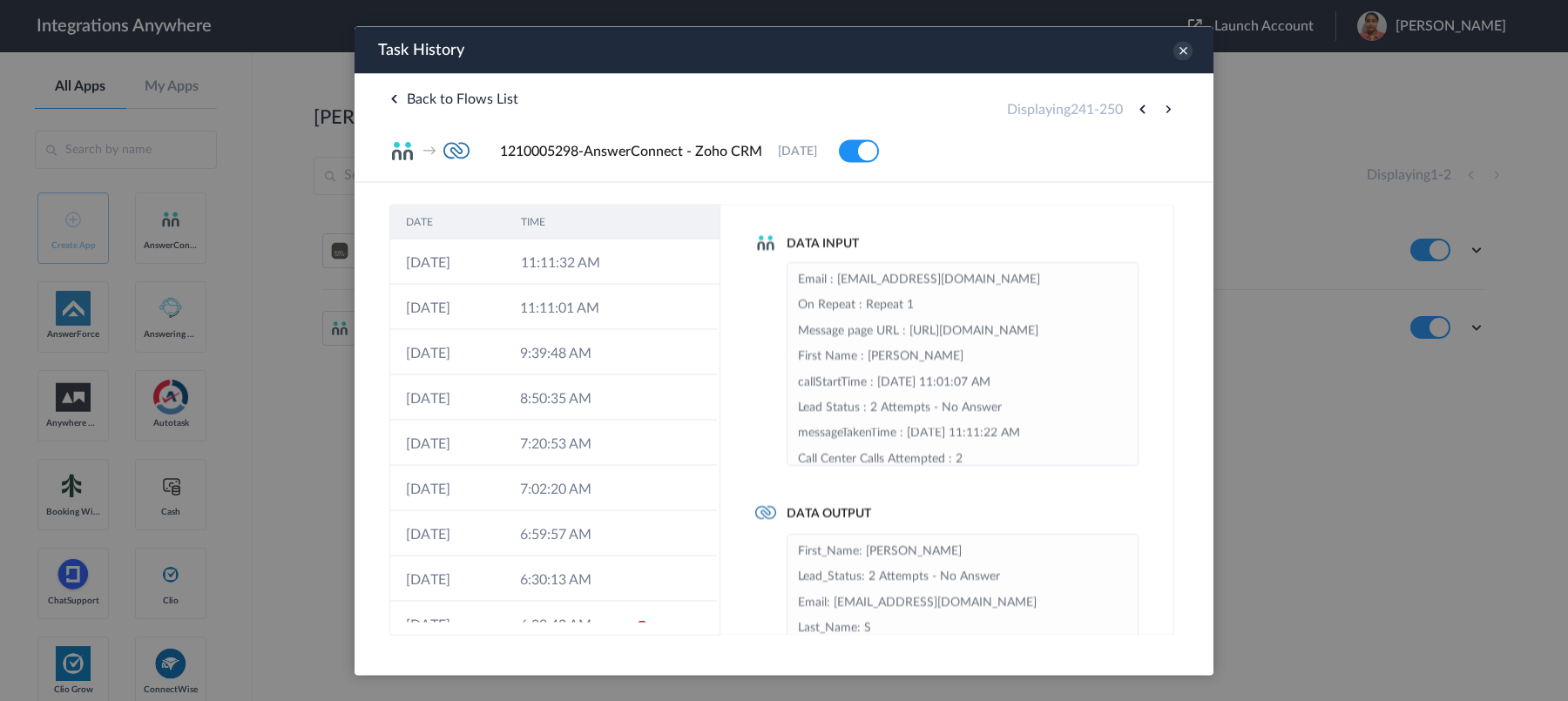
click at [1165, 110] on button at bounding box center [1168, 109] width 21 height 21
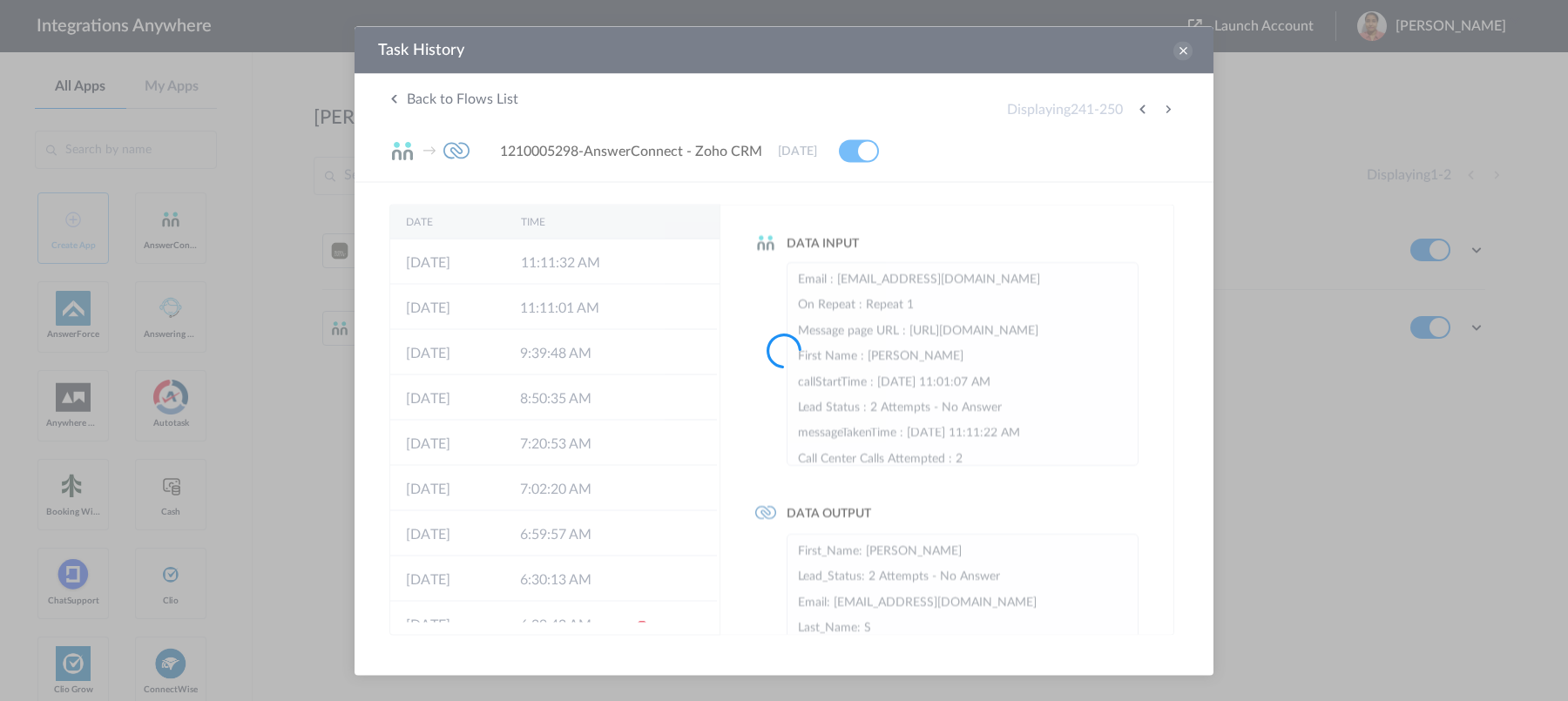
click at [1165, 110] on div at bounding box center [784, 350] width 1568 height 701
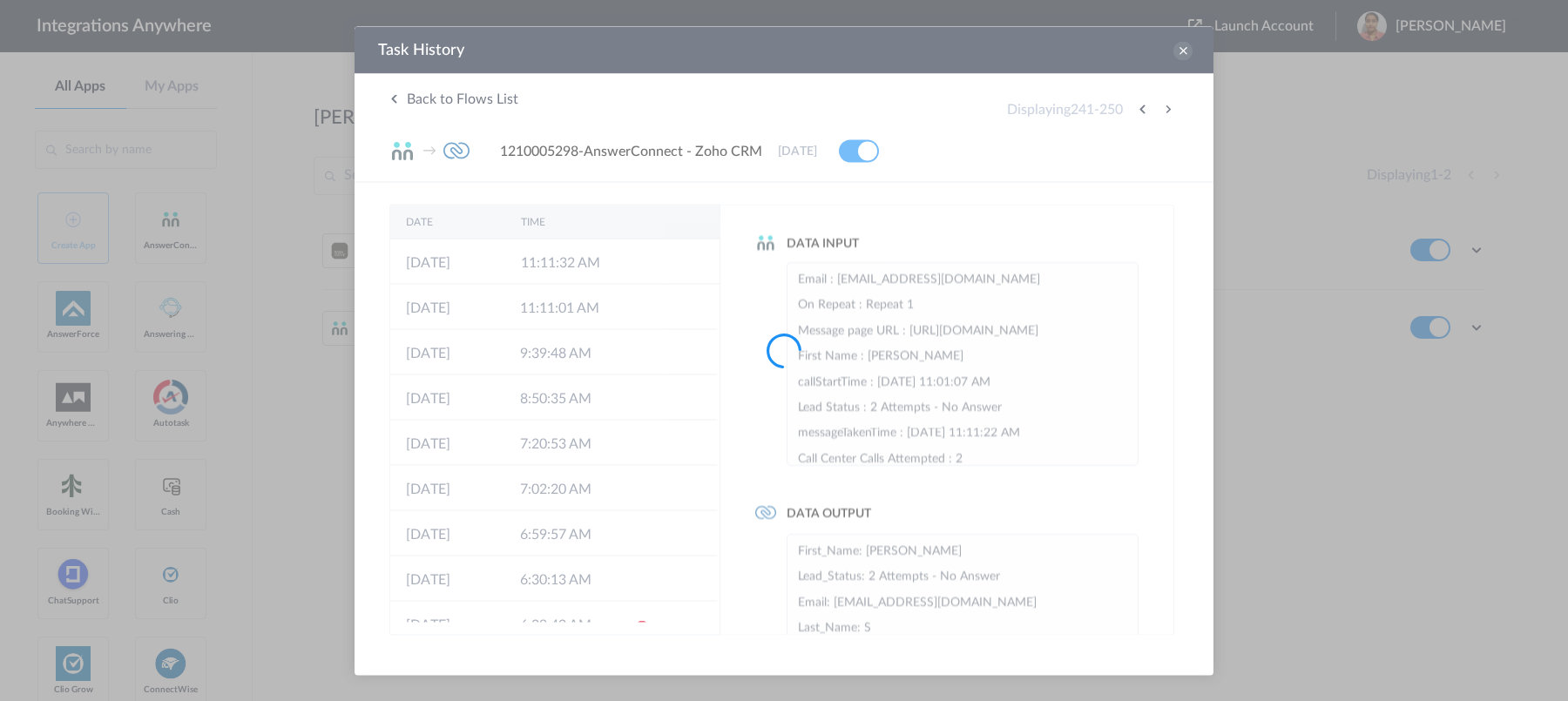
click at [1165, 110] on div at bounding box center [784, 350] width 1568 height 701
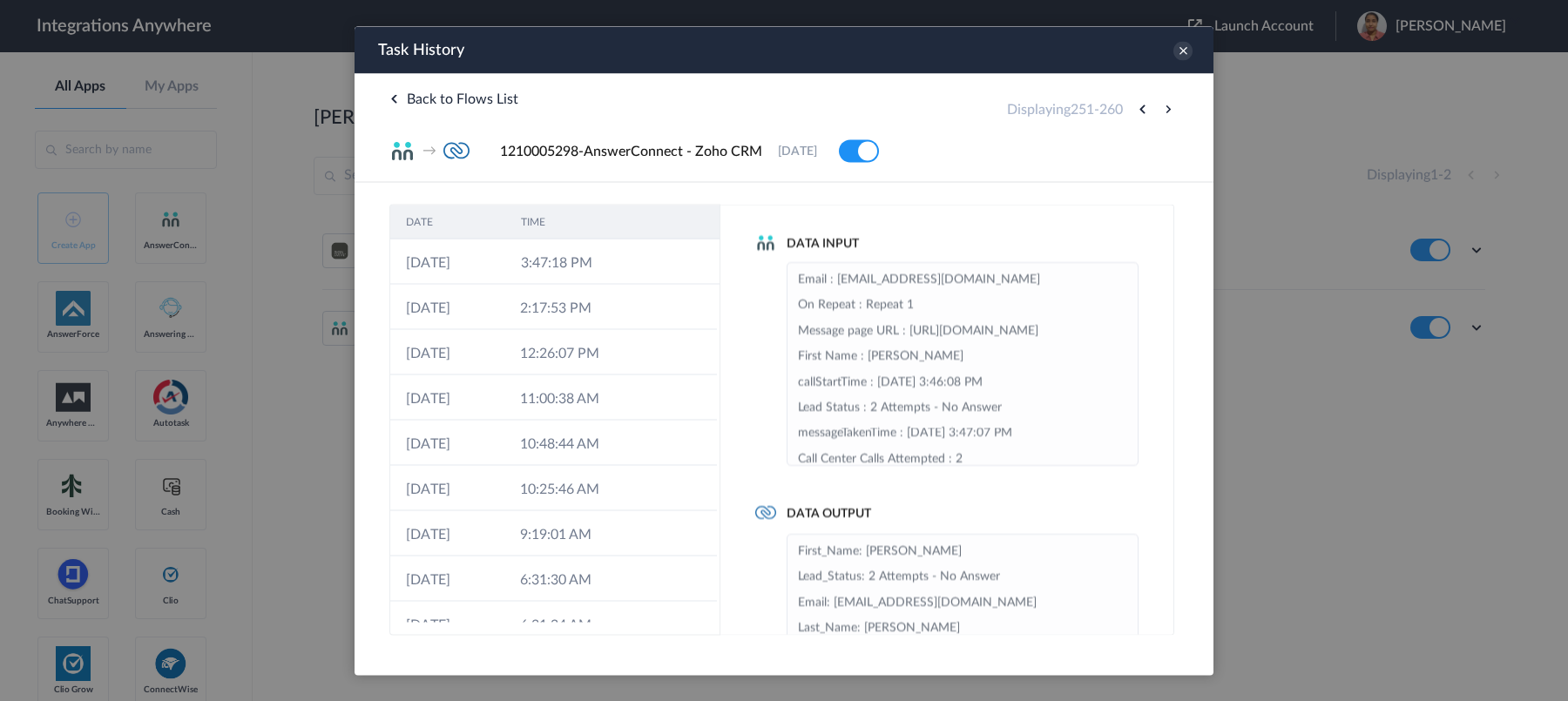
click at [1165, 110] on button at bounding box center [1168, 109] width 21 height 21
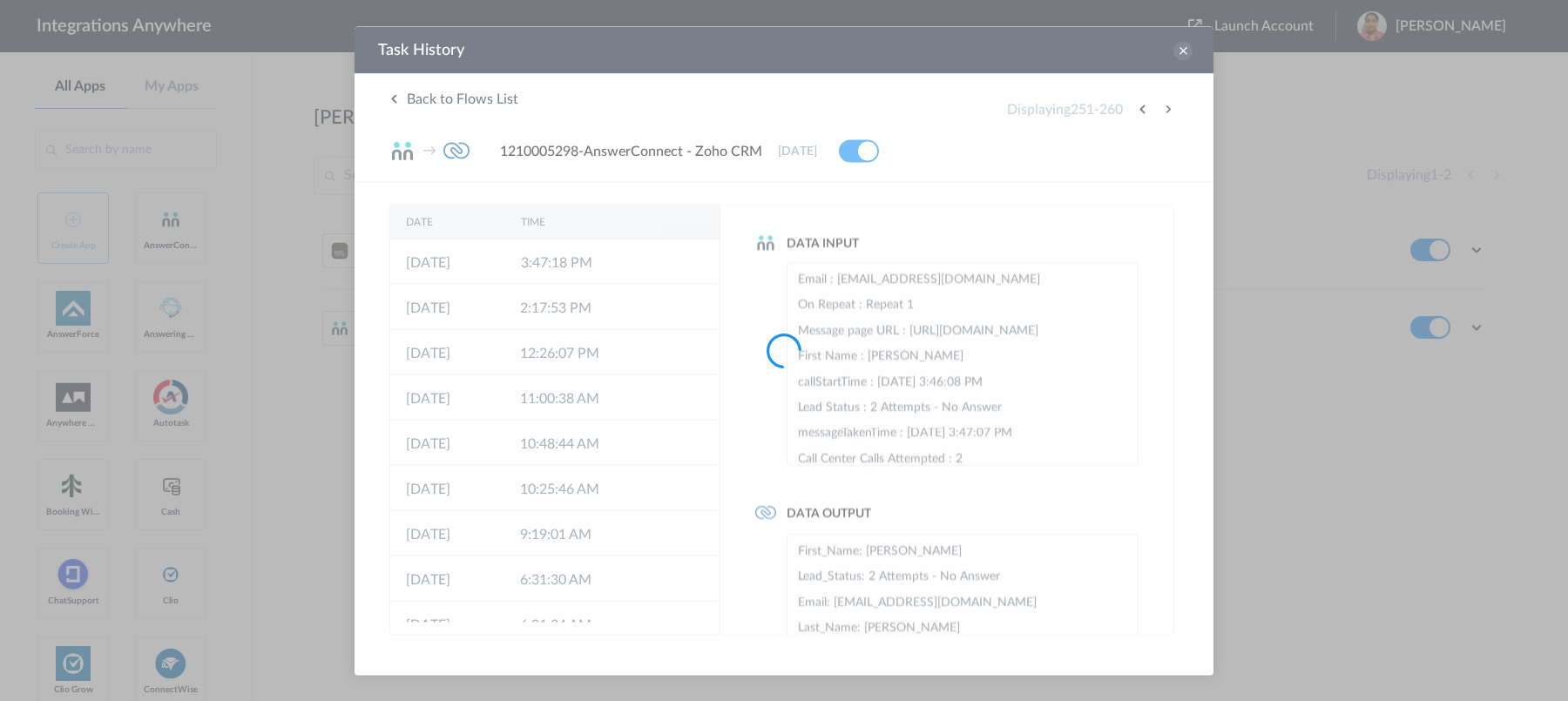
click at [1165, 110] on div at bounding box center [784, 350] width 1568 height 701
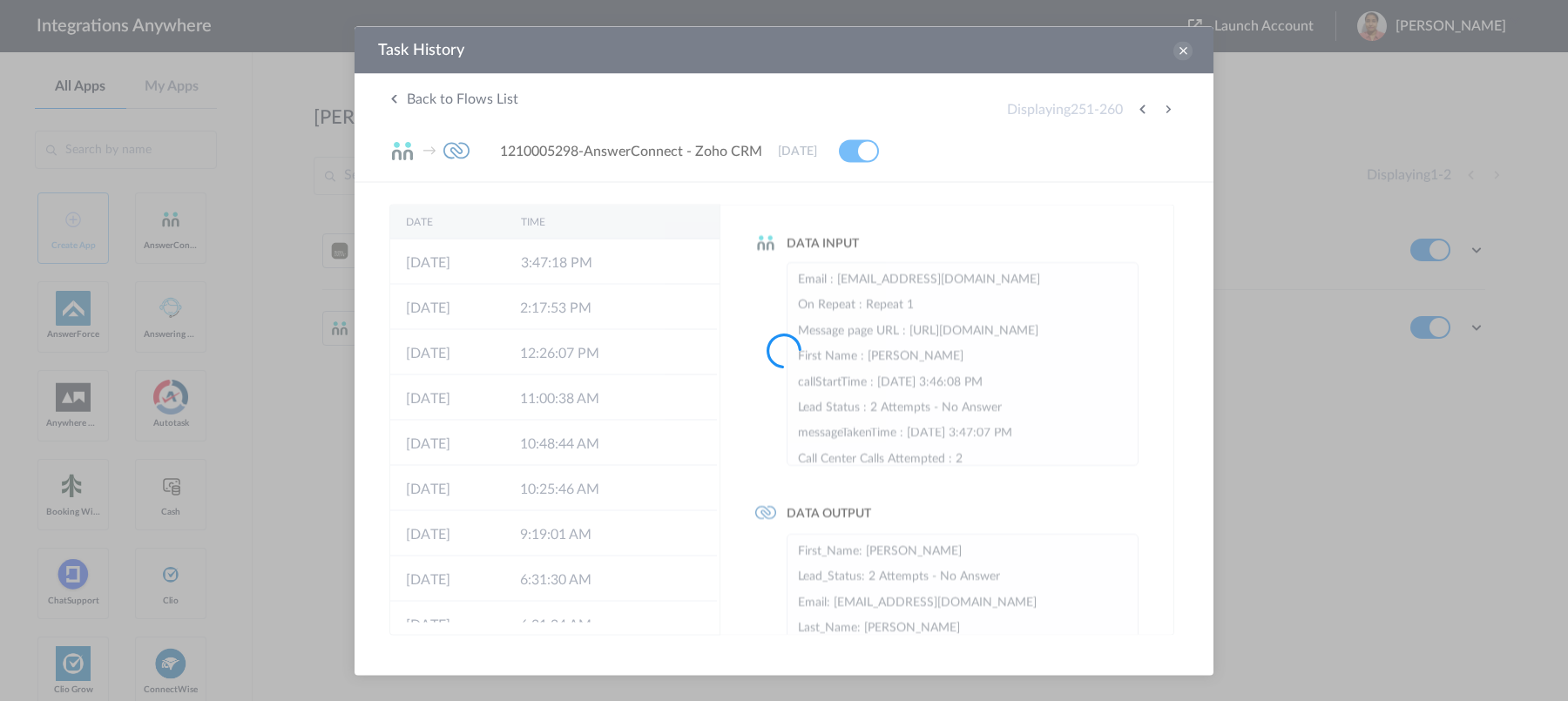
click at [1165, 110] on div at bounding box center [784, 350] width 1568 height 701
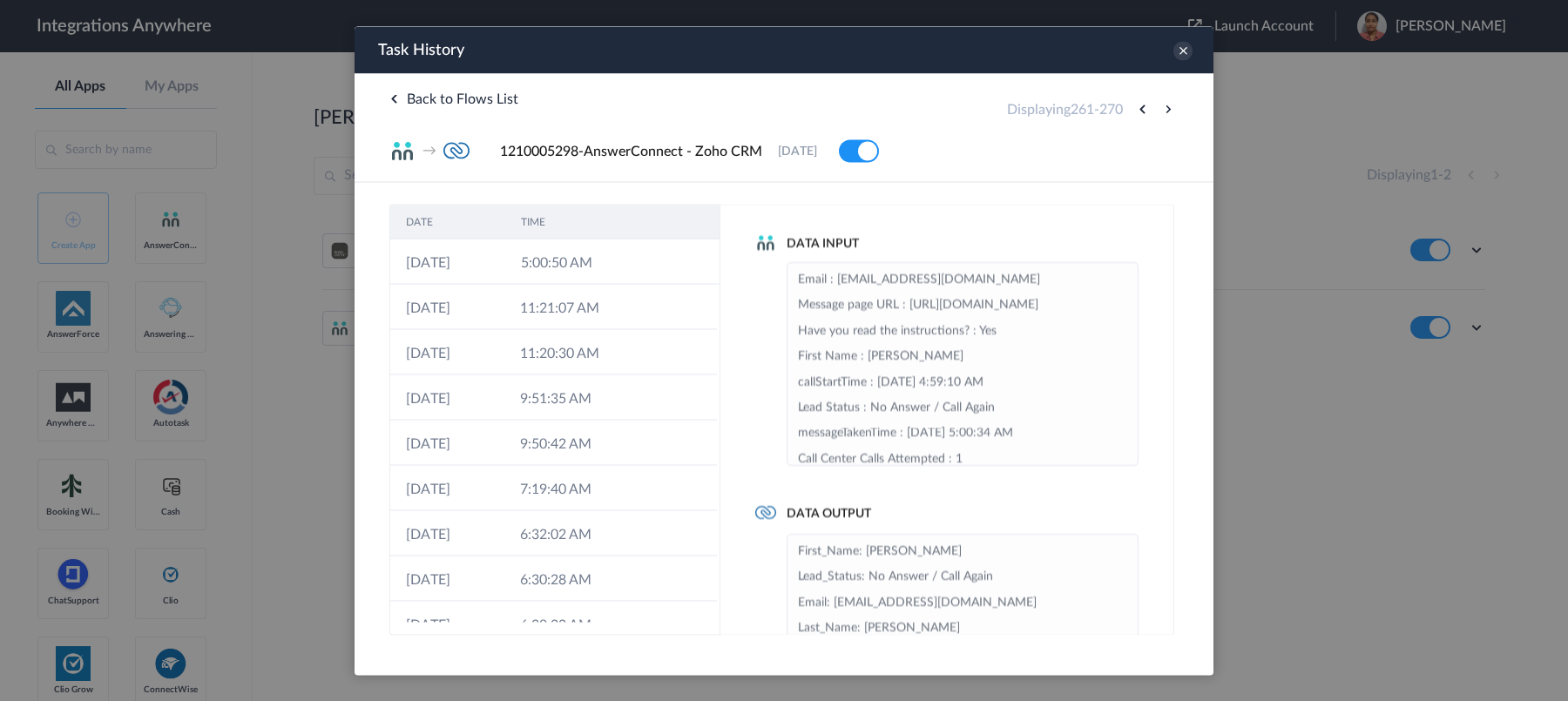
click at [1165, 110] on button at bounding box center [1168, 109] width 21 height 21
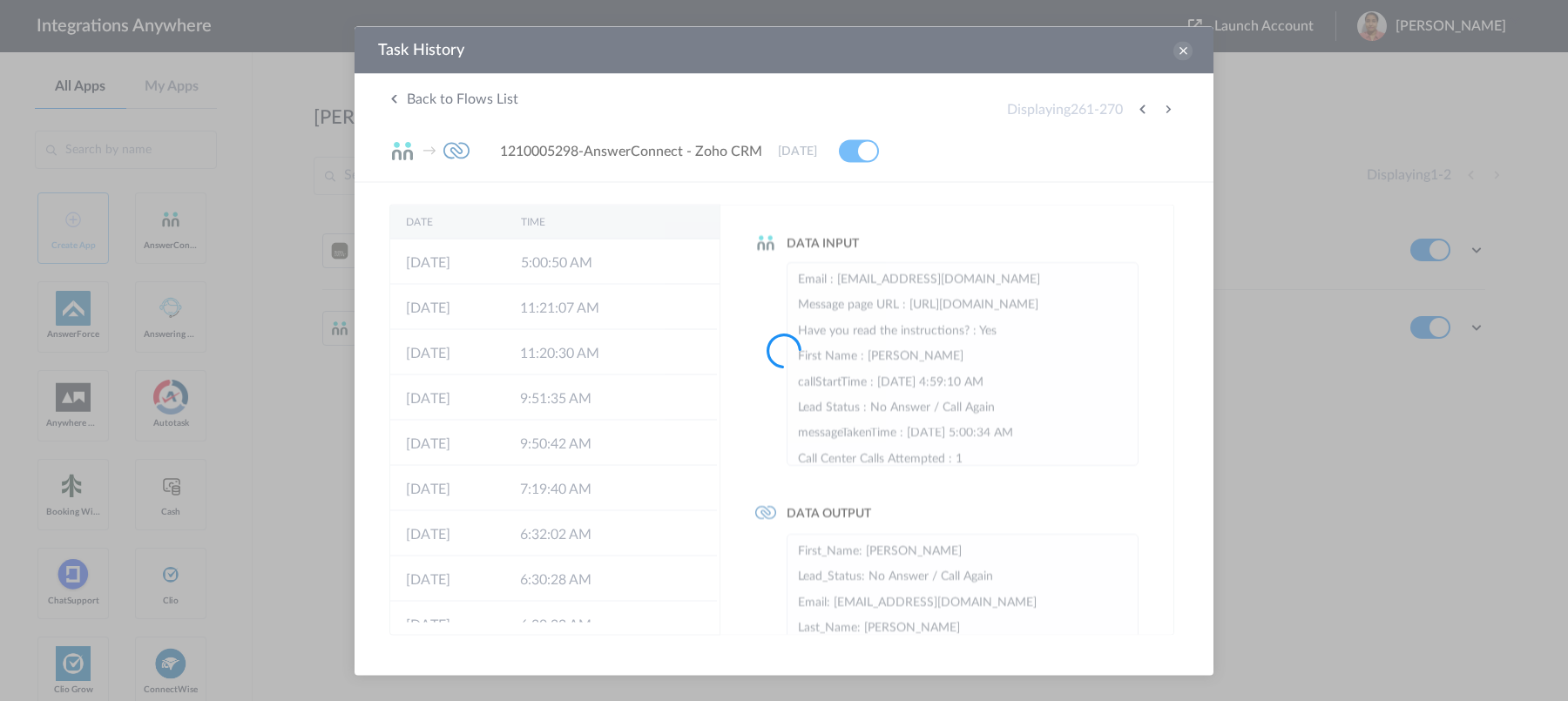
click at [1165, 110] on div at bounding box center [784, 350] width 1568 height 701
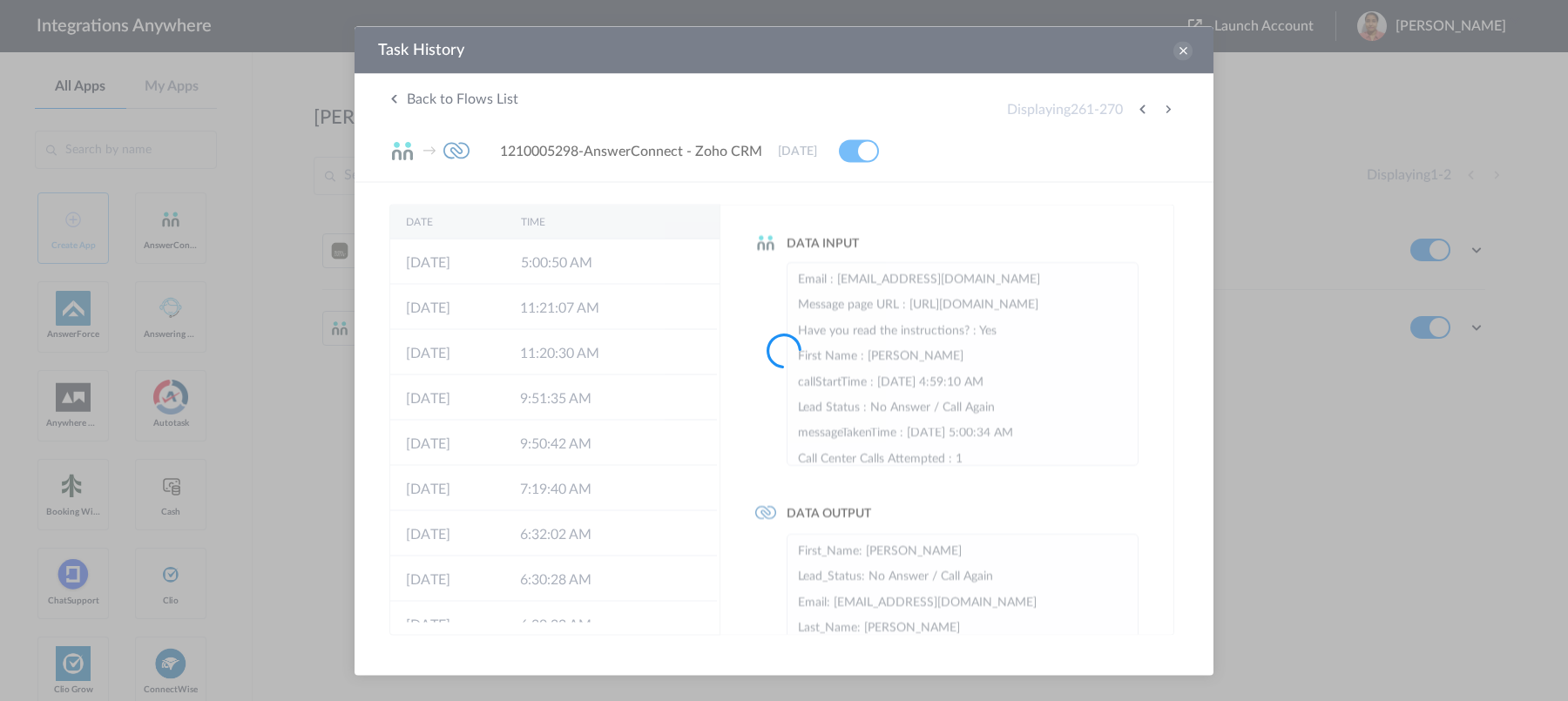
click at [1165, 110] on div at bounding box center [784, 350] width 1568 height 701
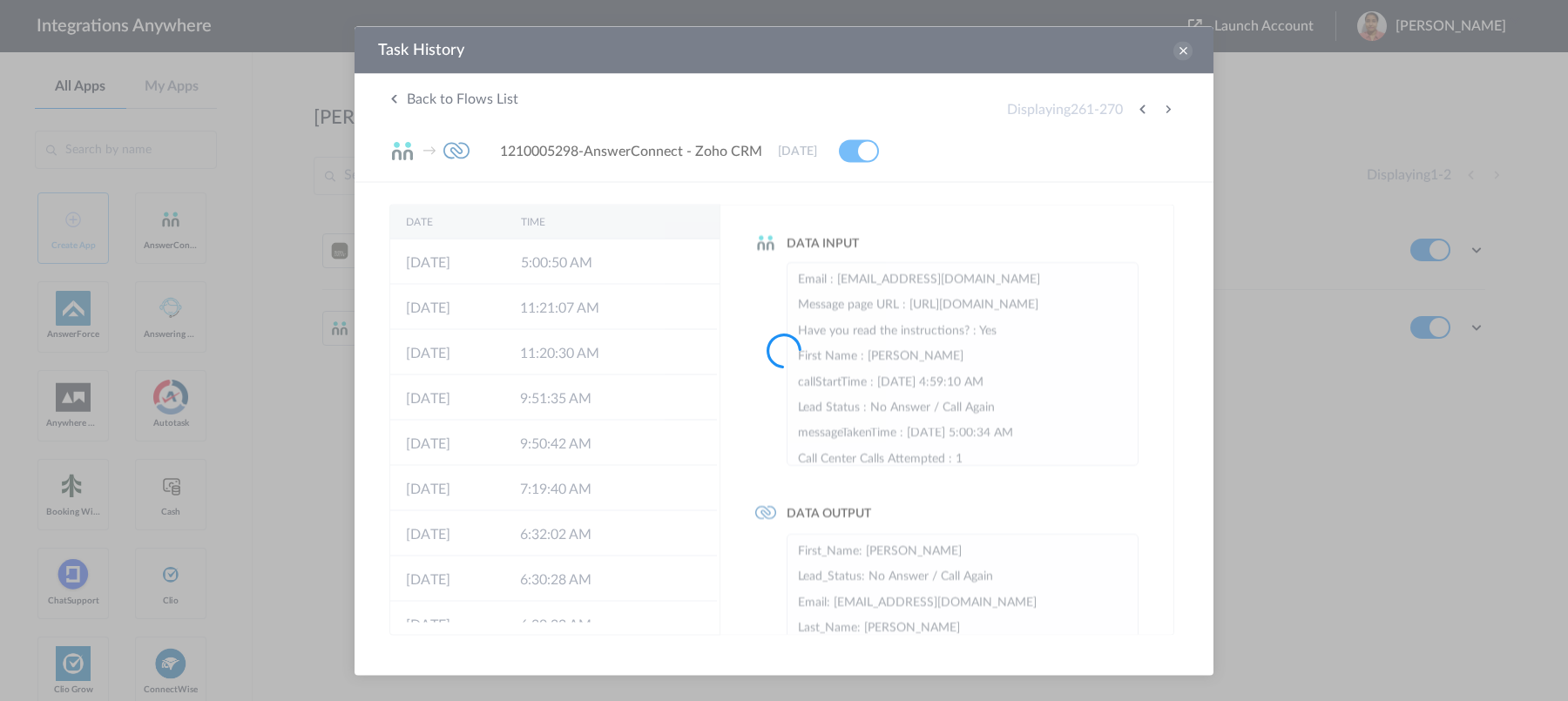
click at [1165, 110] on button at bounding box center [1168, 109] width 21 height 21
click at [1165, 110] on div at bounding box center [784, 350] width 1568 height 701
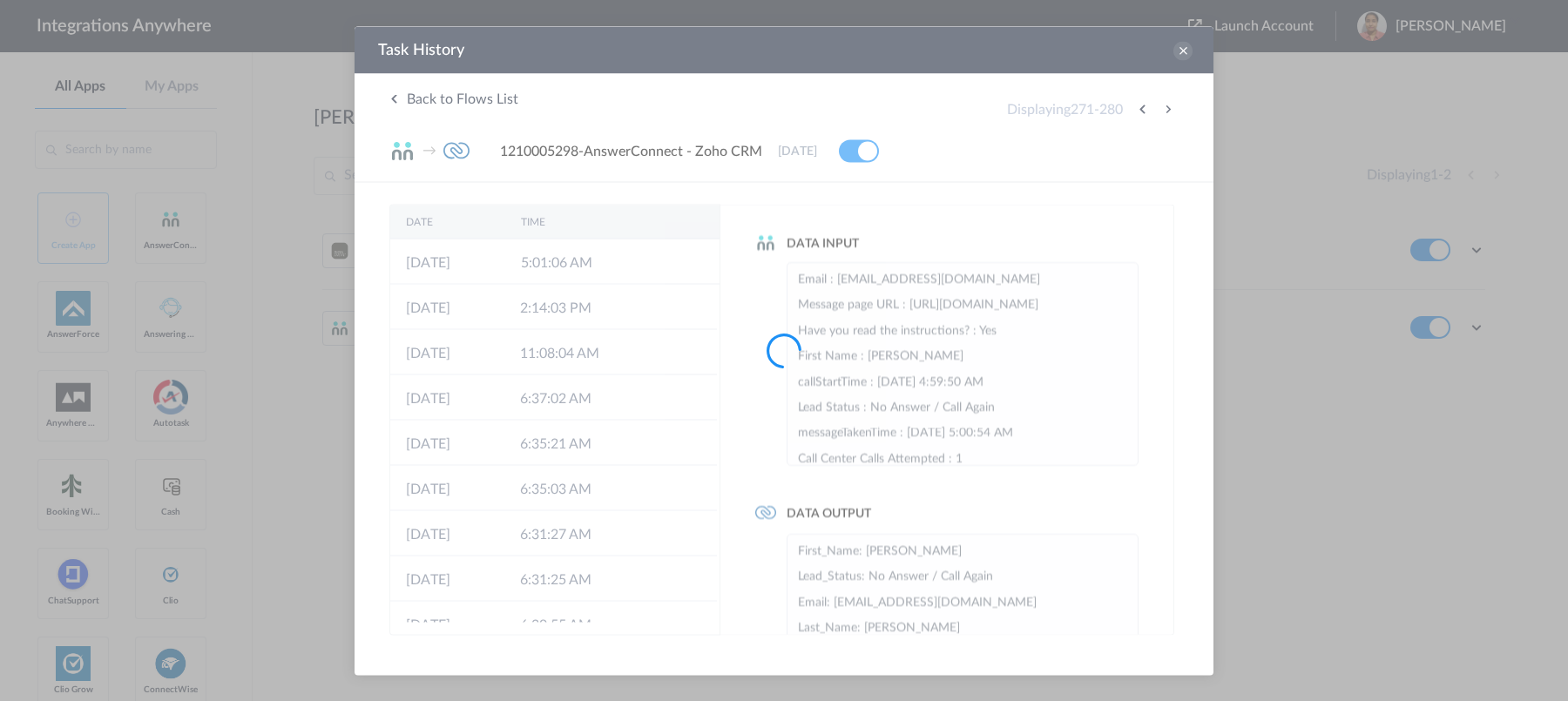
click at [1165, 110] on div at bounding box center [784, 350] width 1568 height 701
click at [1165, 110] on button at bounding box center [1168, 109] width 21 height 21
click at [1165, 110] on div at bounding box center [784, 350] width 1568 height 701
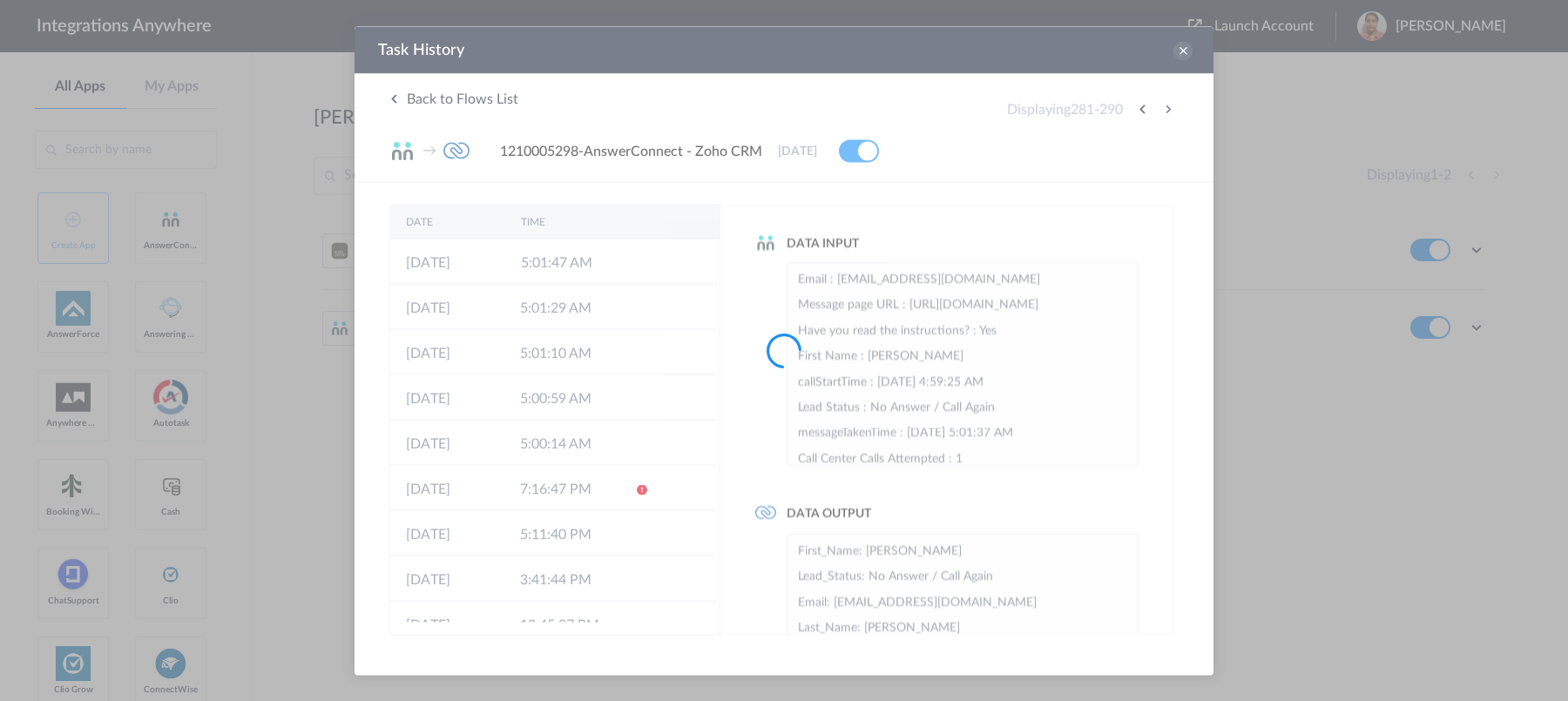
click at [1165, 110] on div at bounding box center [784, 350] width 1568 height 701
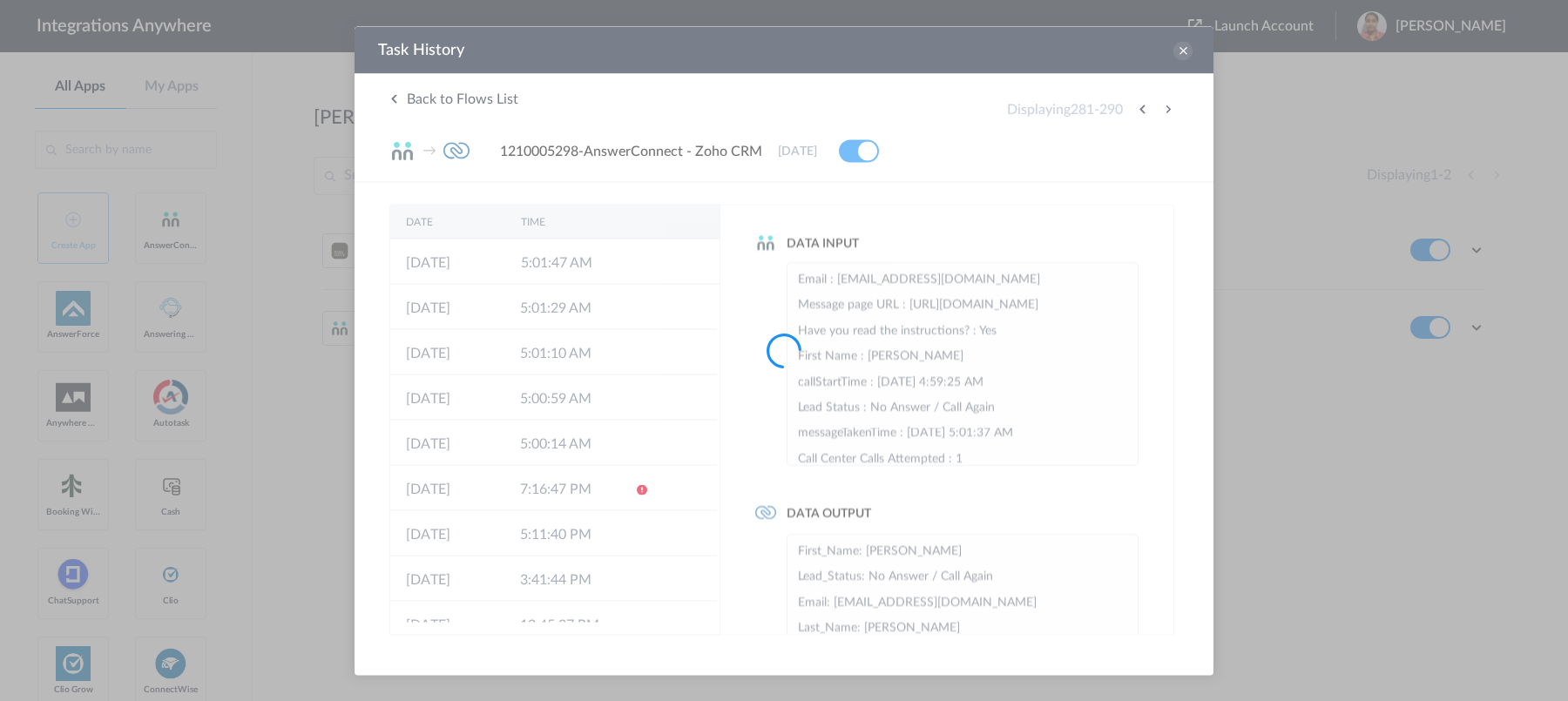
click at [1165, 110] on div at bounding box center [784, 350] width 1568 height 701
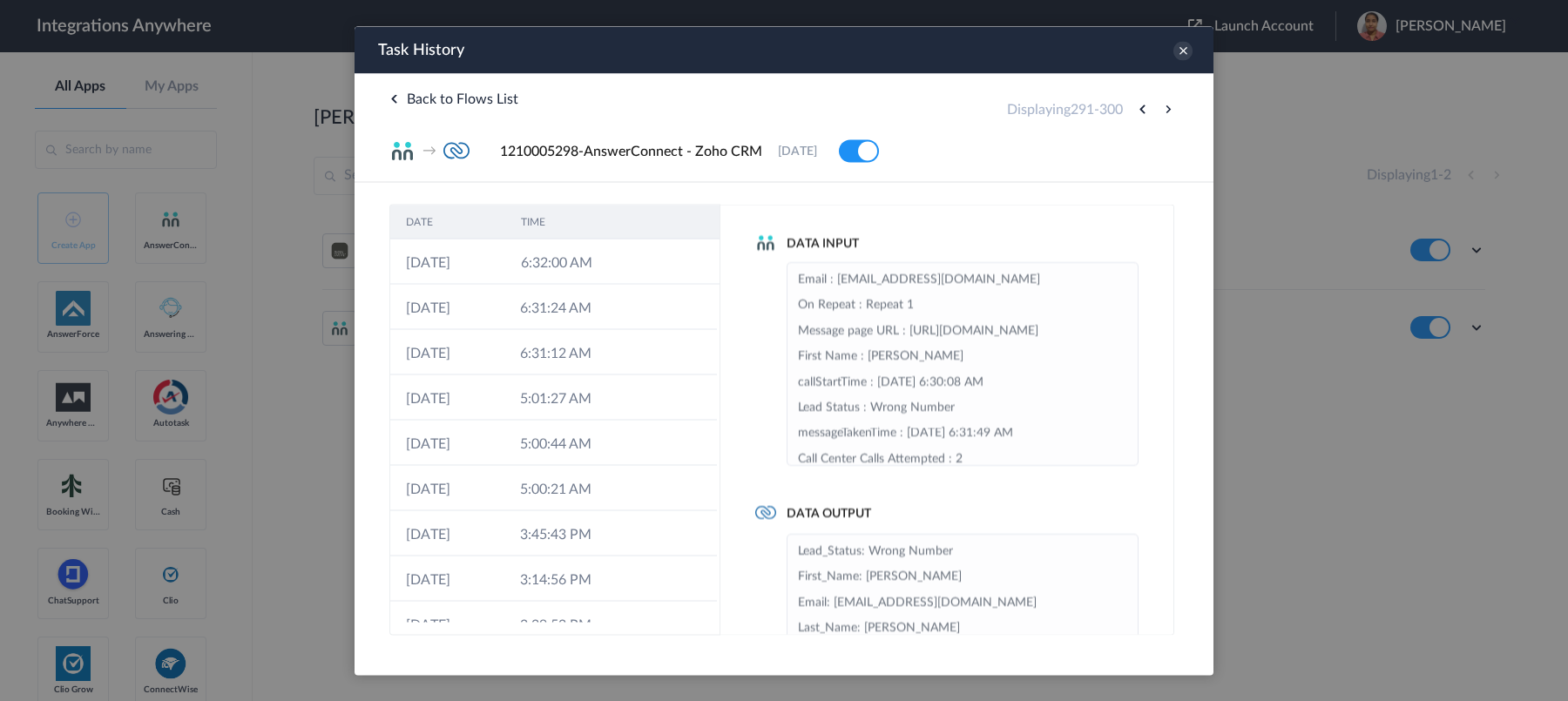
click at [1165, 110] on button at bounding box center [1168, 109] width 21 height 21
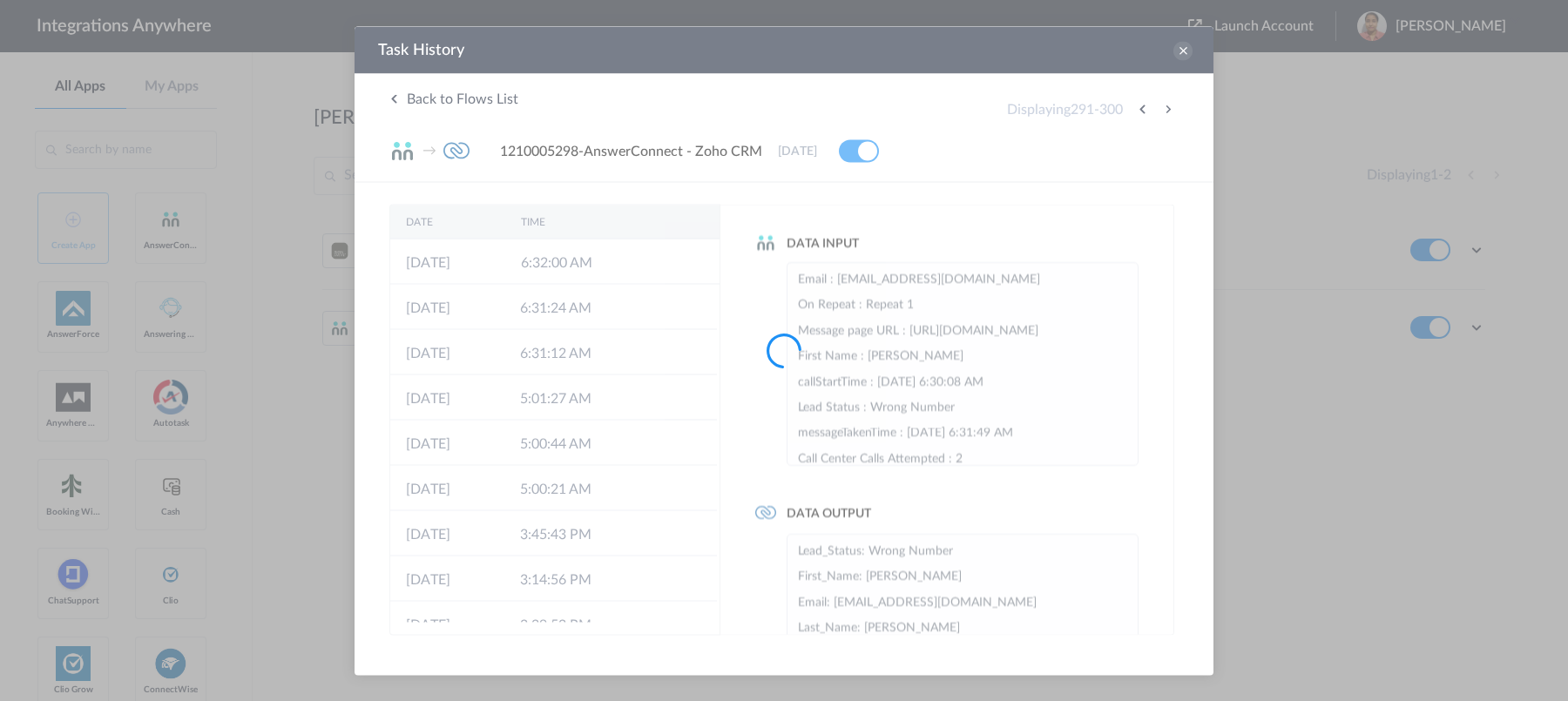
click at [1165, 110] on div at bounding box center [784, 350] width 1568 height 701
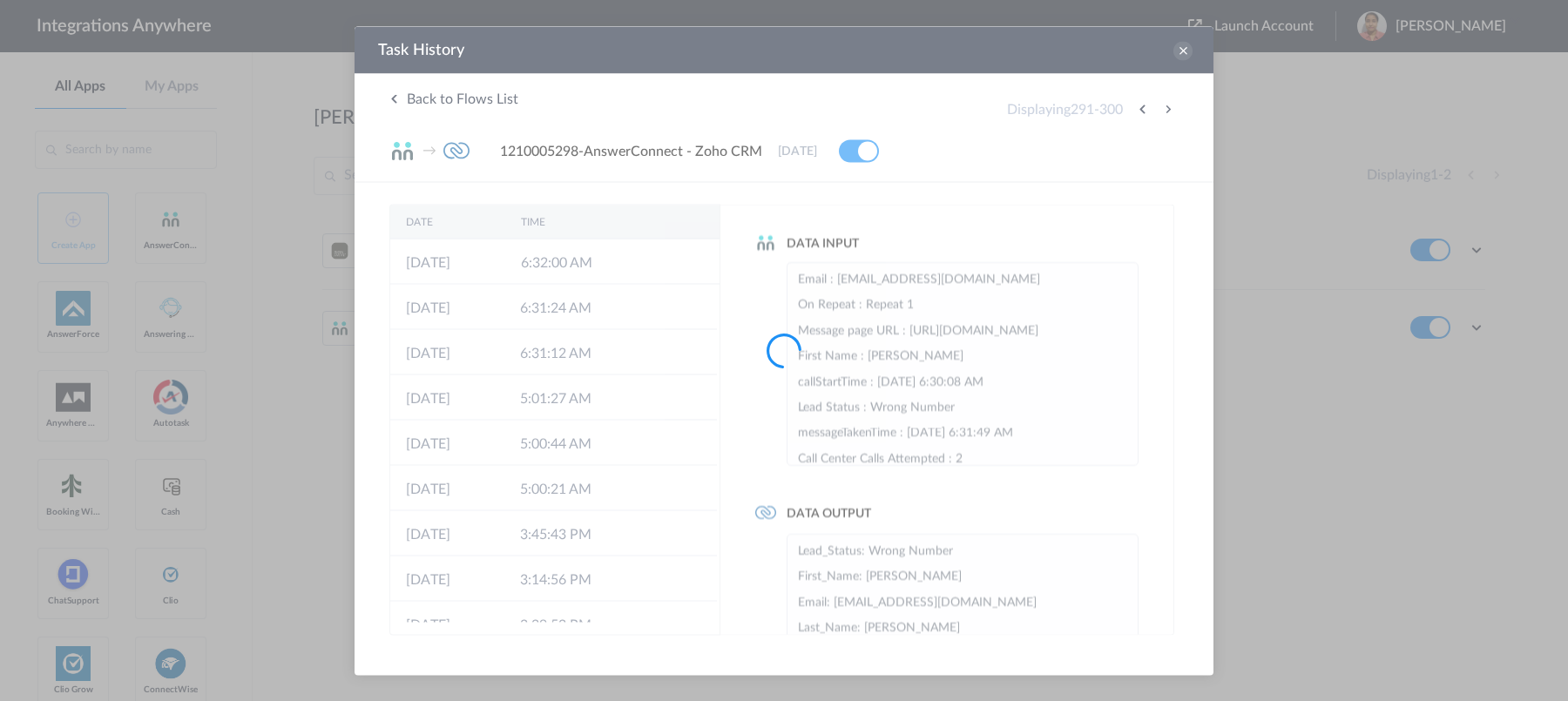
click at [1165, 110] on div at bounding box center [784, 350] width 1568 height 701
click at [1165, 111] on div at bounding box center [784, 350] width 1568 height 701
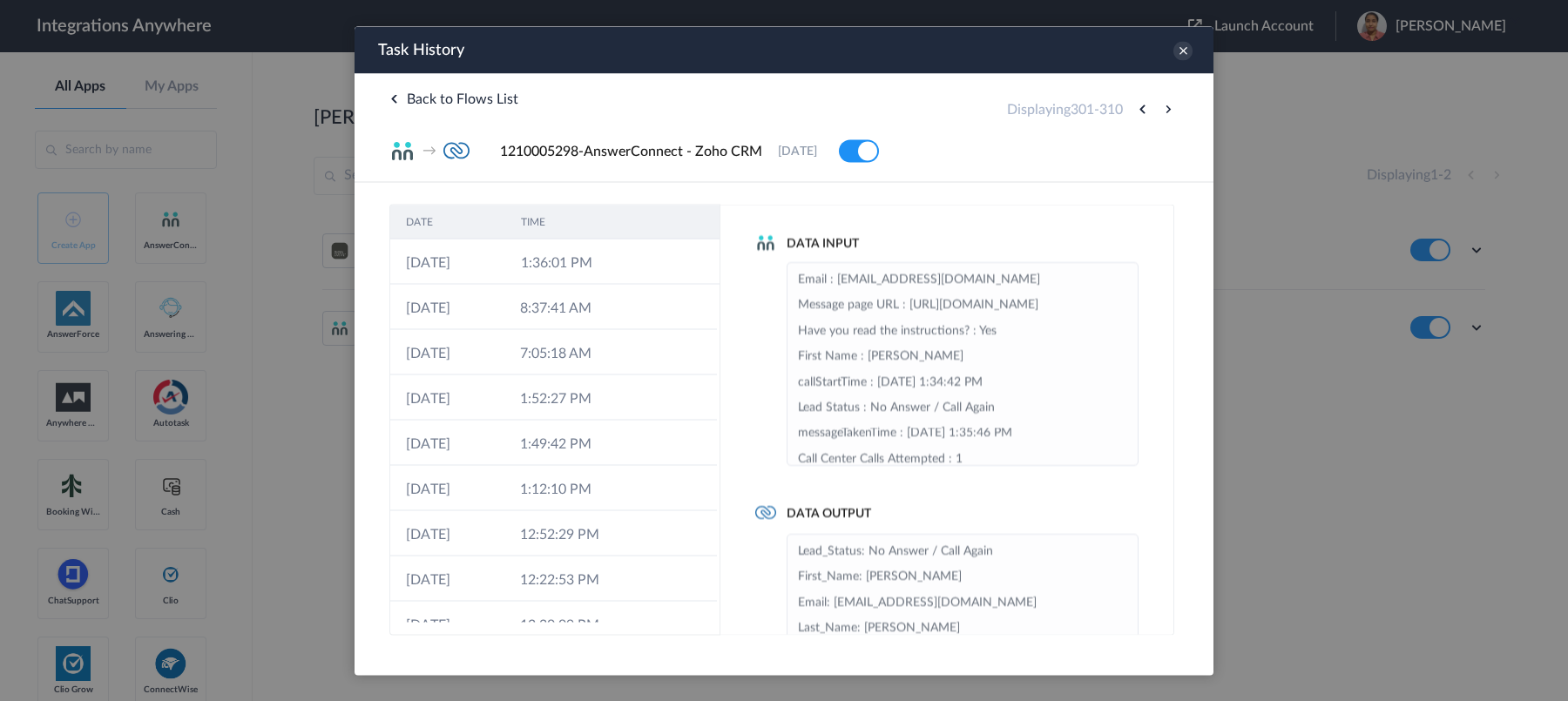
click at [1165, 111] on button at bounding box center [1168, 109] width 21 height 21
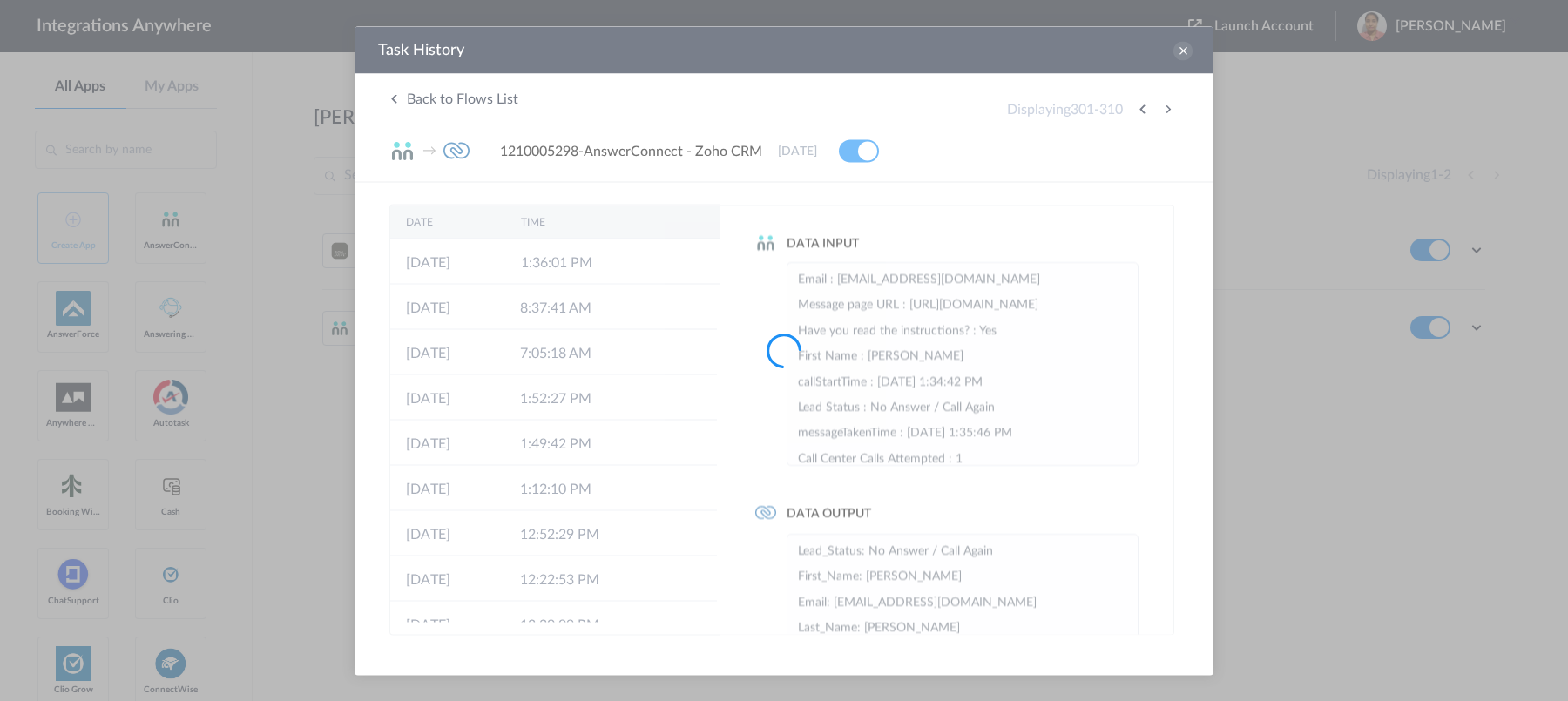
click at [1165, 111] on div at bounding box center [784, 350] width 1568 height 701
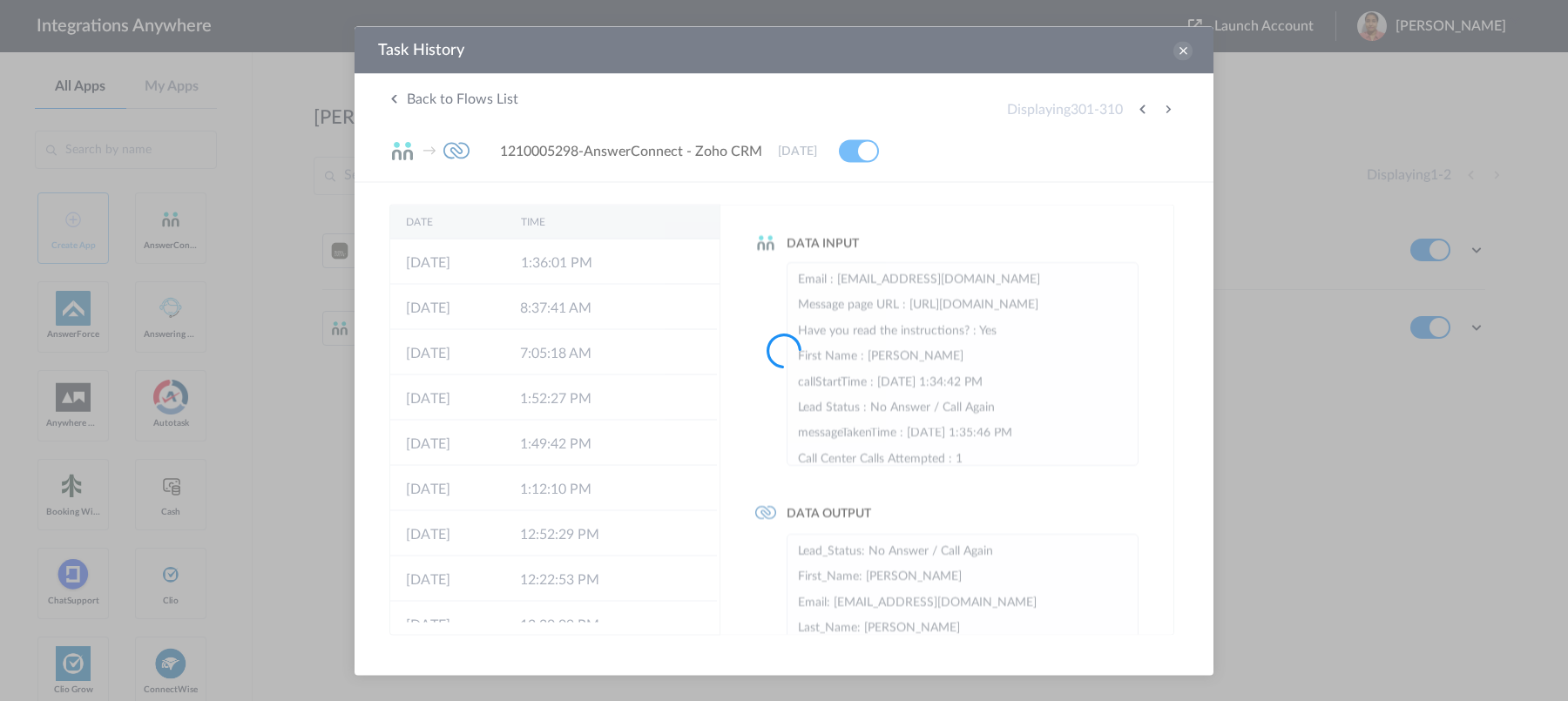
click at [1165, 111] on div at bounding box center [784, 350] width 1568 height 701
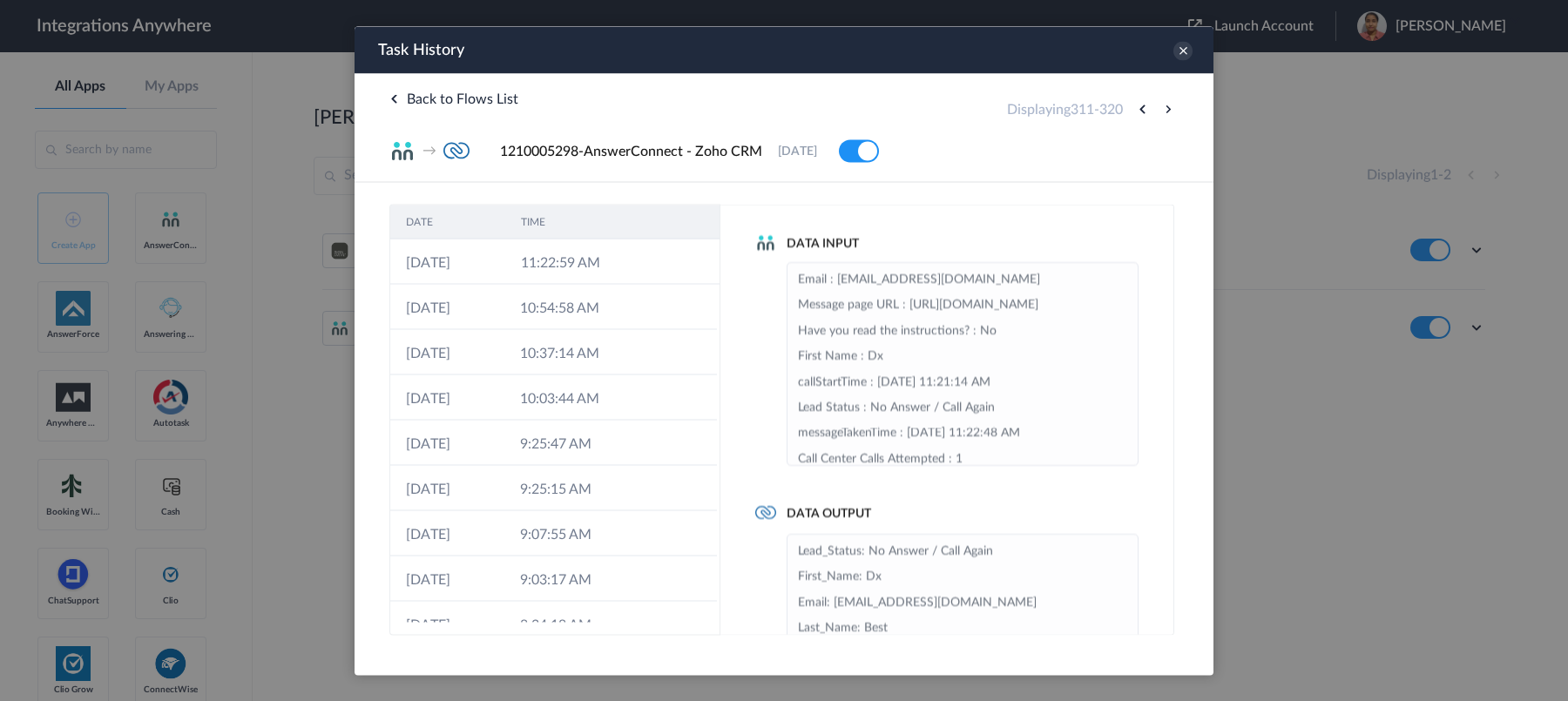
click at [1165, 111] on button at bounding box center [1168, 109] width 21 height 21
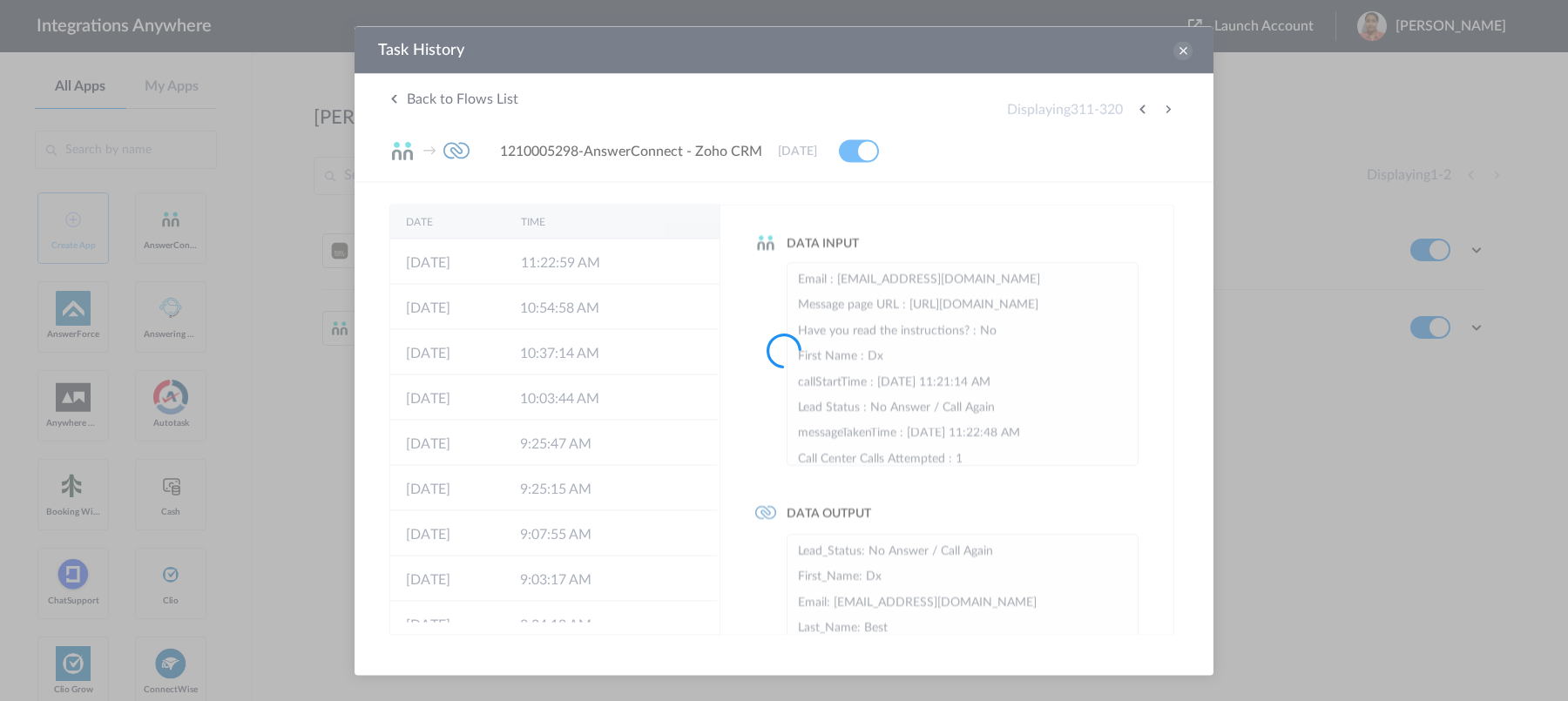
click at [1165, 111] on div at bounding box center [784, 350] width 1568 height 701
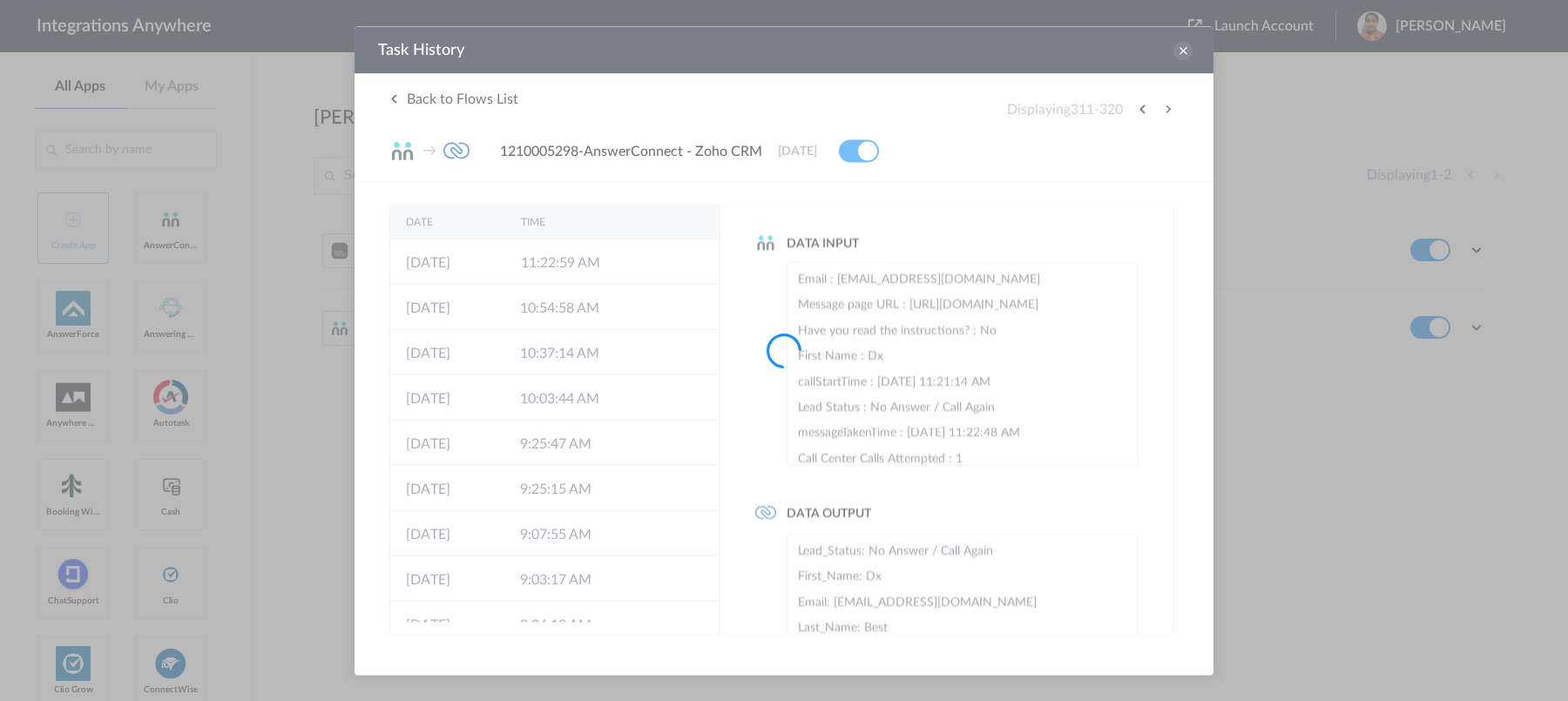
click at [1165, 111] on div at bounding box center [784, 350] width 1568 height 701
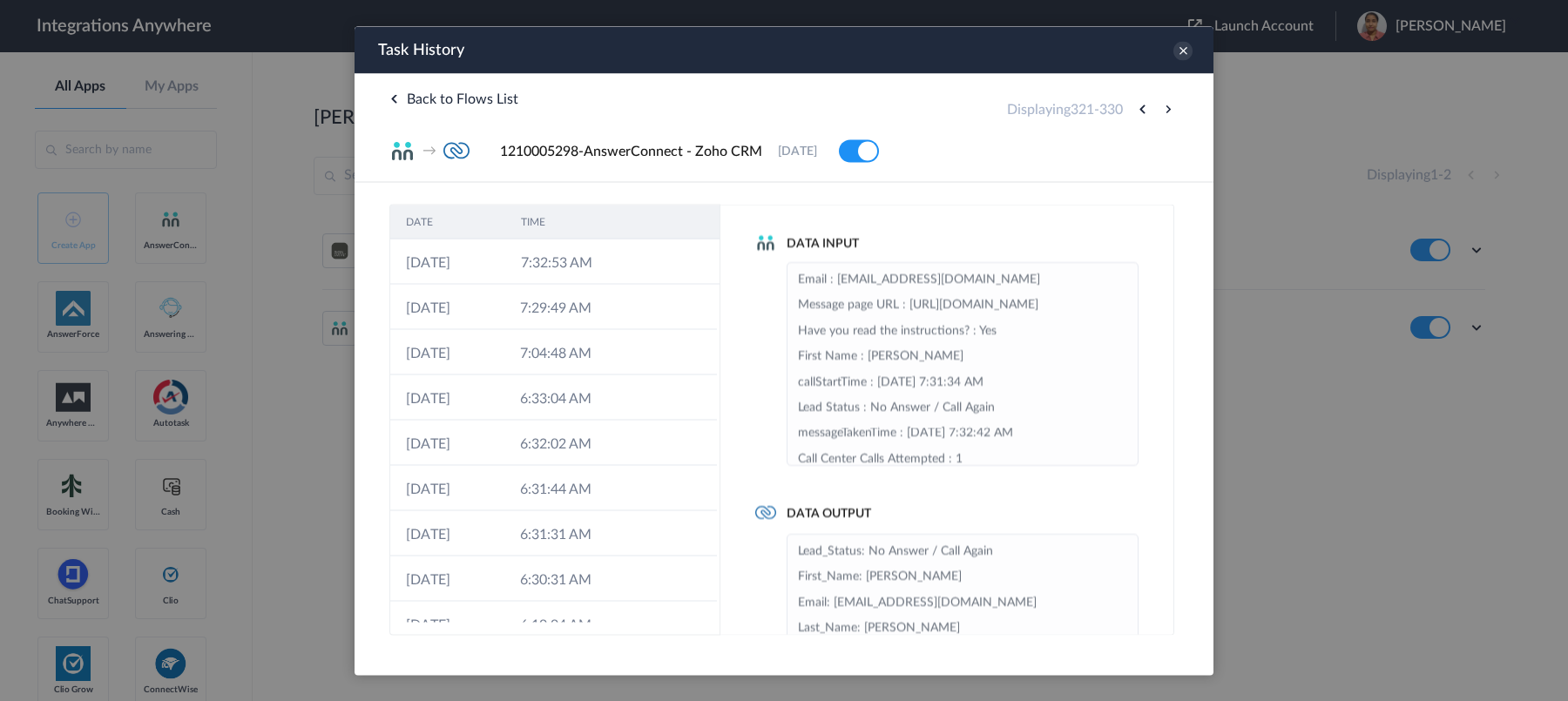
click at [1165, 111] on button at bounding box center [1168, 109] width 21 height 21
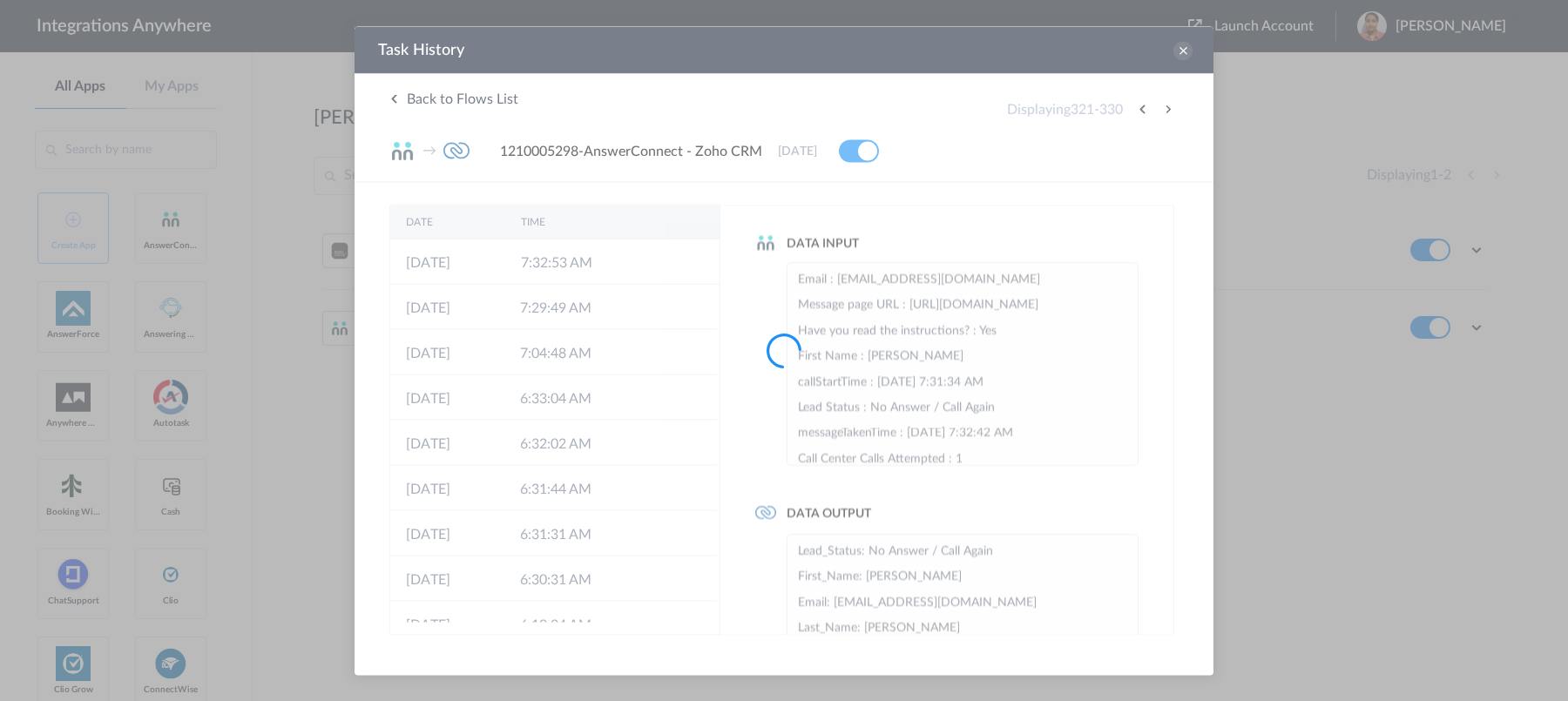
click at [1165, 111] on div at bounding box center [784, 350] width 1568 height 701
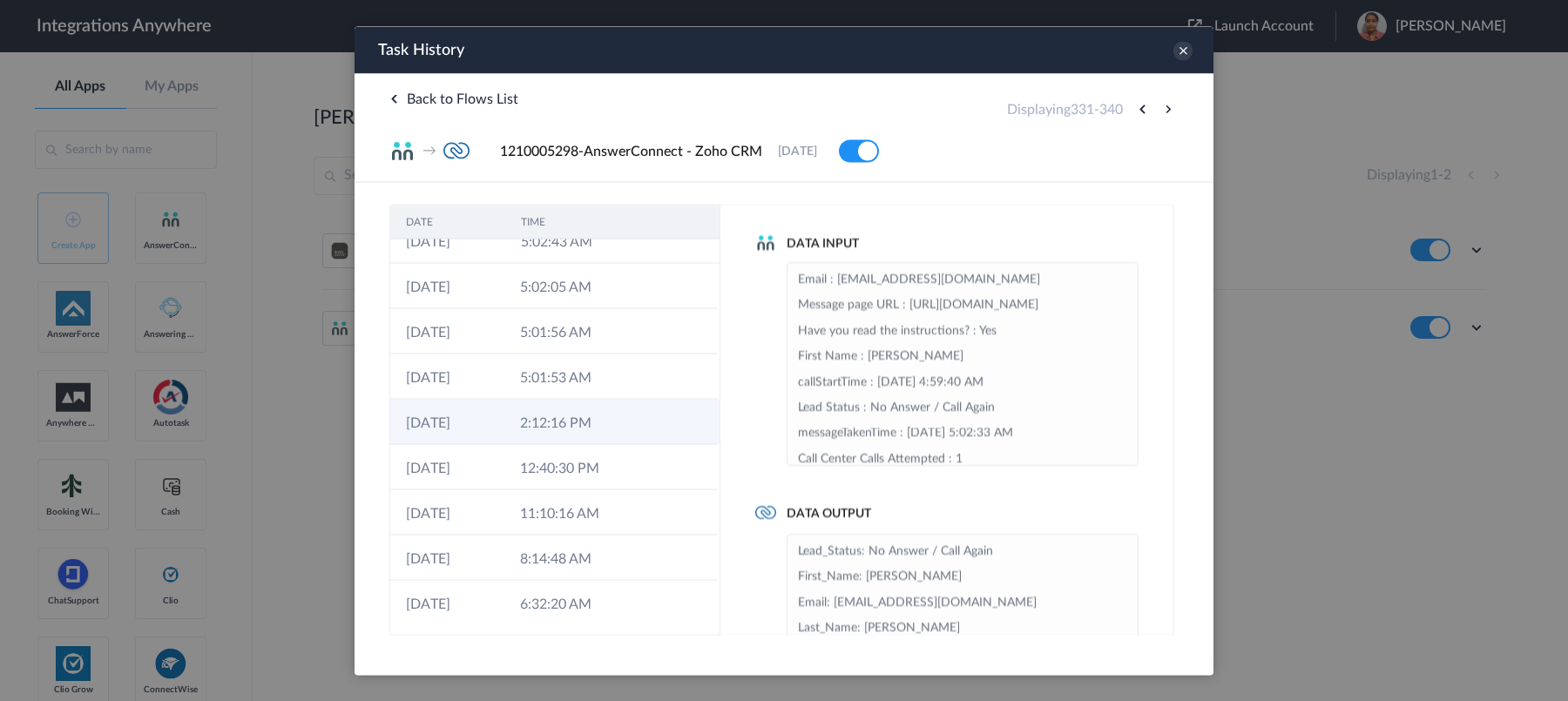
scroll to position [70, 0]
click at [1171, 111] on button at bounding box center [1168, 109] width 21 height 21
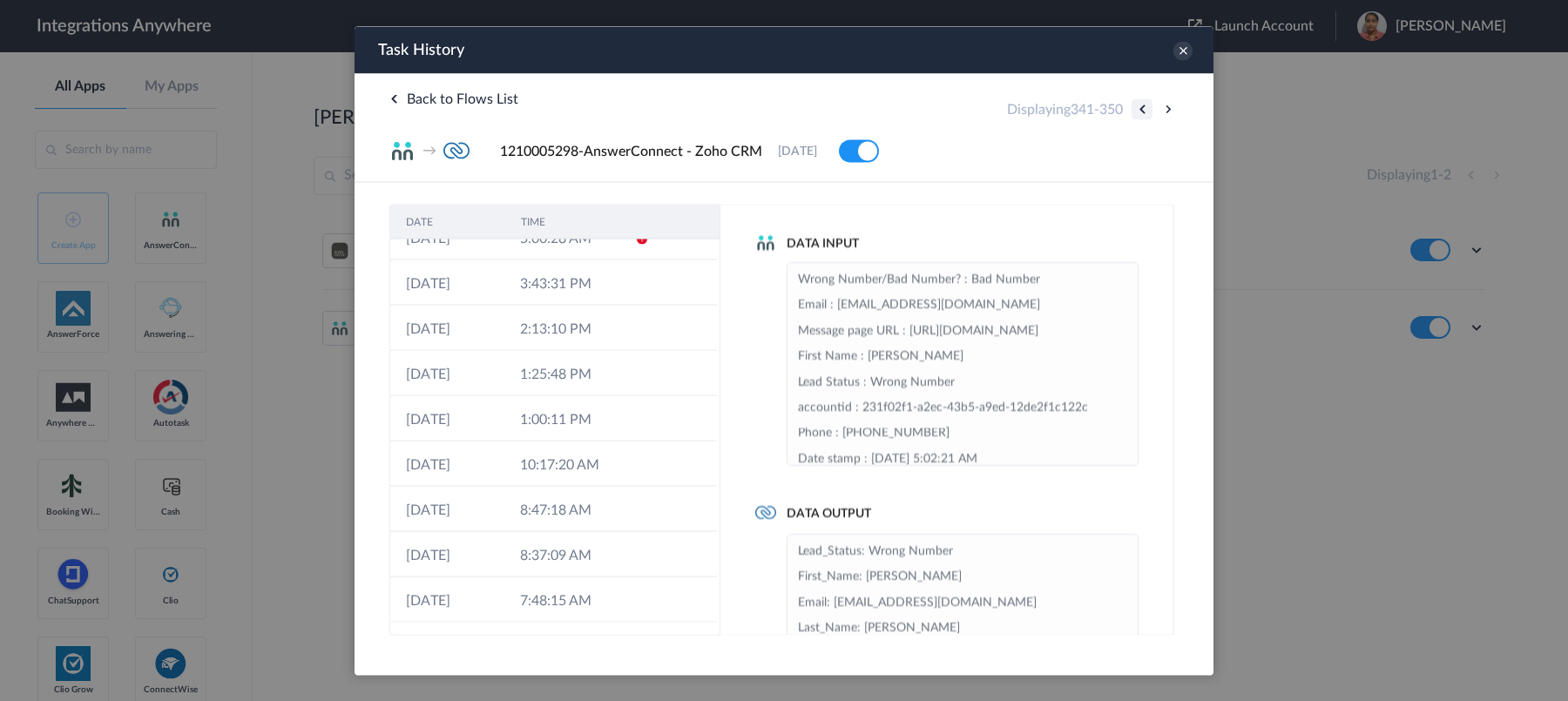
click at [1145, 116] on button at bounding box center [1142, 109] width 21 height 21
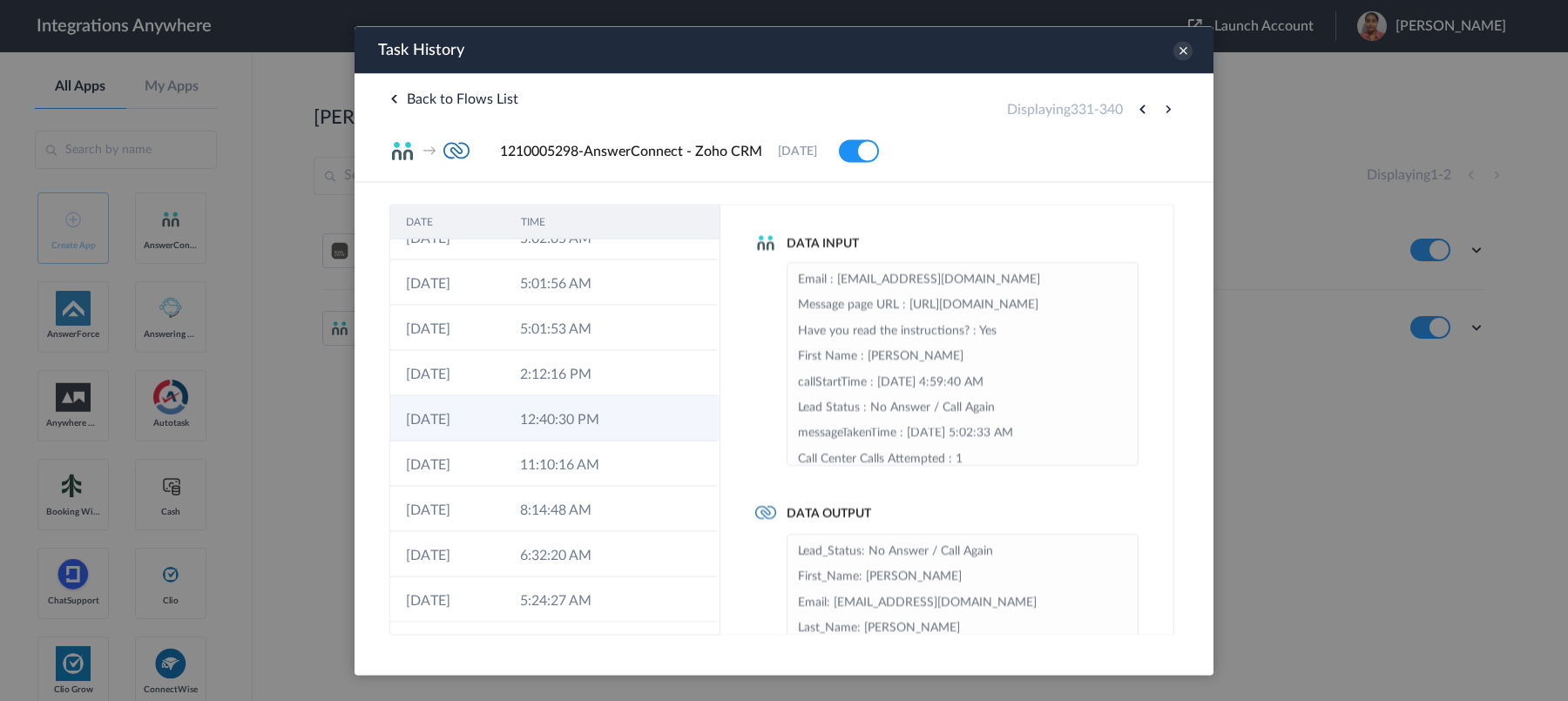
scroll to position [0, 0]
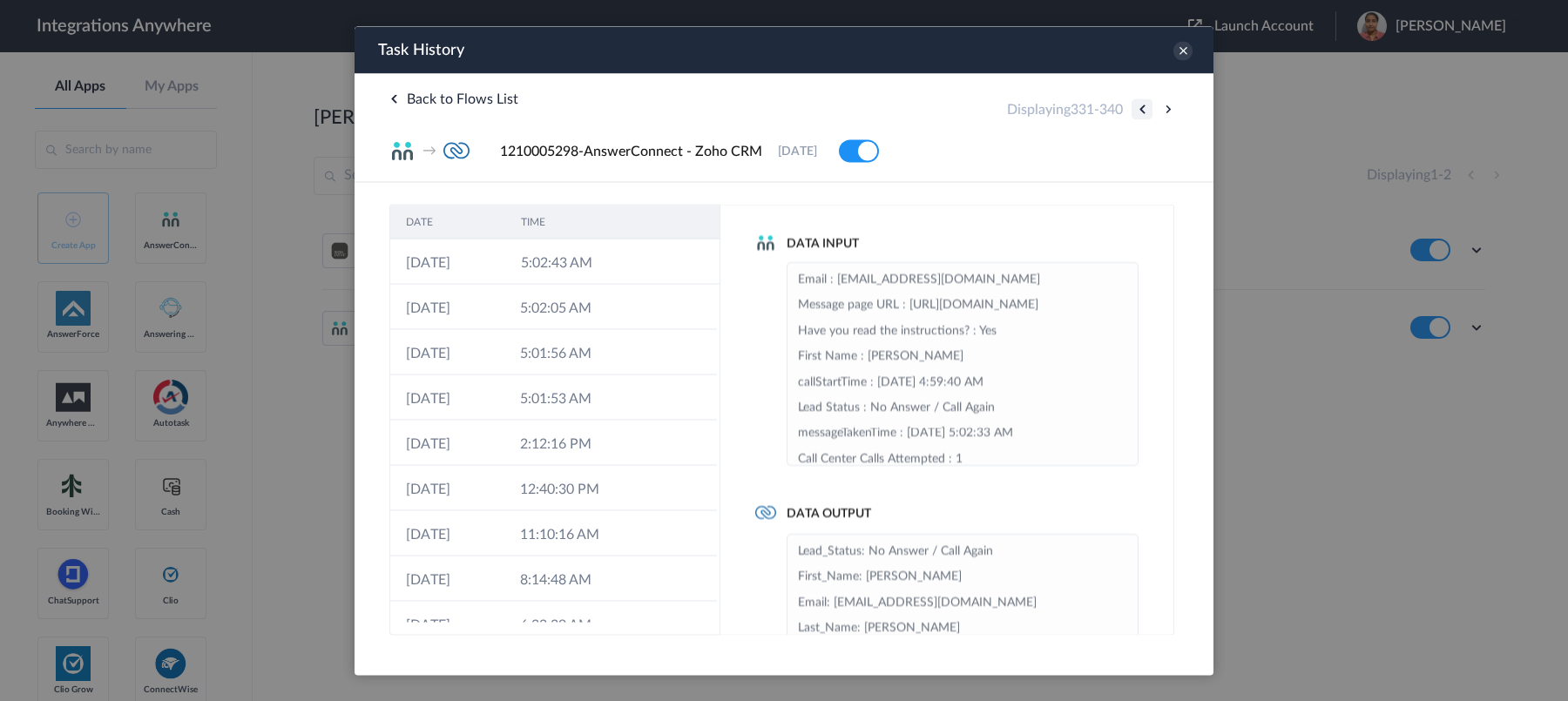
click at [1141, 113] on button at bounding box center [1142, 109] width 21 height 21
click at [1147, 108] on button at bounding box center [1142, 109] width 21 height 21
click at [1144, 113] on button at bounding box center [1142, 109] width 21 height 21
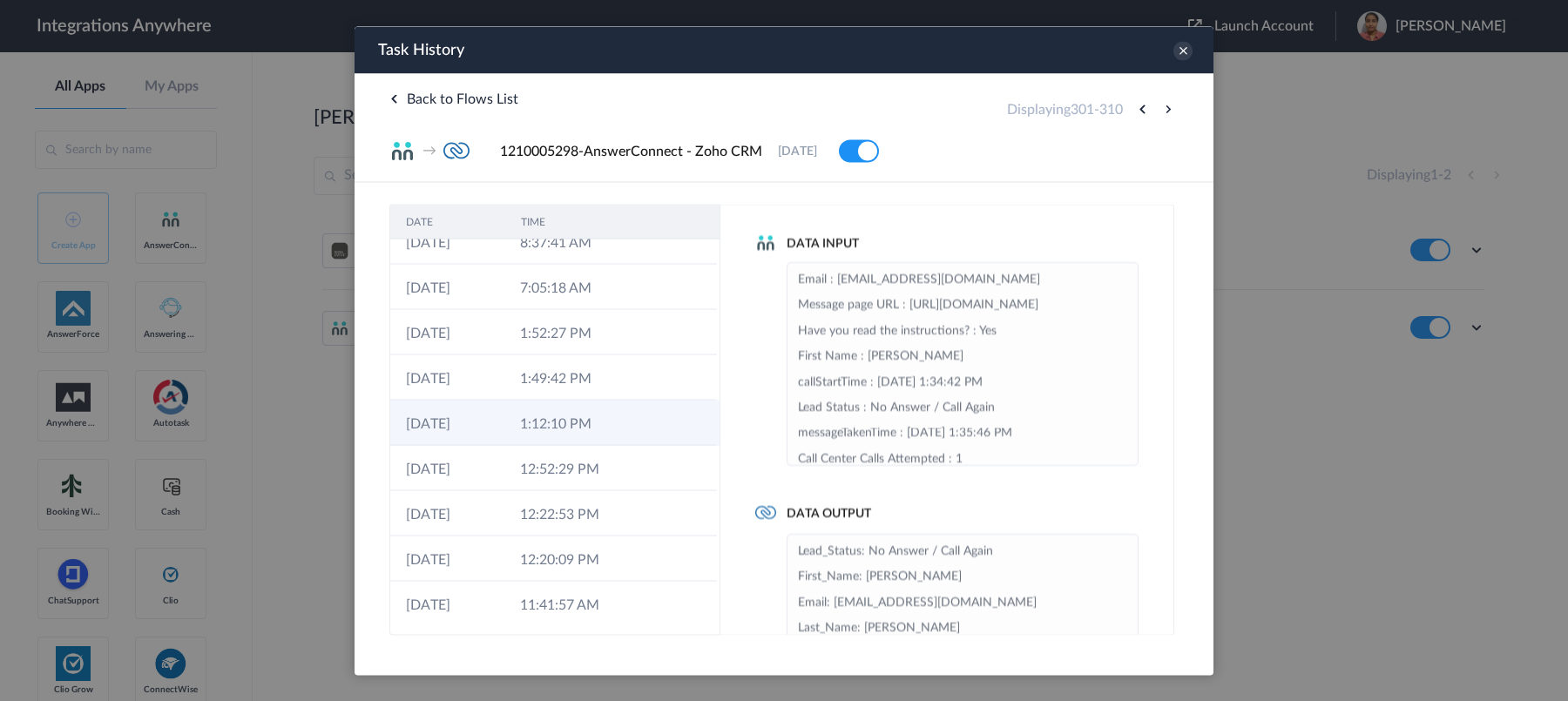
scroll to position [70, 0]
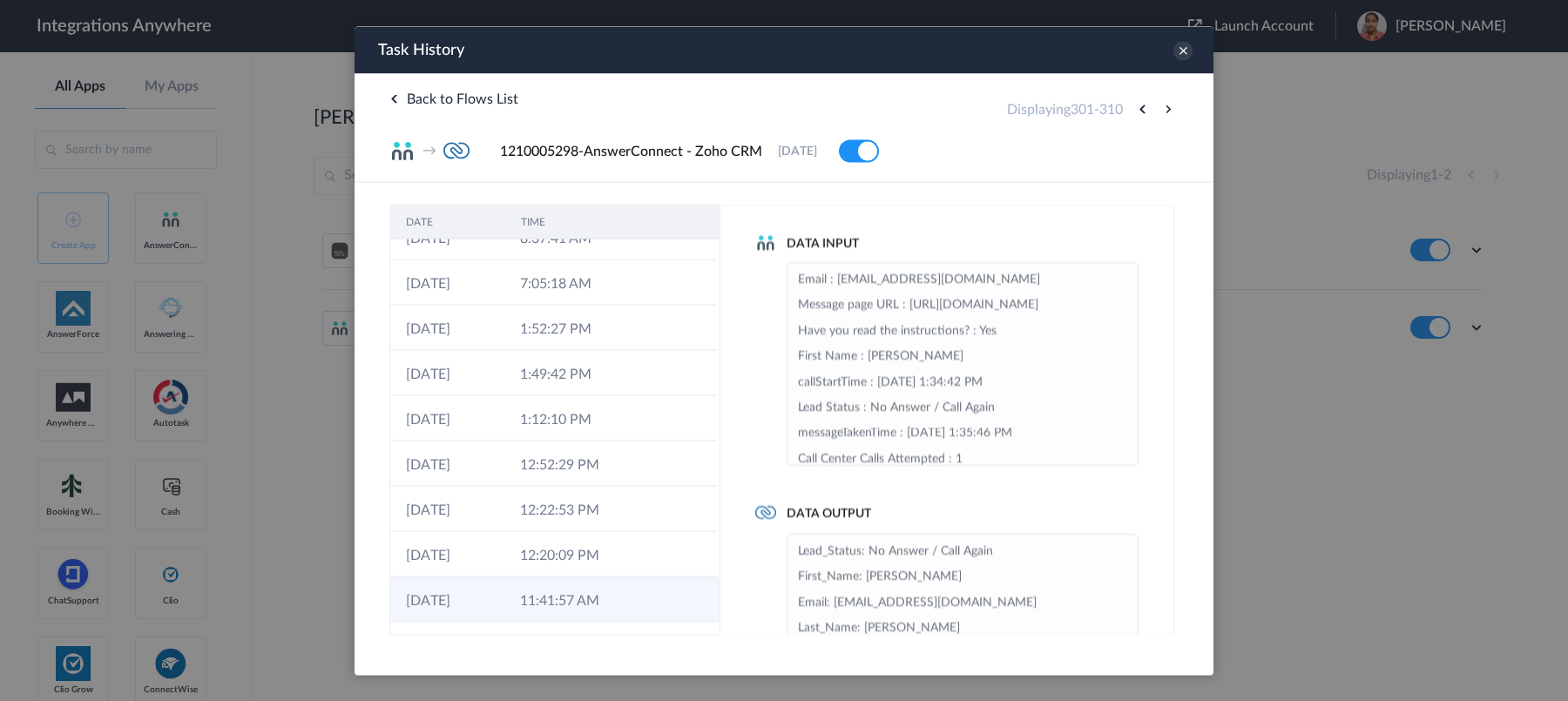
click at [549, 612] on td "11:41:57 AM" at bounding box center [562, 598] width 114 height 46
click at [553, 576] on td "11:41:57 AM" at bounding box center [562, 598] width 114 height 46
click at [555, 558] on td "12:20:09 PM" at bounding box center [562, 554] width 114 height 46
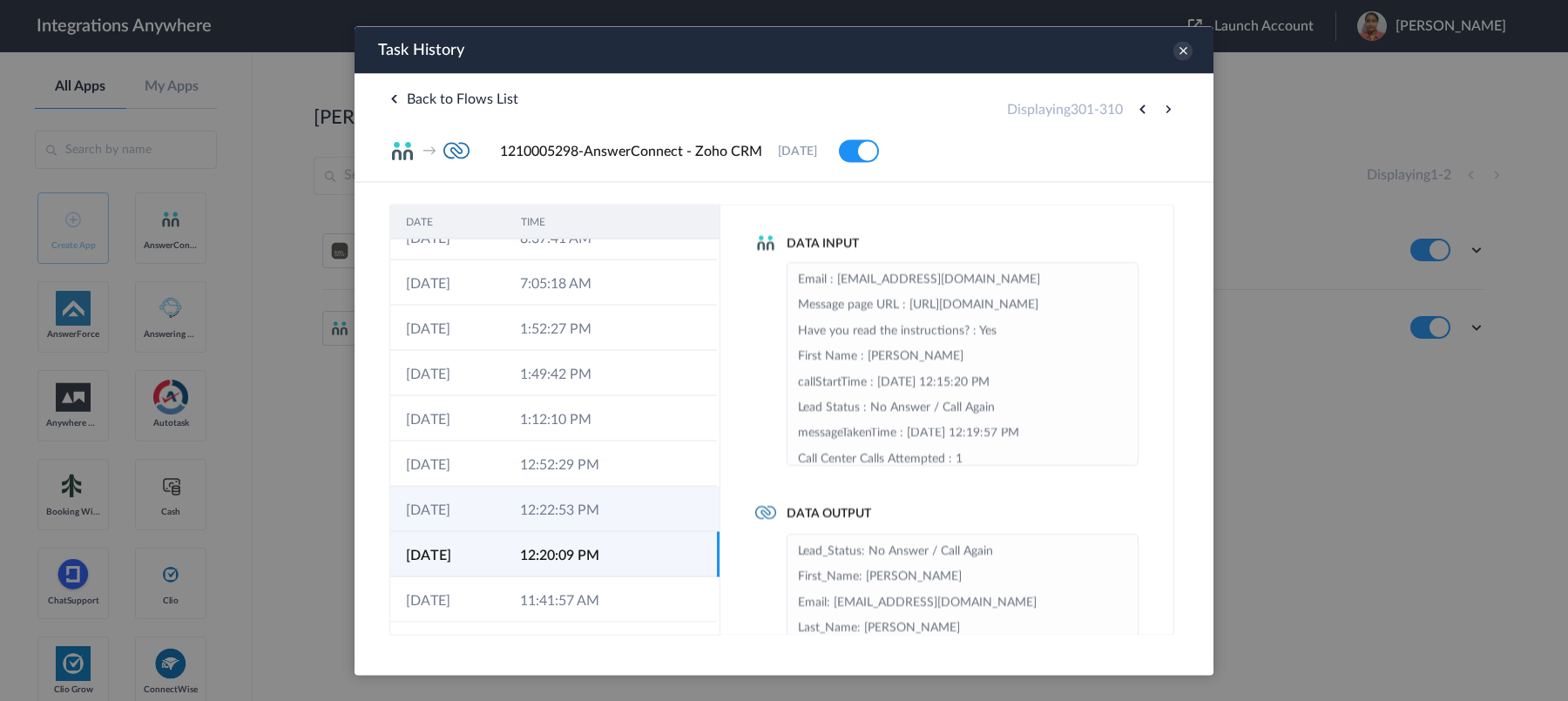
click at [555, 526] on td "12:22:53 PM" at bounding box center [562, 508] width 114 height 46
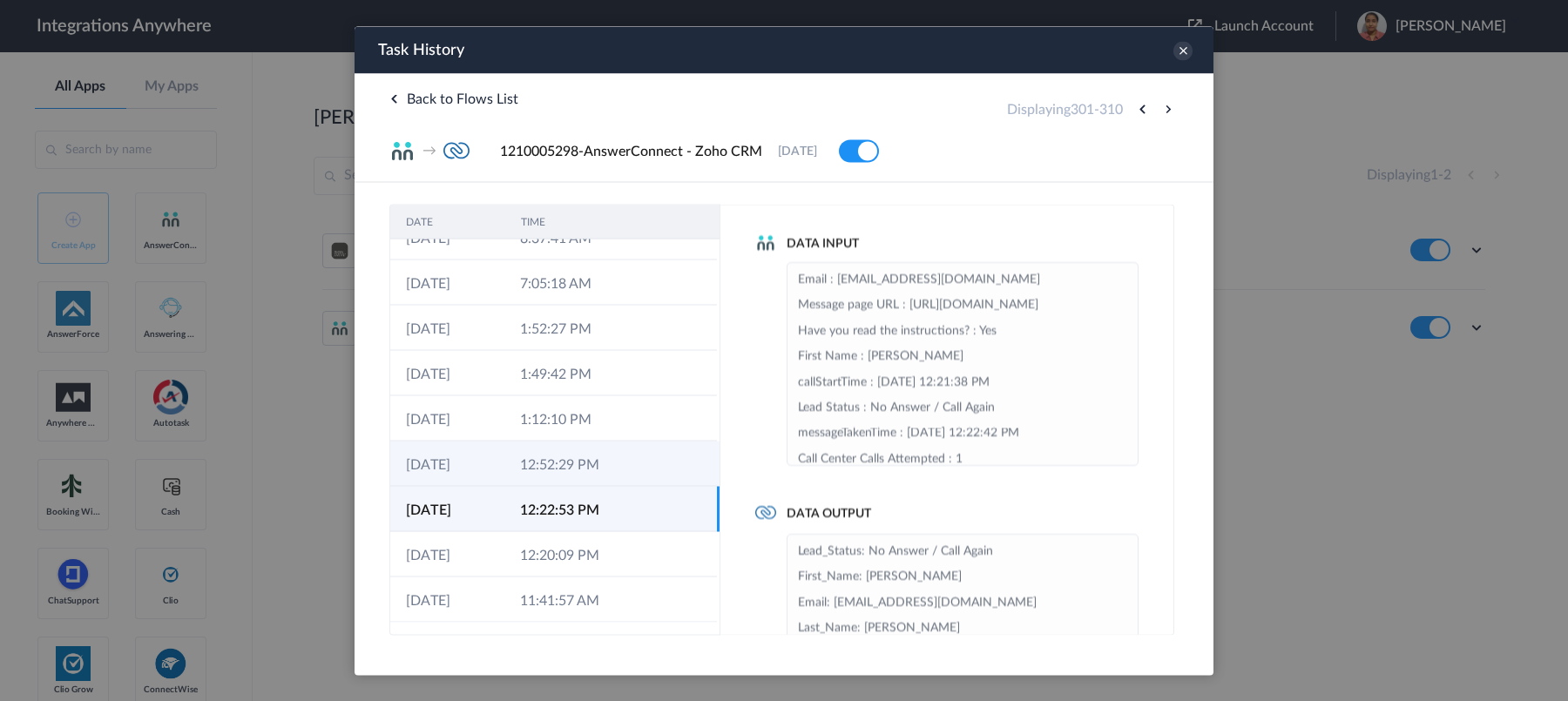
click at [551, 472] on td "12:52:29 PM" at bounding box center [562, 463] width 114 height 46
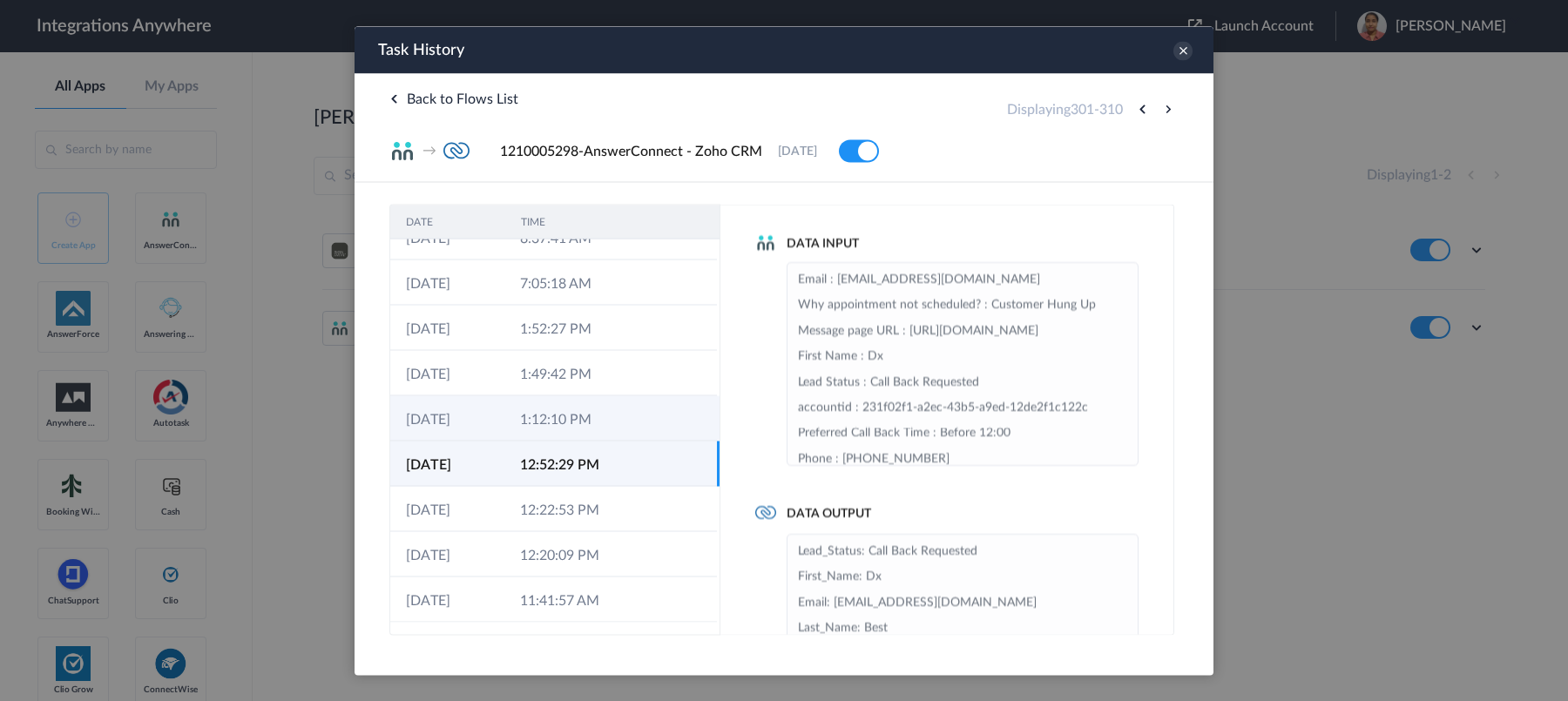
click at [567, 433] on td "1:12:10 PM" at bounding box center [562, 417] width 114 height 46
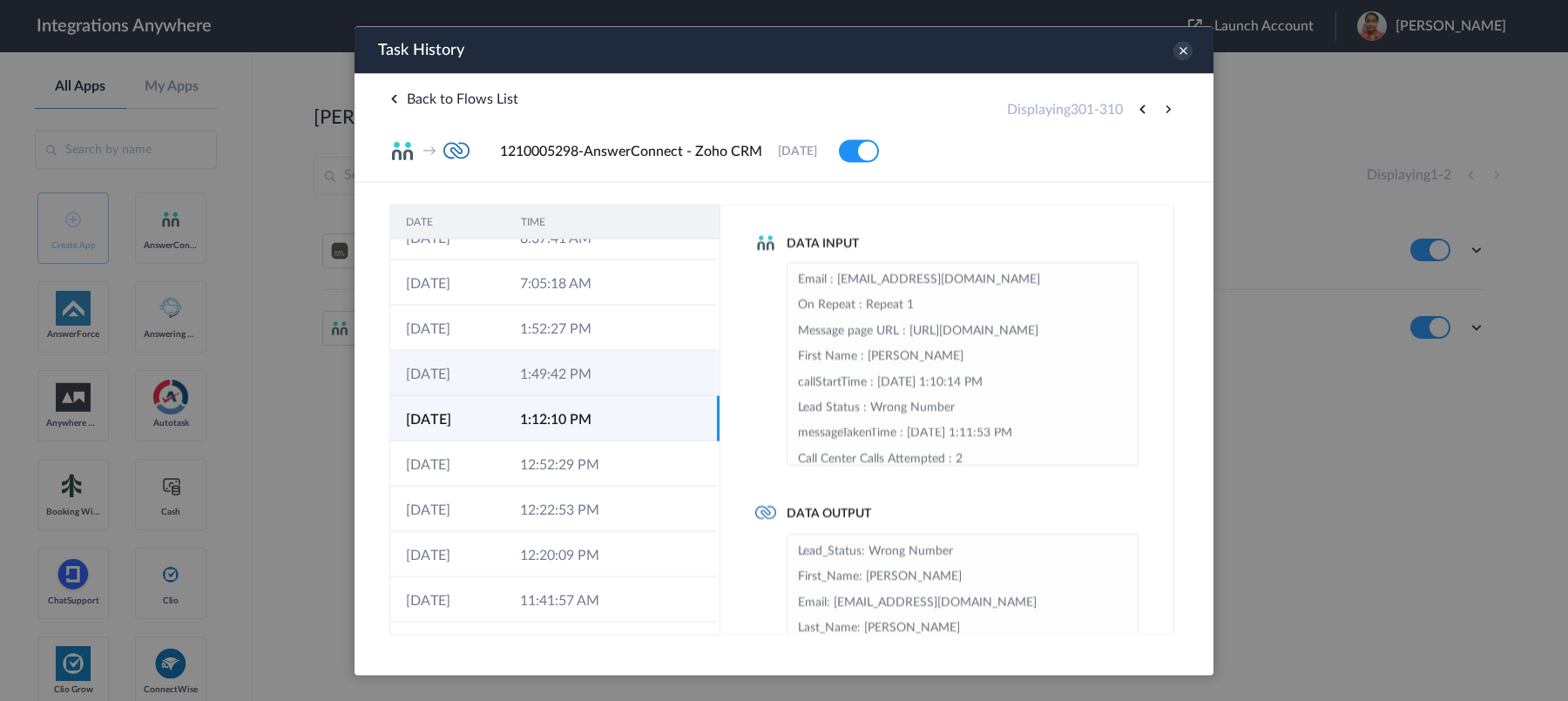
click at [574, 377] on td "1:49:42 PM" at bounding box center [562, 372] width 114 height 46
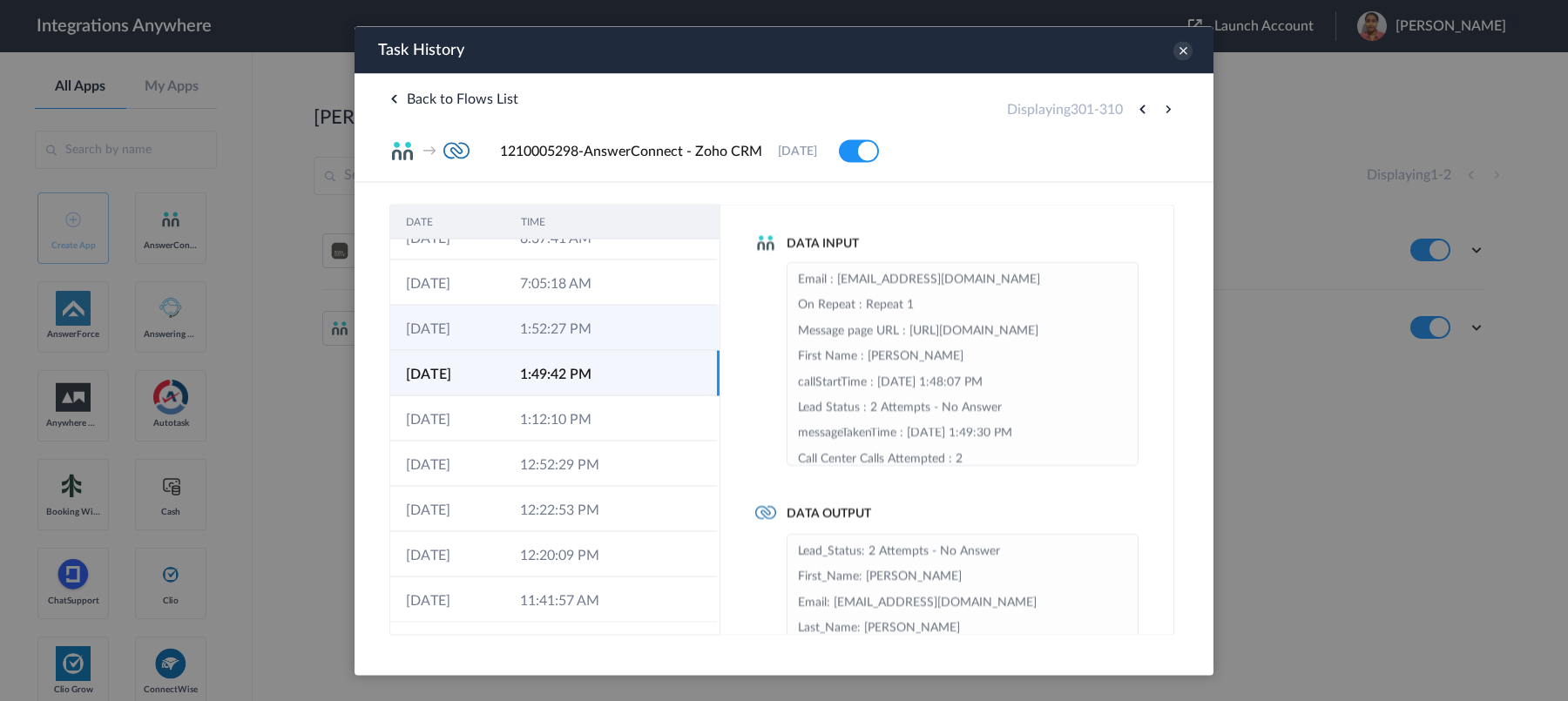
click at [577, 333] on td "1:52:27 PM" at bounding box center [562, 327] width 114 height 46
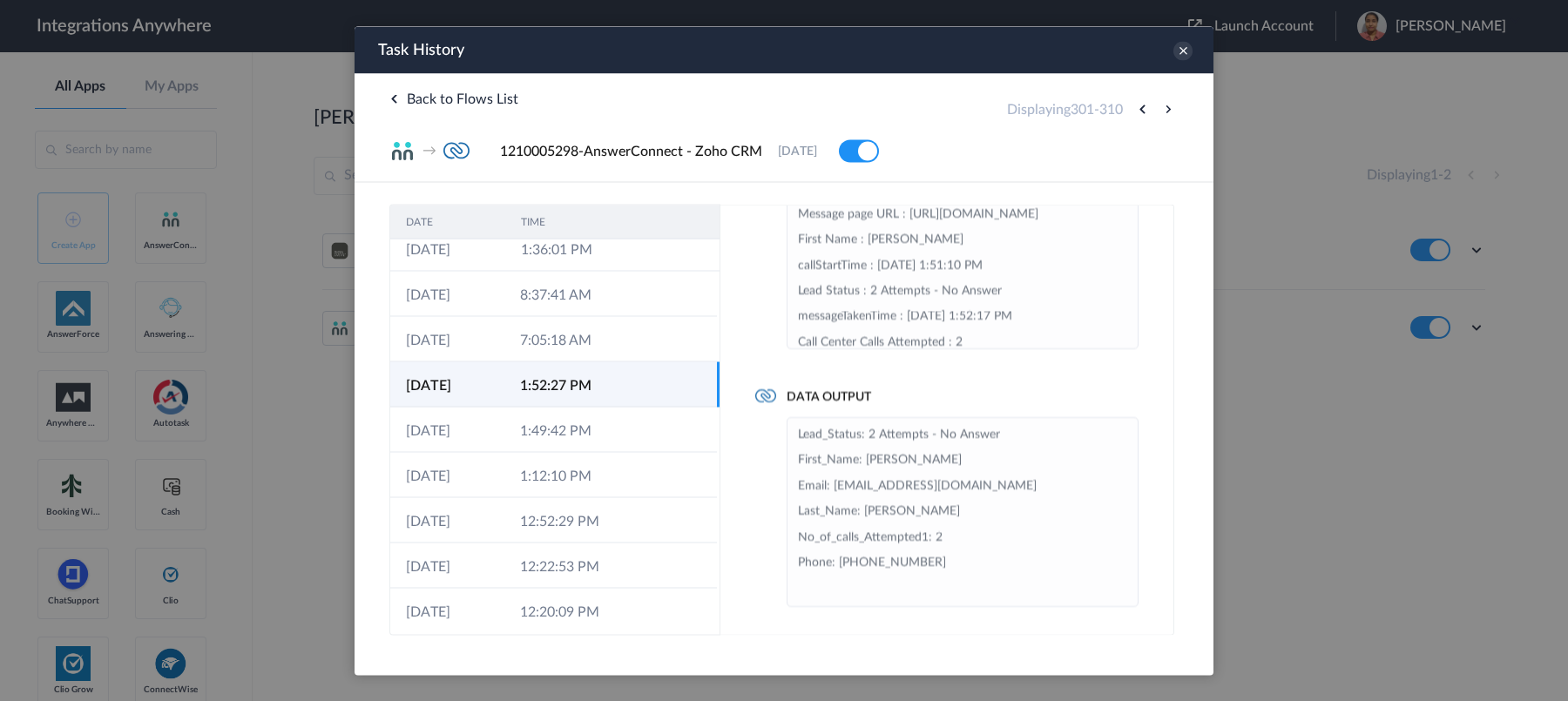
scroll to position [0, 0]
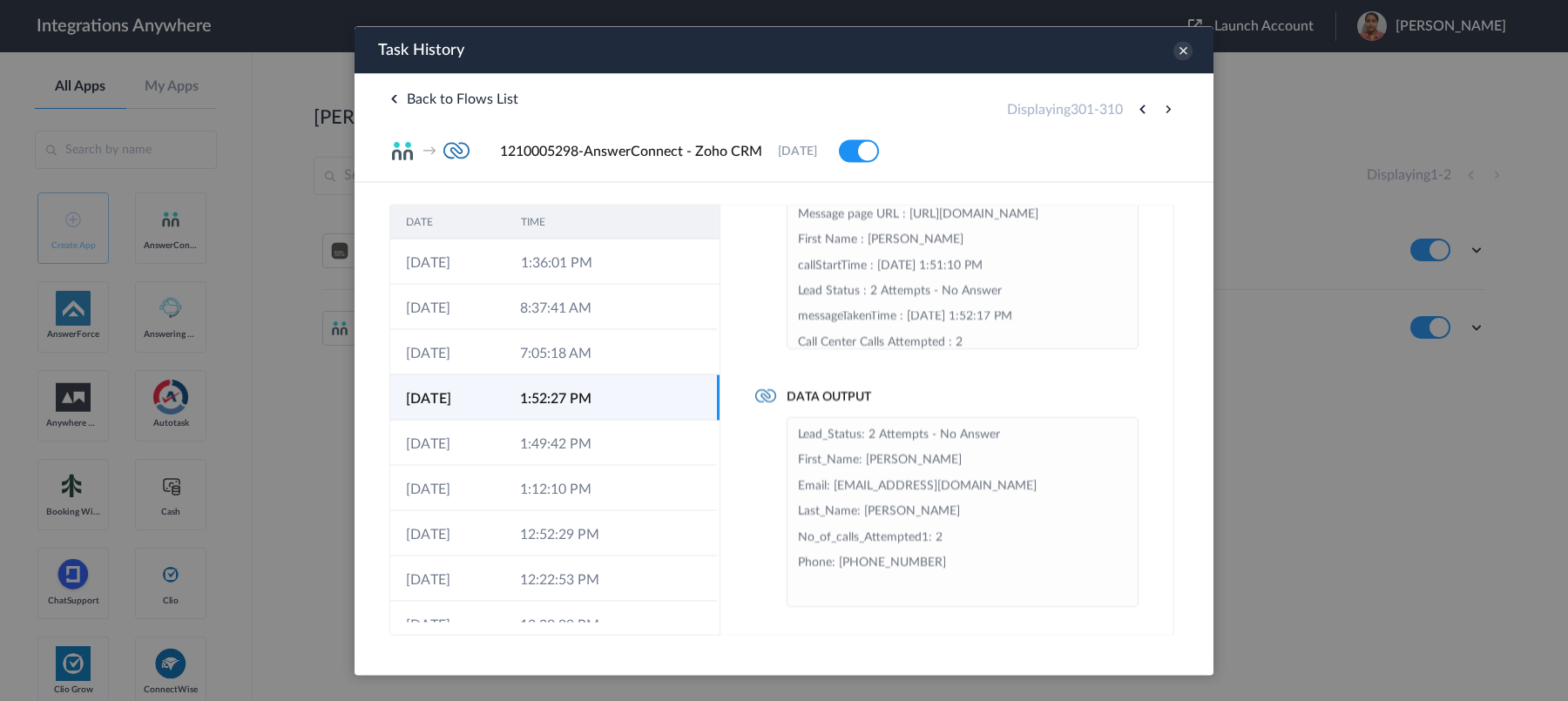
click at [575, 351] on td "7:05:18 AM" at bounding box center [562, 351] width 114 height 46
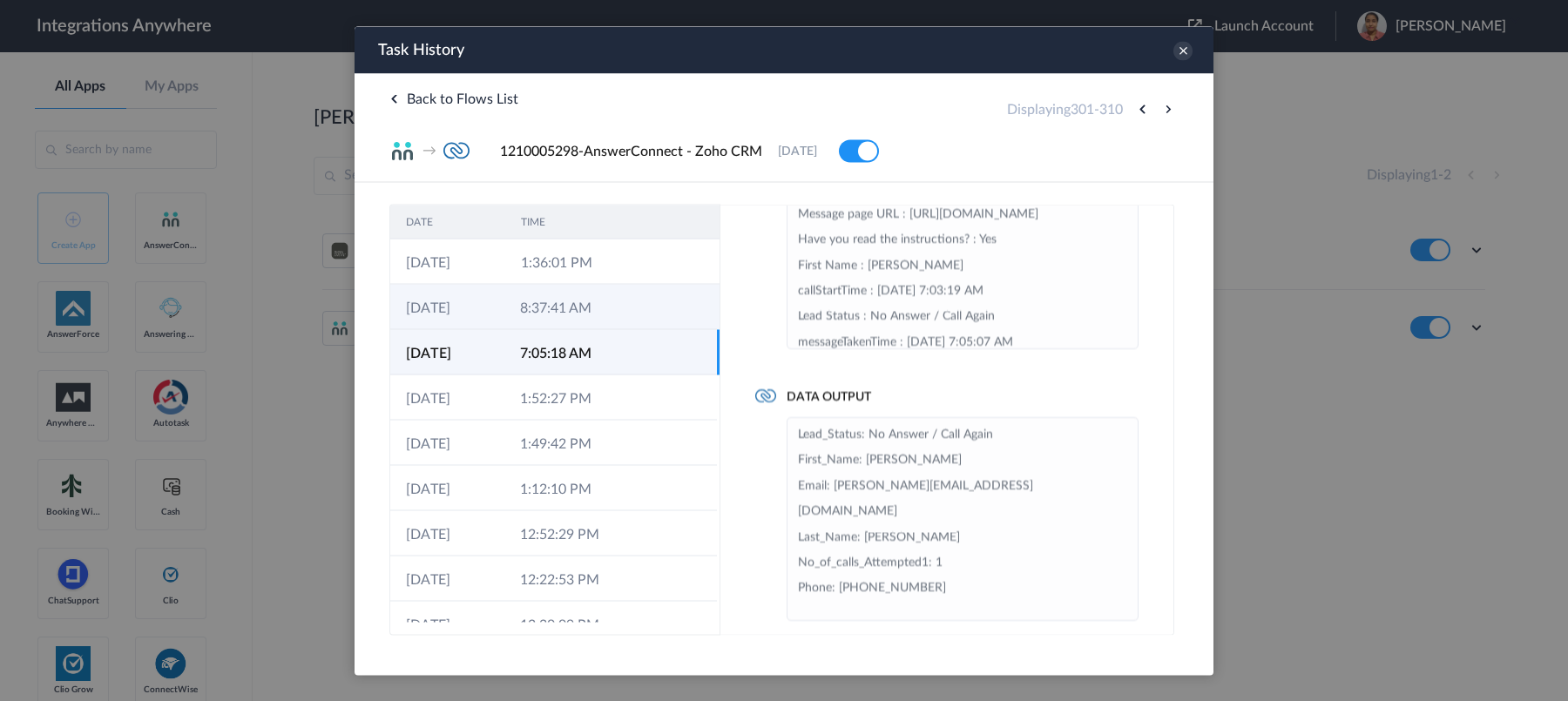
click at [566, 307] on td "8:37:41 AM" at bounding box center [562, 306] width 114 height 46
click at [552, 341] on td "7:05:18 AM" at bounding box center [562, 351] width 114 height 46
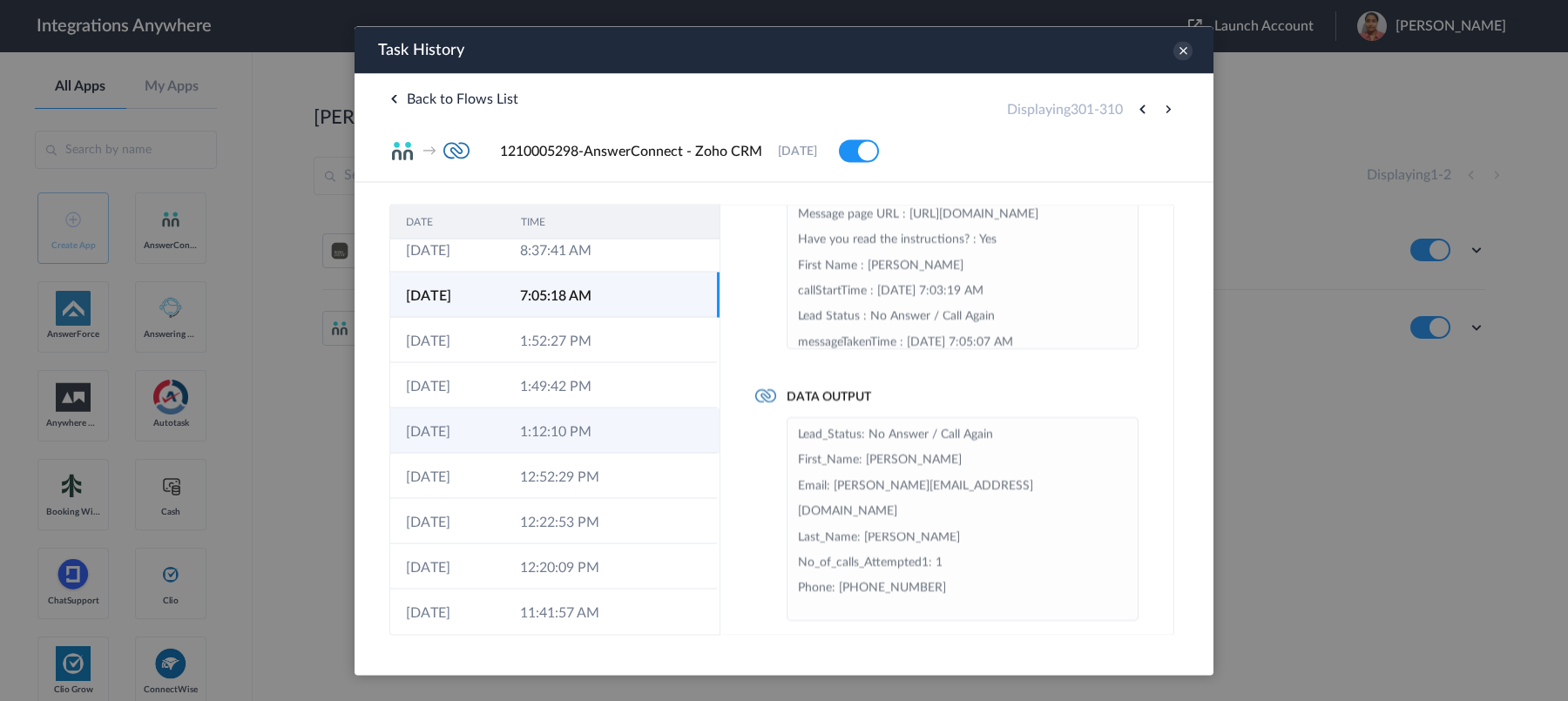
scroll to position [70, 0]
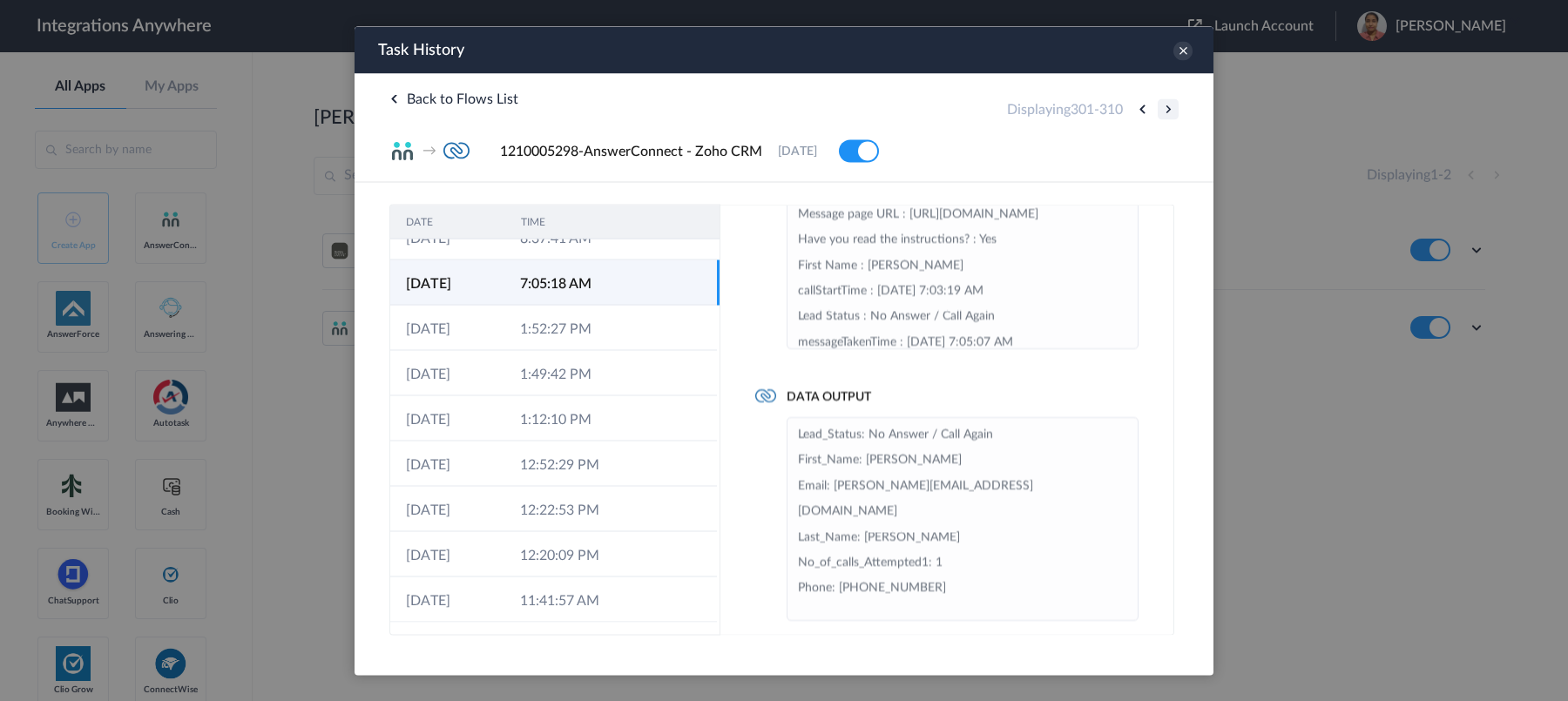
click at [1165, 105] on button at bounding box center [1168, 109] width 21 height 21
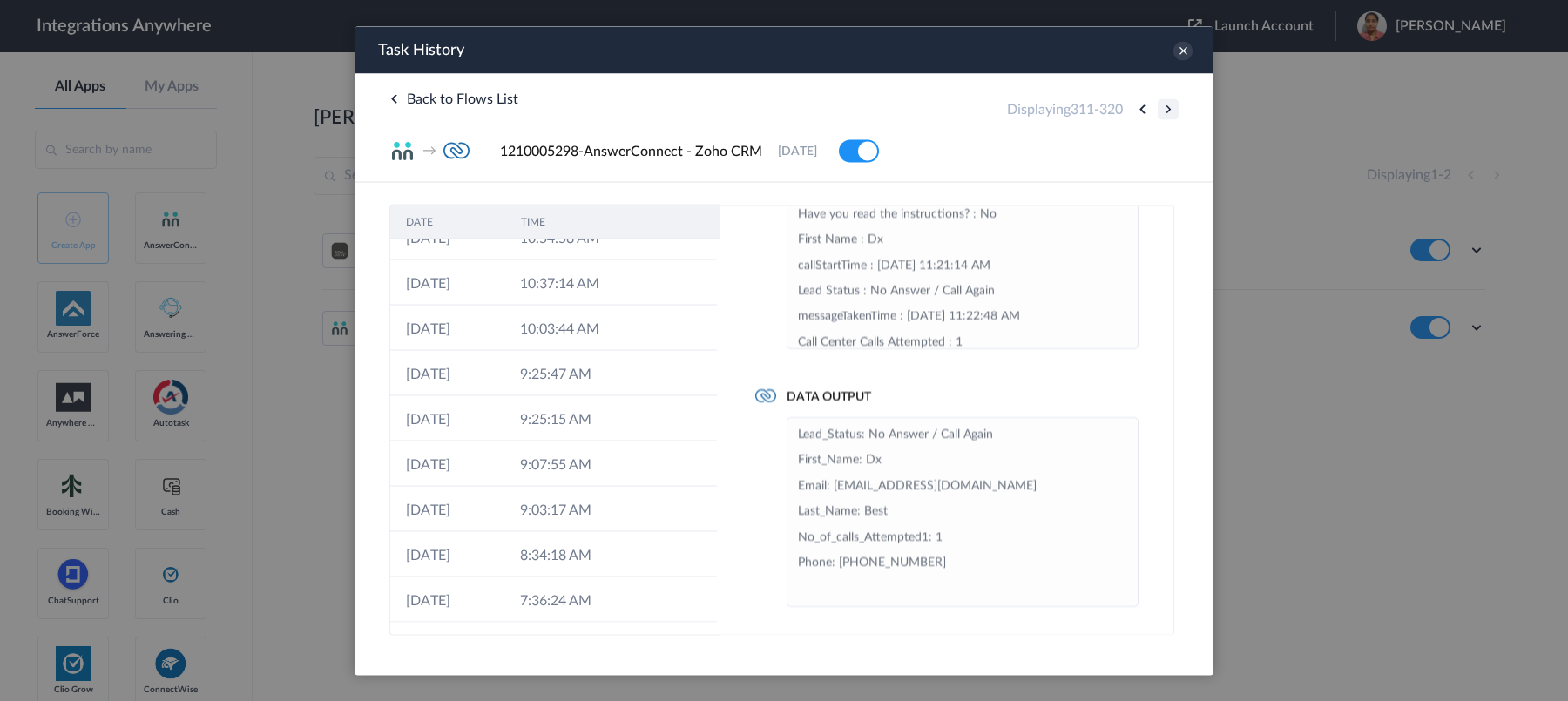
click at [1165, 105] on button at bounding box center [1168, 109] width 21 height 21
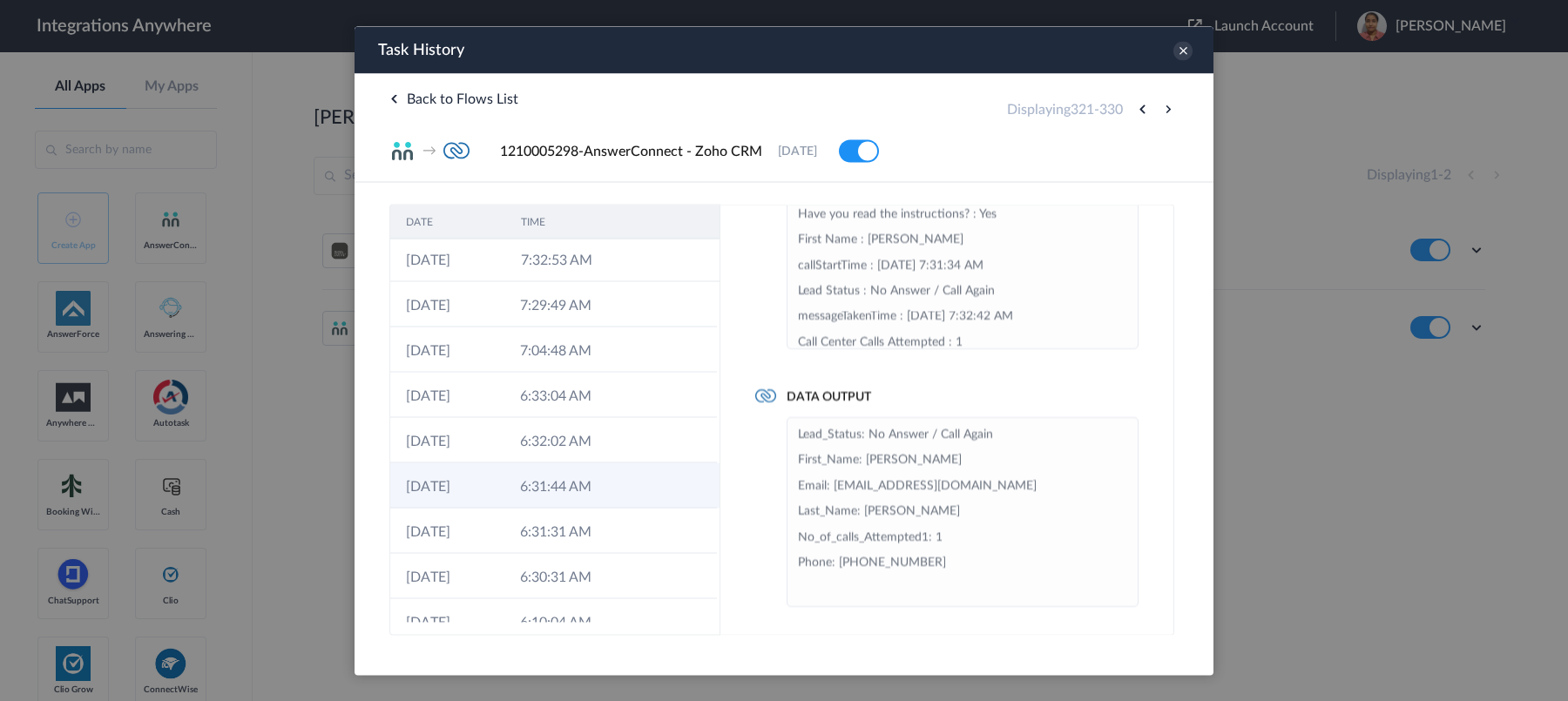
scroll to position [0, 0]
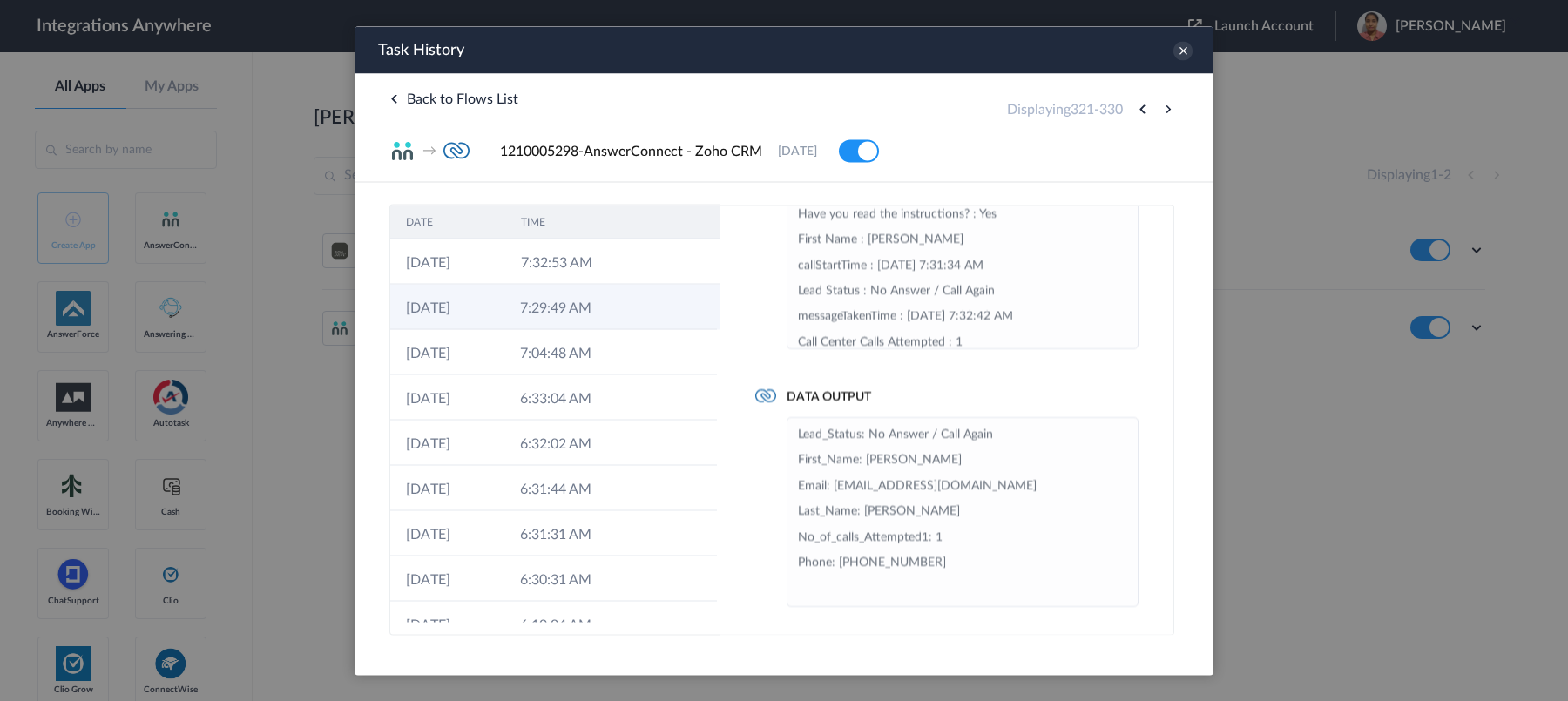
click at [572, 311] on td "7:29:49 AM" at bounding box center [562, 306] width 114 height 46
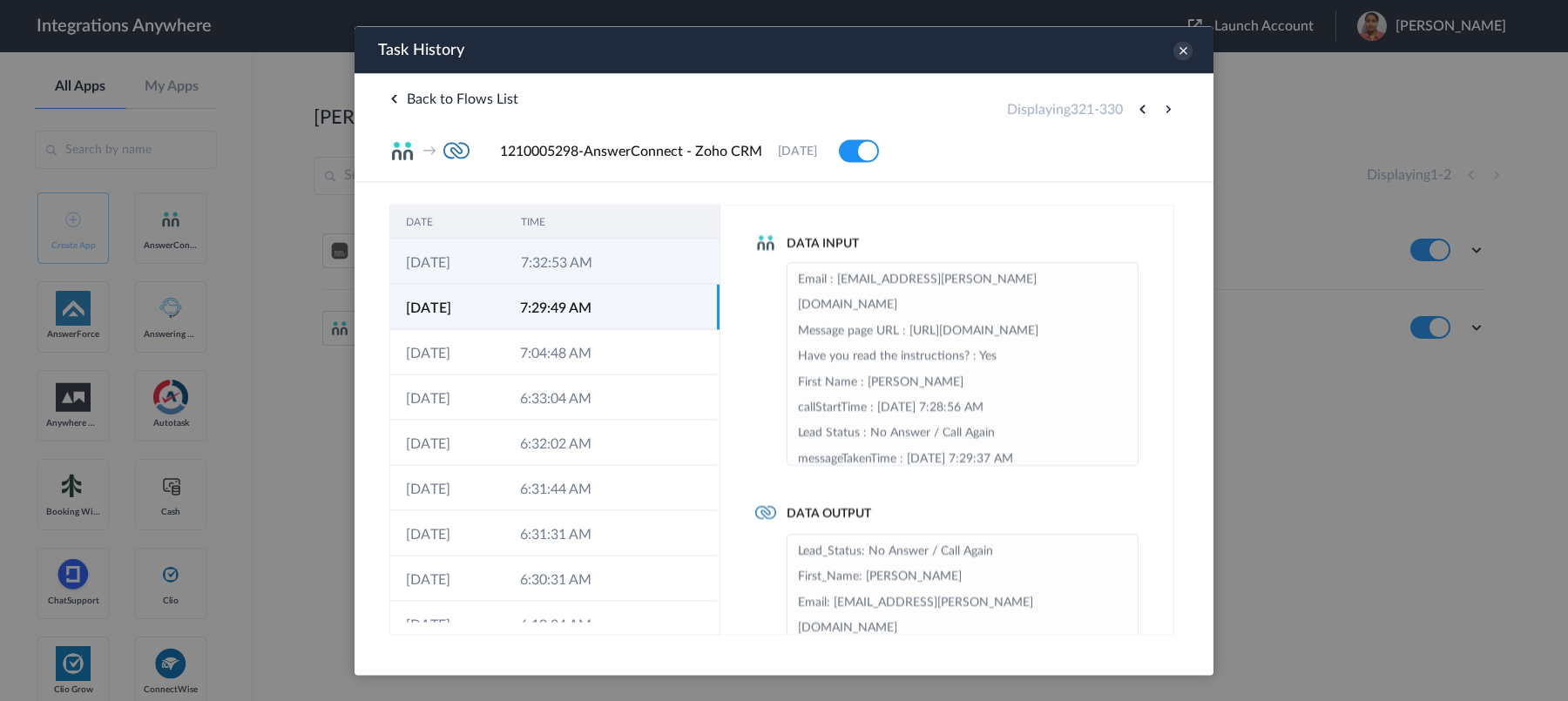
click at [568, 265] on td "7:32:53 AM" at bounding box center [563, 260] width 115 height 46
click at [547, 286] on td "7:29:49 AM" at bounding box center [562, 306] width 114 height 46
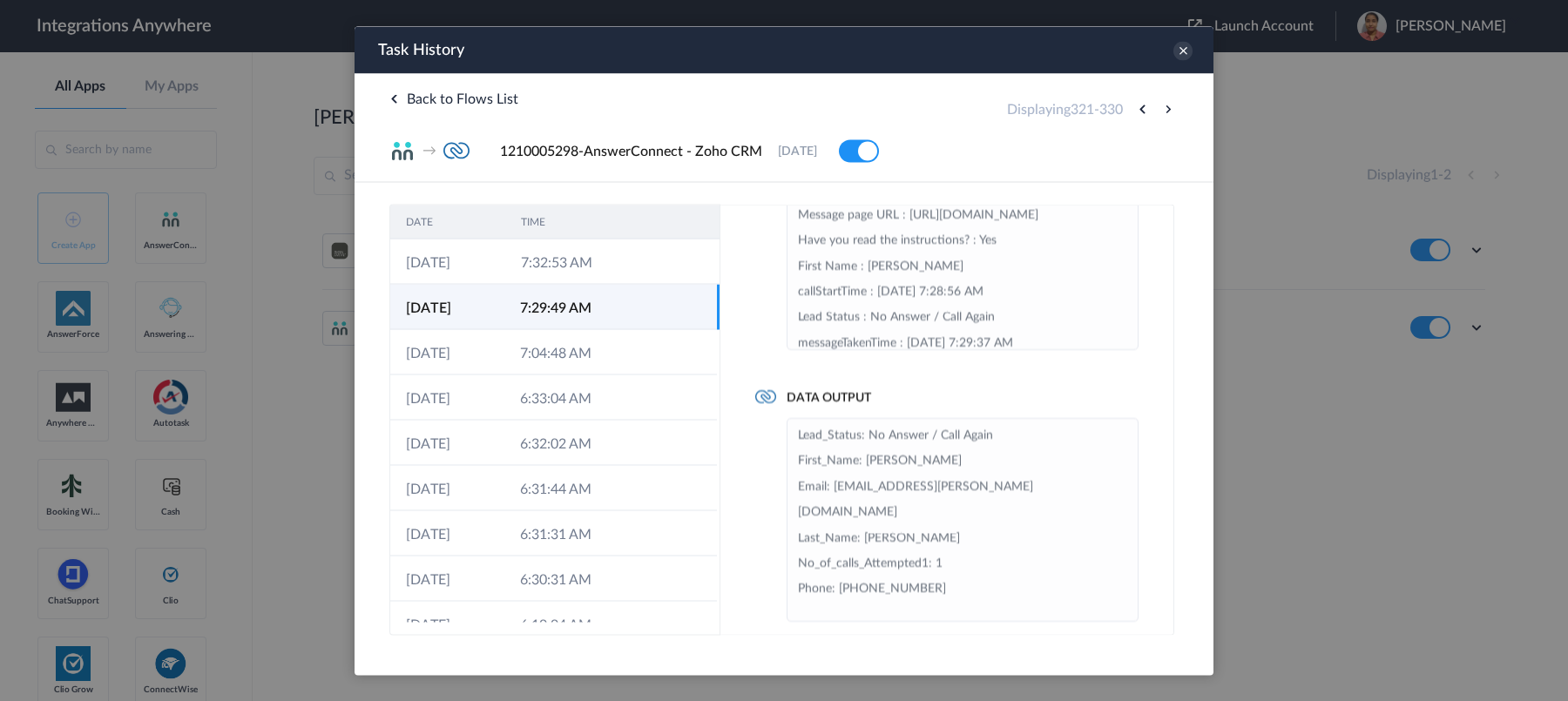
scroll to position [116, 0]
click at [1145, 109] on button at bounding box center [1142, 109] width 21 height 21
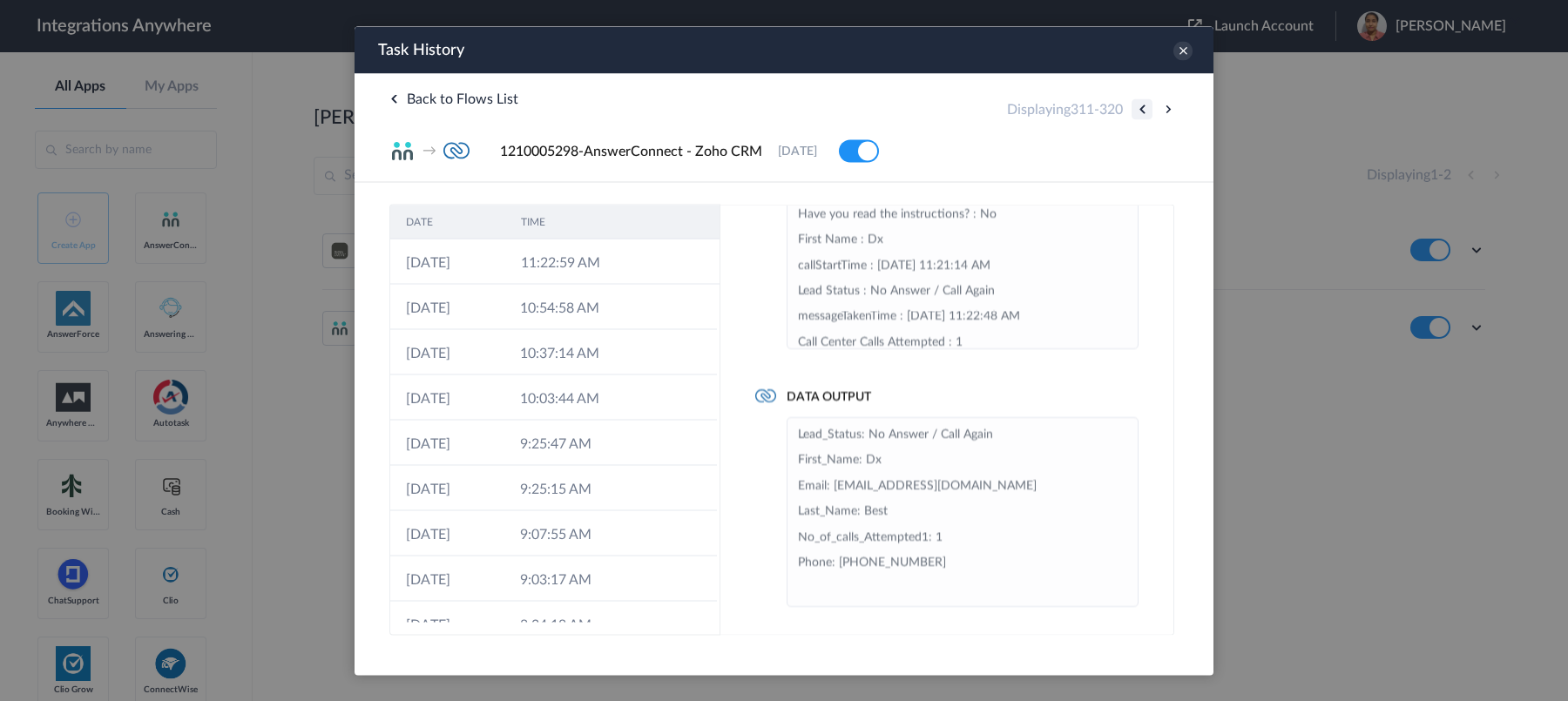
click at [1141, 110] on button at bounding box center [1142, 109] width 21 height 21
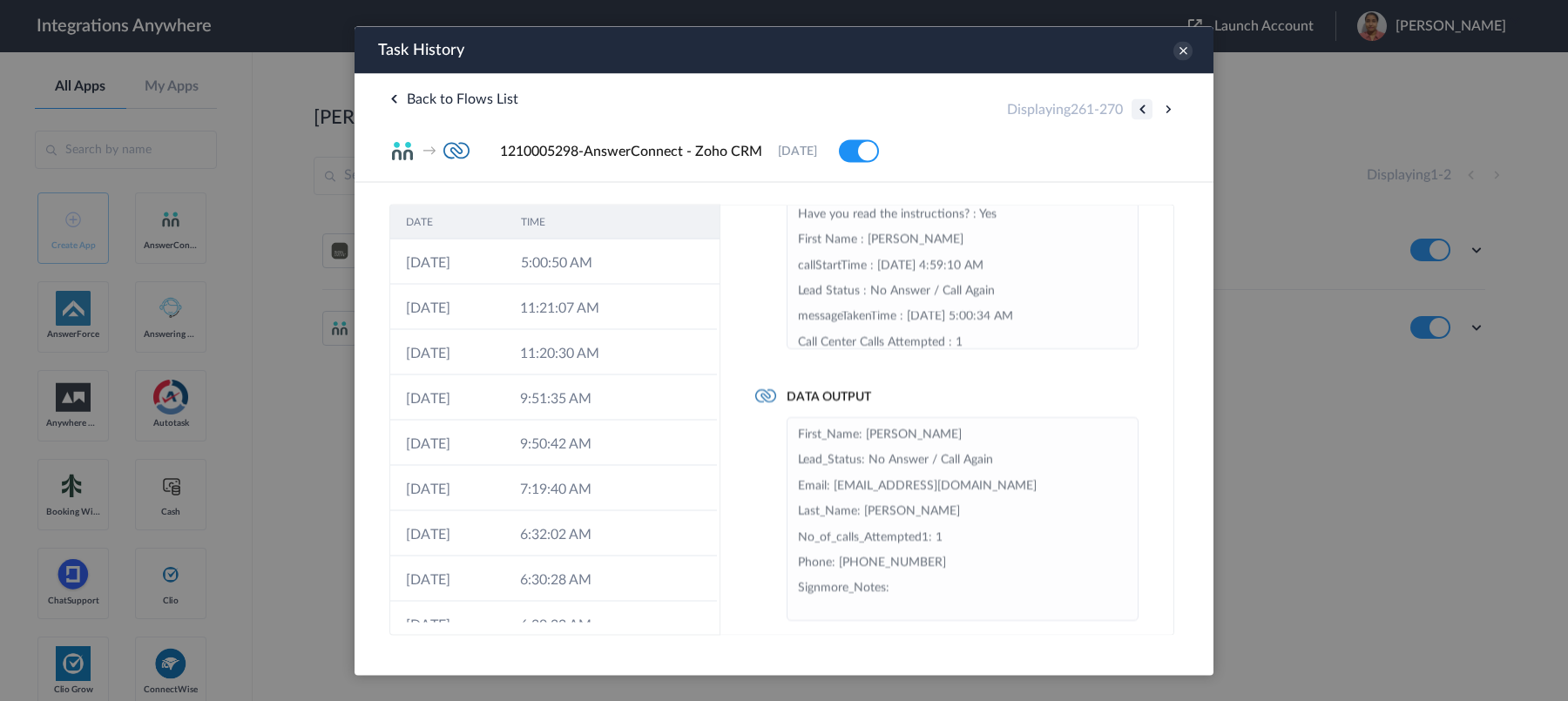
click at [1141, 110] on button at bounding box center [1142, 109] width 21 height 21
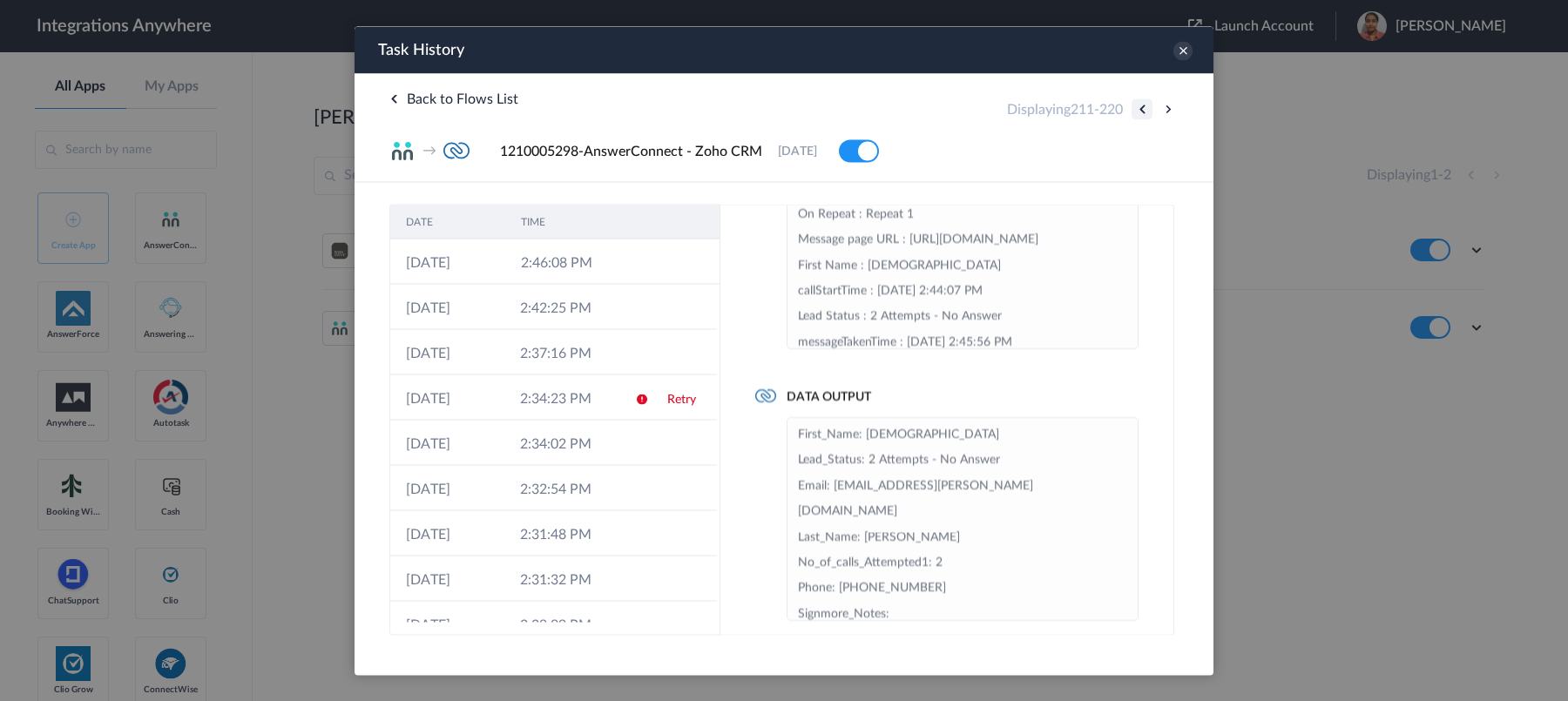
click at [1141, 110] on button at bounding box center [1142, 109] width 21 height 21
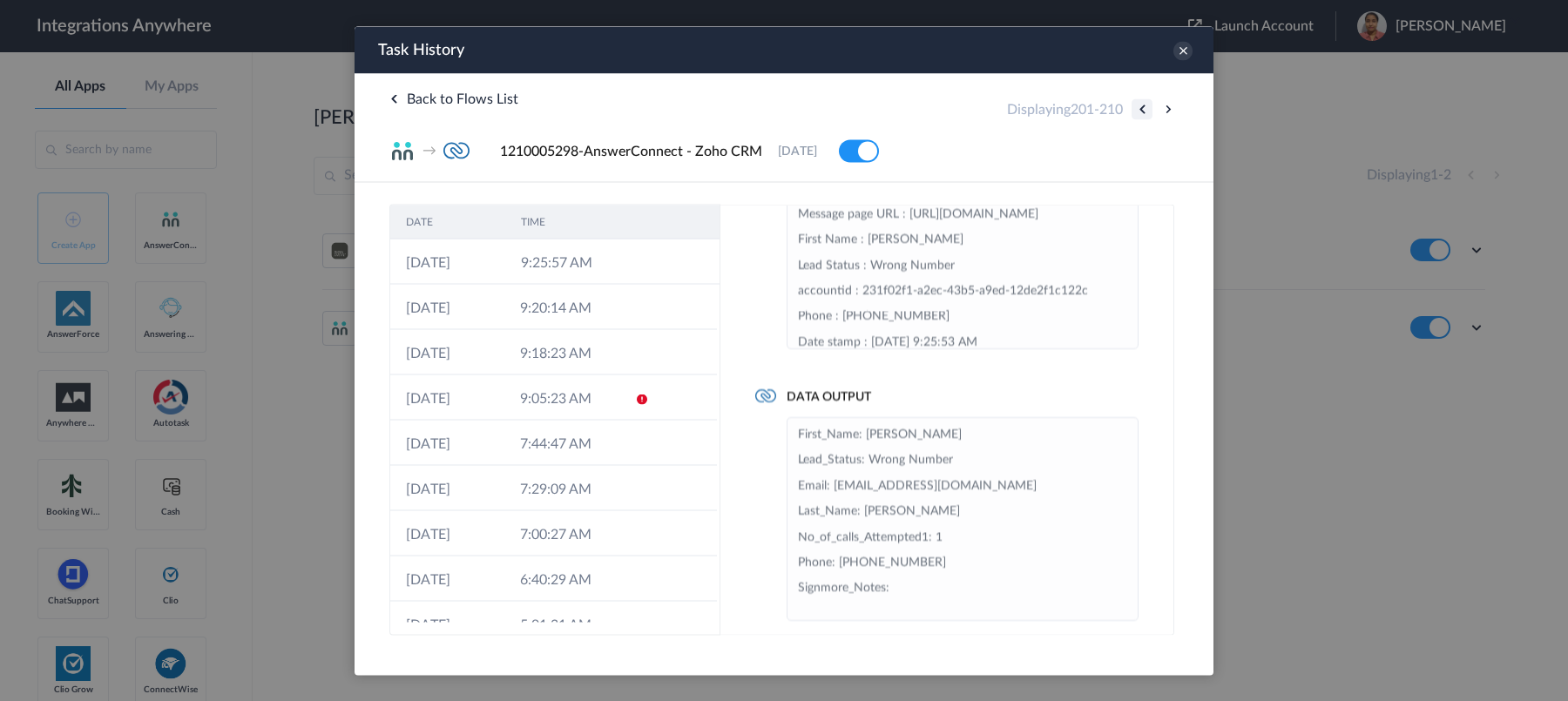
click at [1141, 110] on button at bounding box center [1142, 109] width 21 height 21
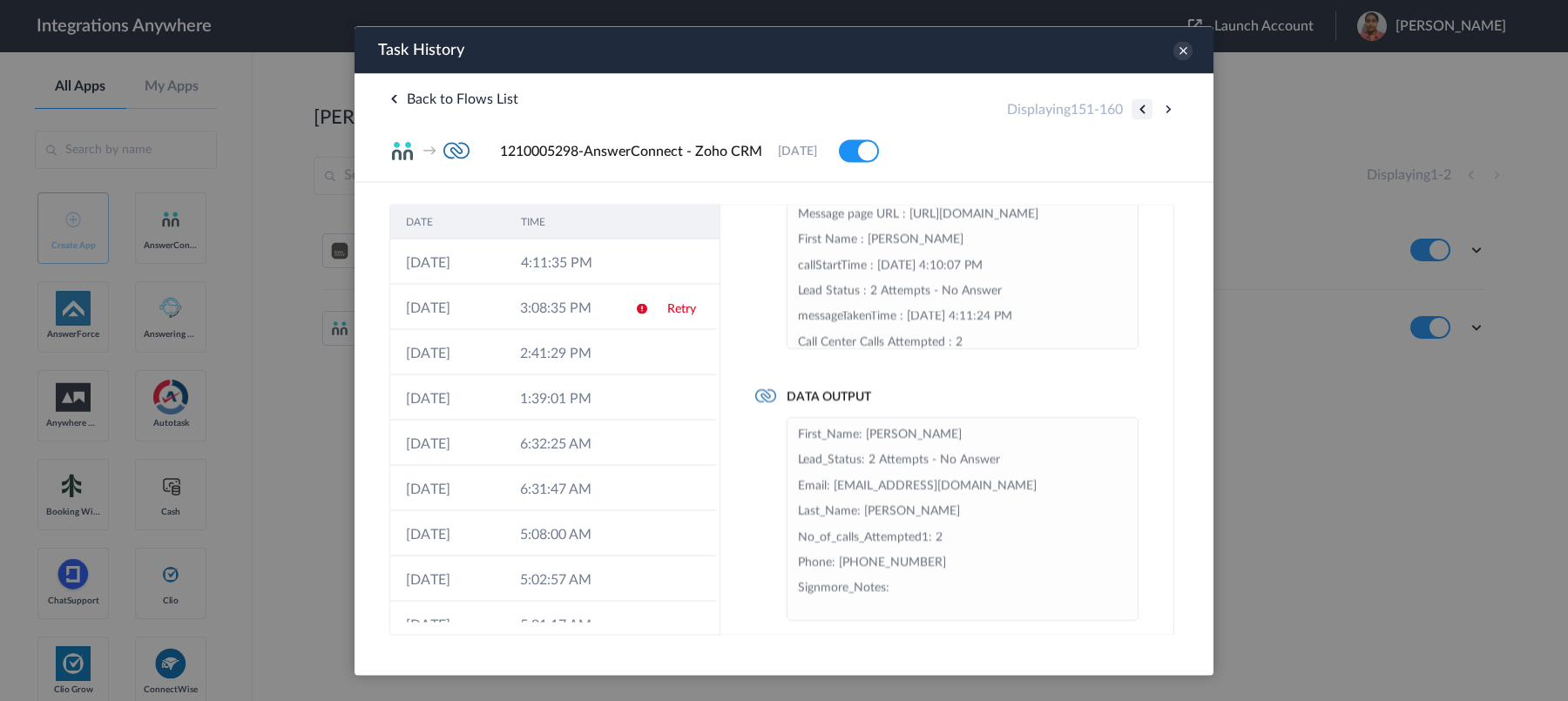
click at [1141, 110] on button at bounding box center [1142, 109] width 21 height 21
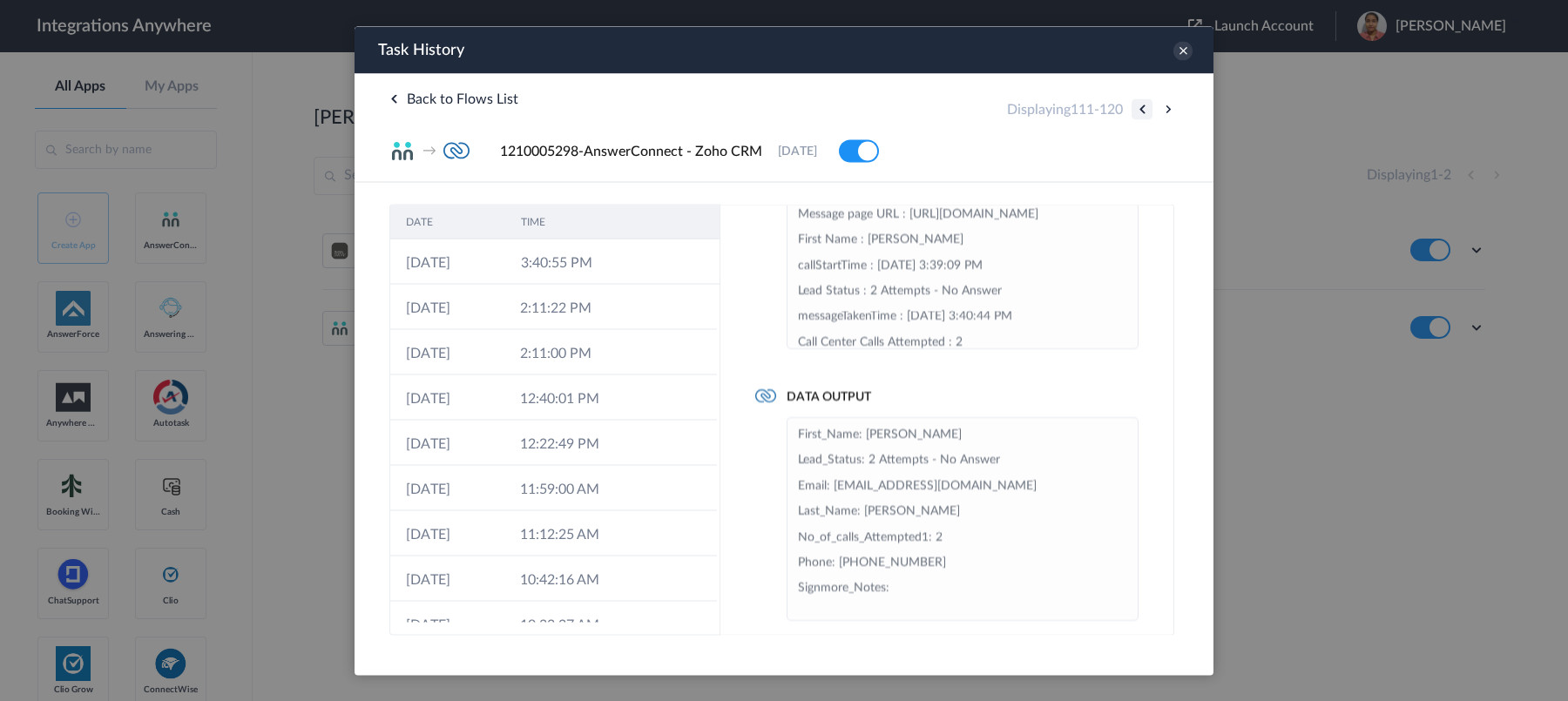
click at [1141, 110] on button at bounding box center [1142, 109] width 21 height 21
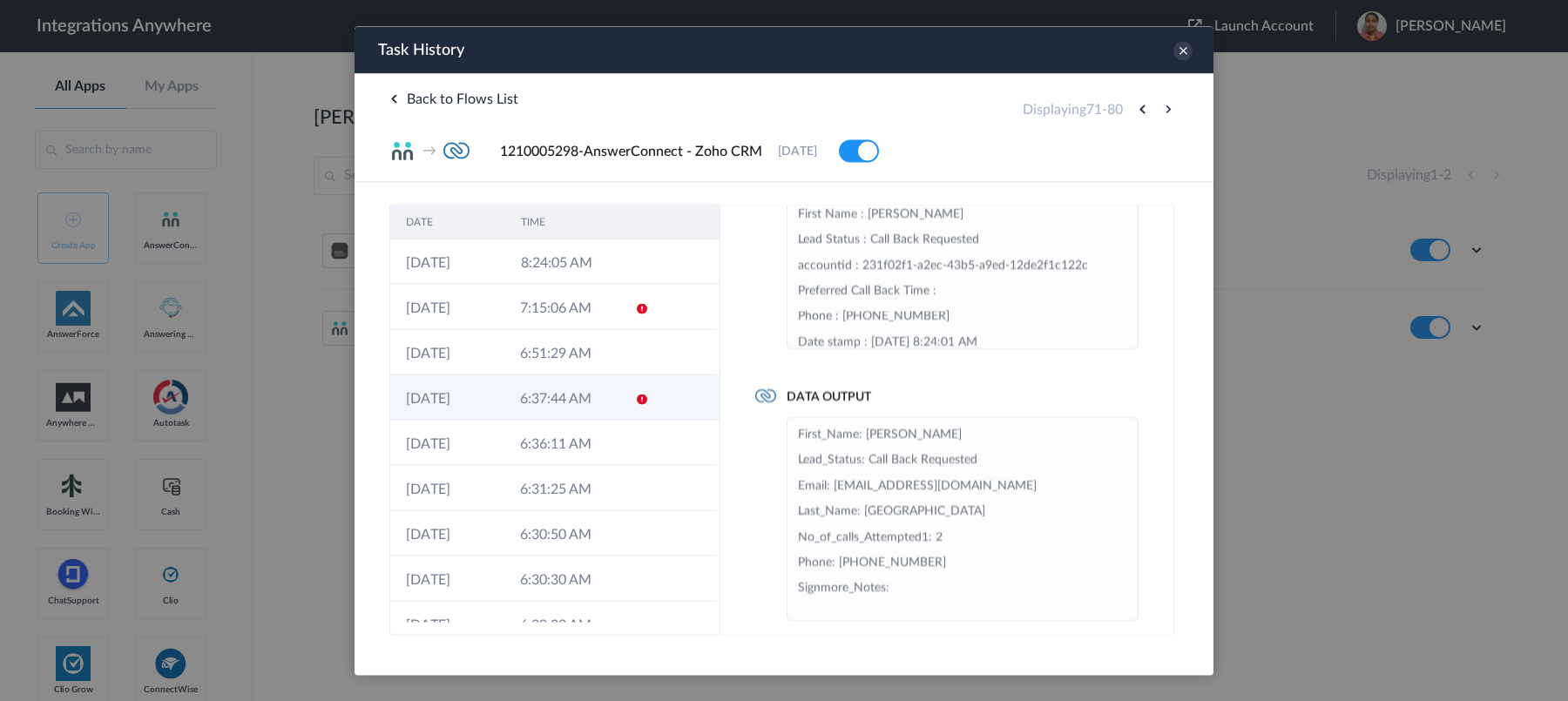
click at [558, 406] on td "6:37:44 AM" at bounding box center [562, 397] width 114 height 46
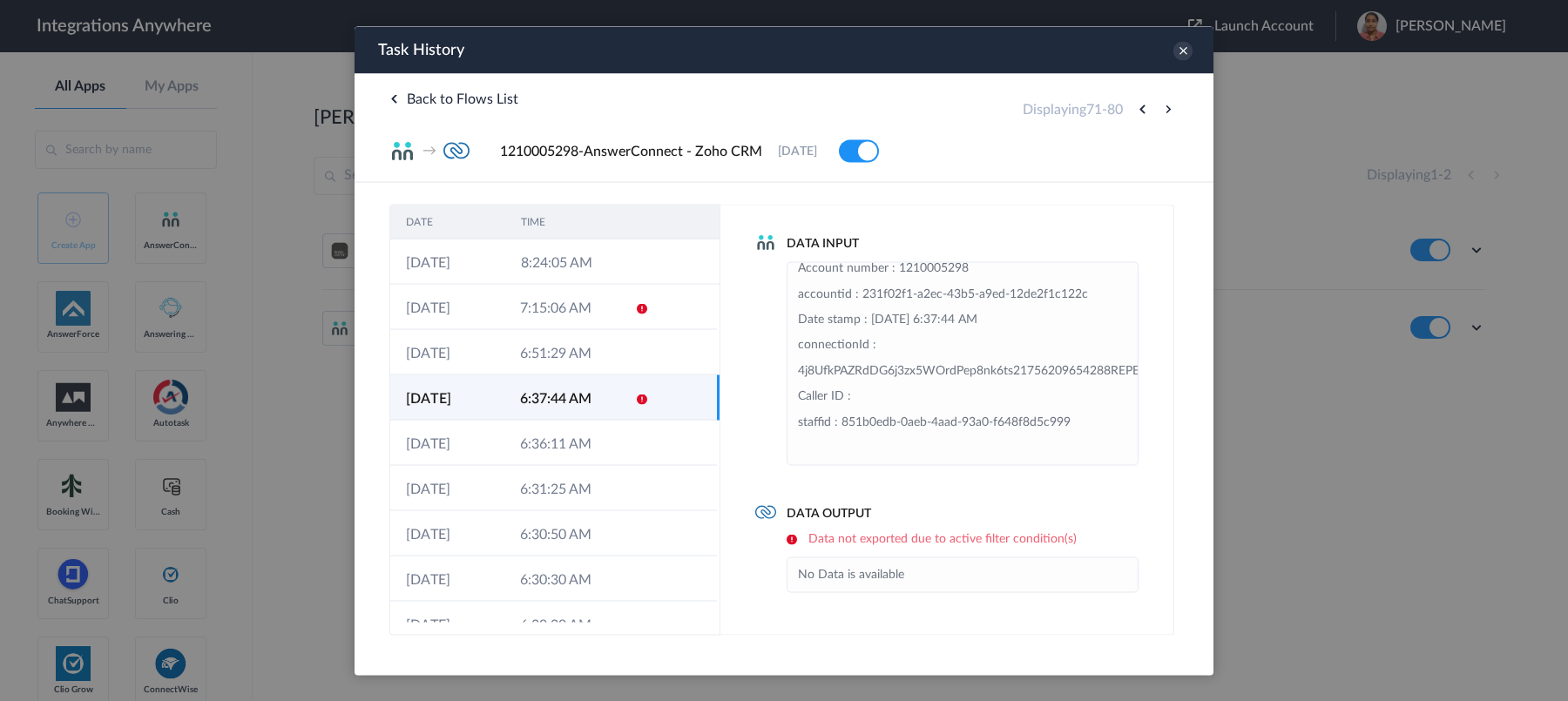
scroll to position [180, 0]
click at [522, 312] on td "7:15:06 AM" at bounding box center [562, 306] width 114 height 46
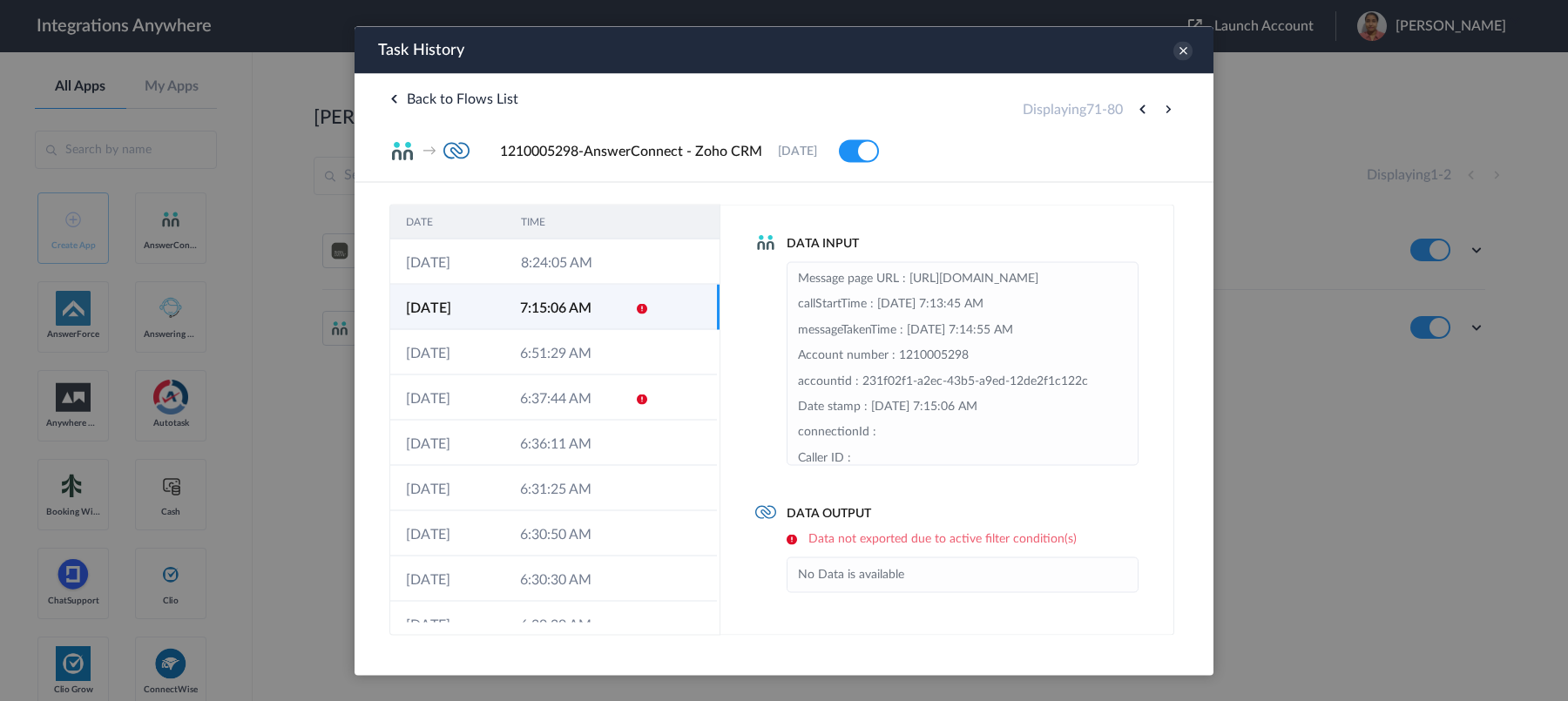
scroll to position [0, 0]
click at [1145, 110] on button at bounding box center [1142, 109] width 21 height 21
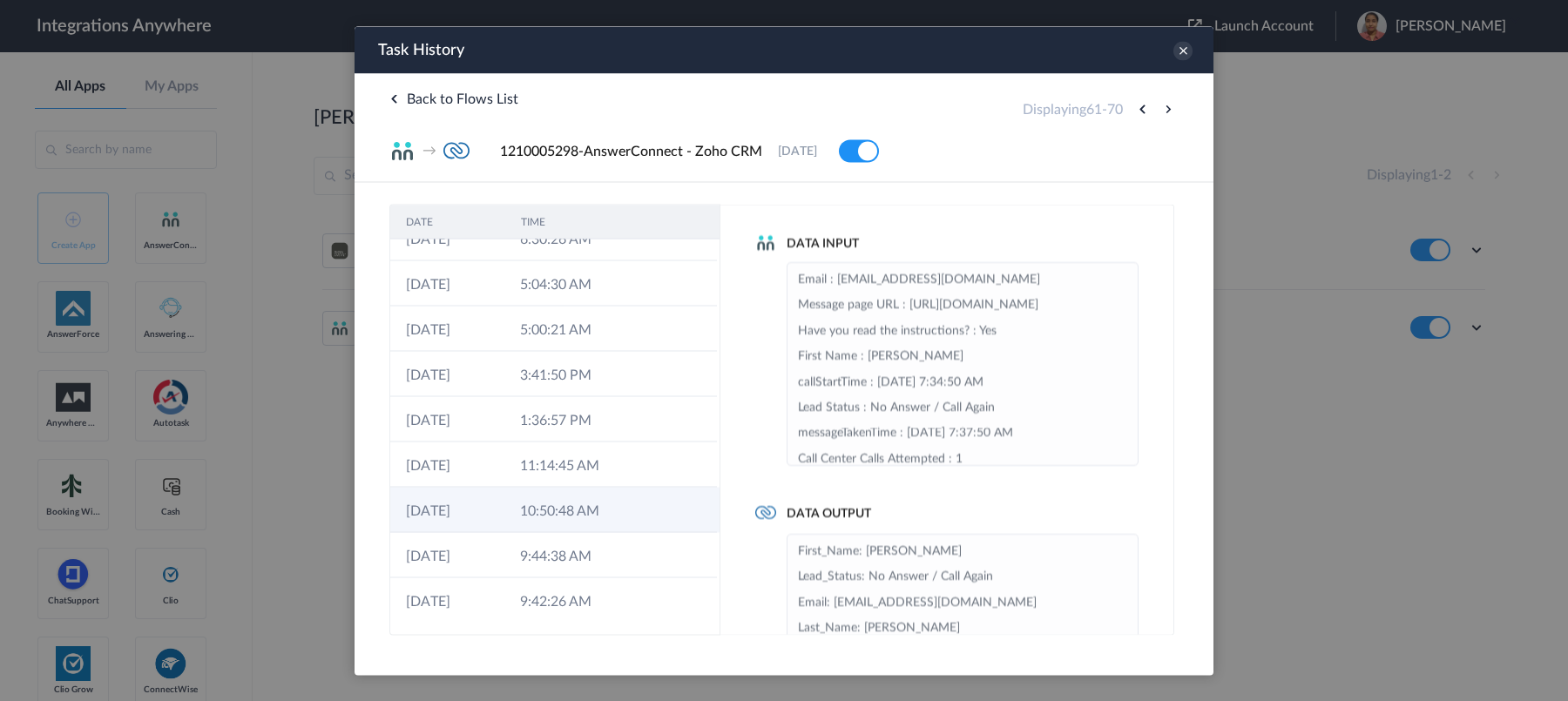
scroll to position [70, 0]
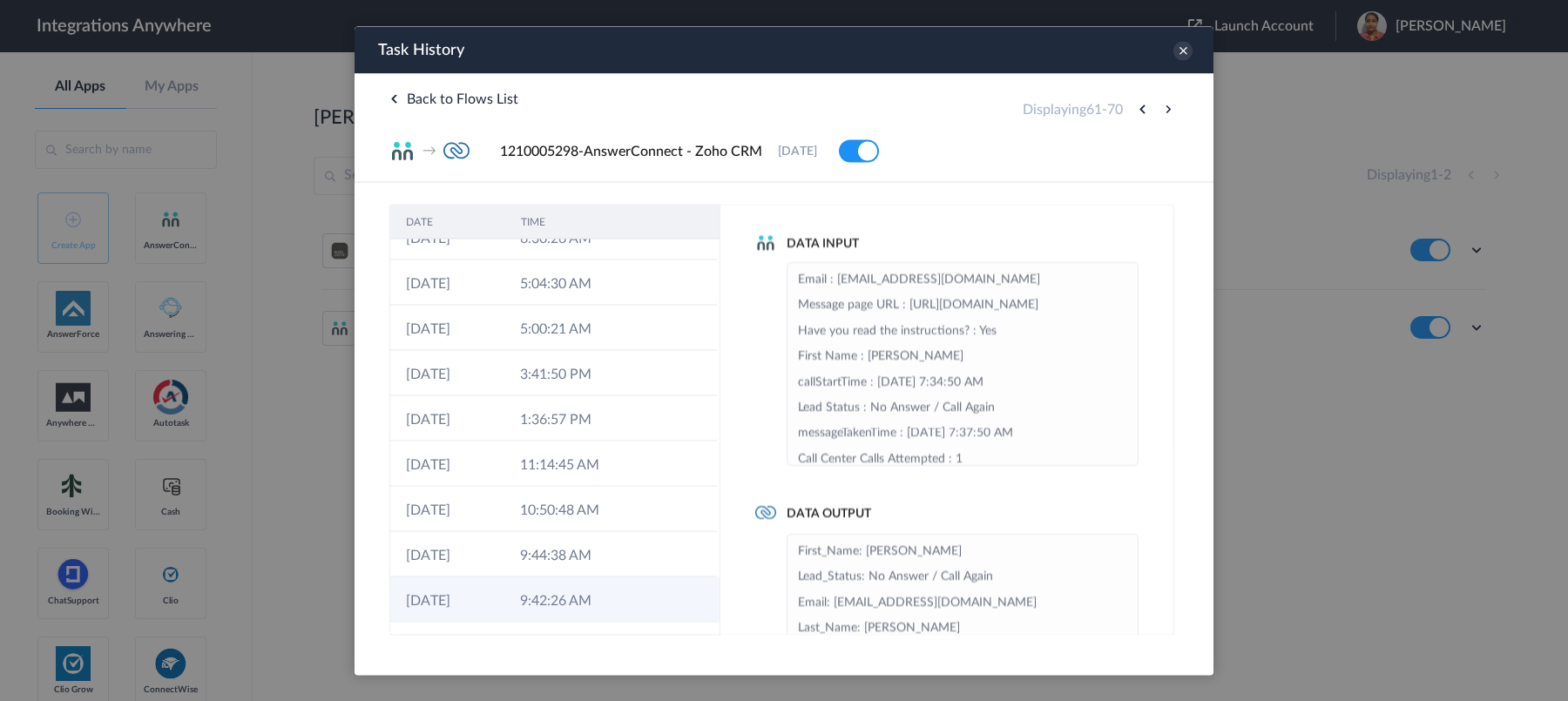
click at [536, 590] on td "9:42:26 AM" at bounding box center [562, 598] width 114 height 46
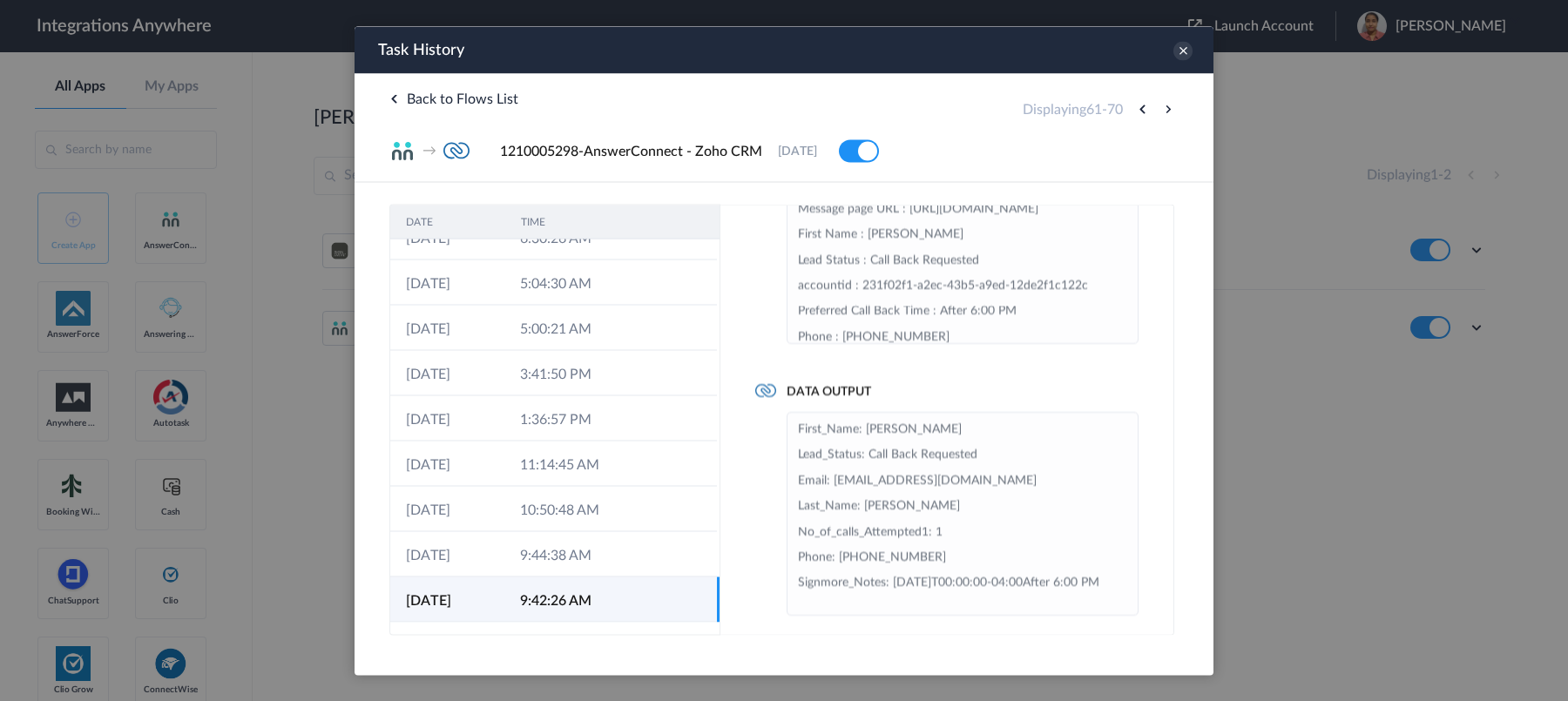
scroll to position [132, 0]
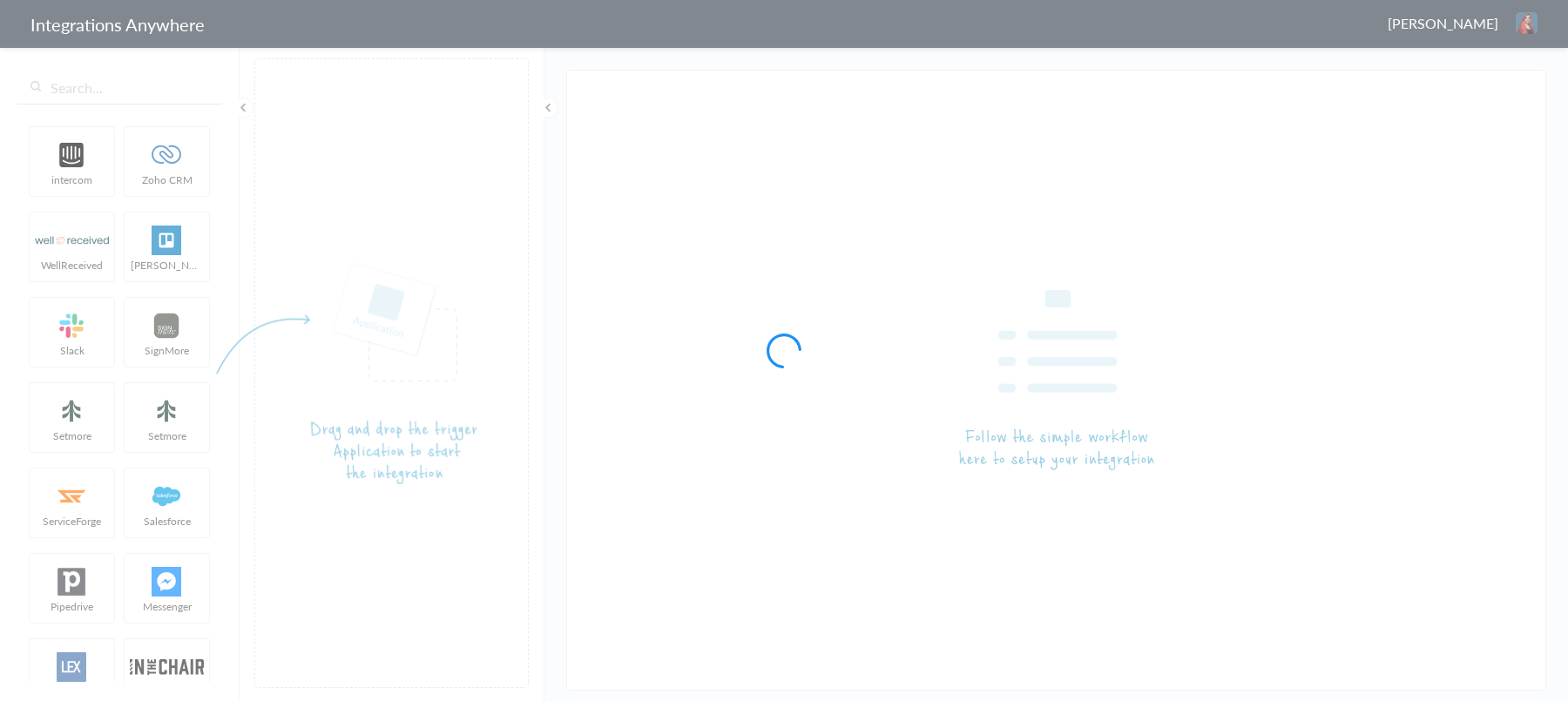
type input "1210005298-AnswerConnect - Zoho CRM"
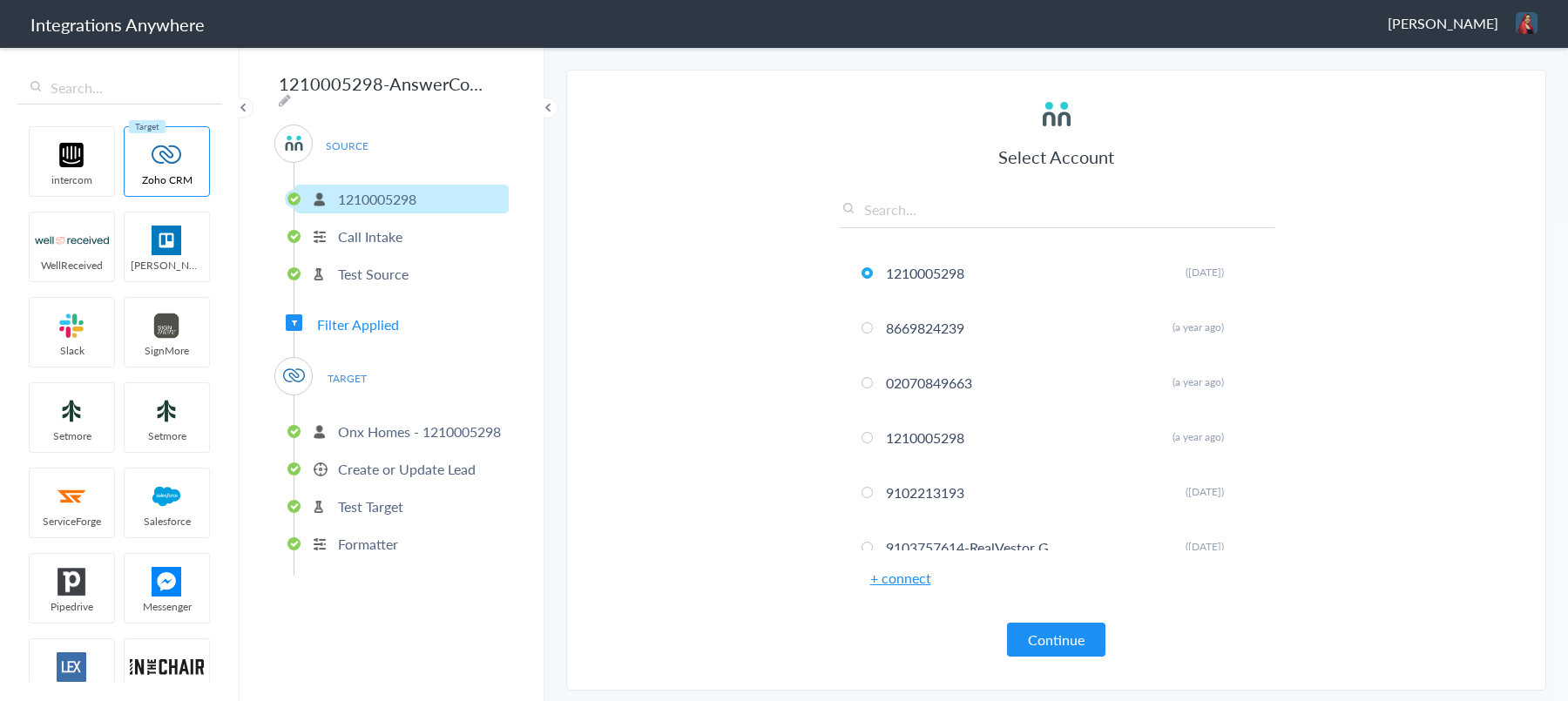
click at [350, 304] on div "SOURCE 1210005298 Call Intake Test Source Filter Applied TARGET Onx Homes - 121…" at bounding box center [391, 350] width 234 height 451
click at [352, 315] on span "Filter Applied" at bounding box center [357, 324] width 82 height 20
